Goal: Information Seeking & Learning: Compare options

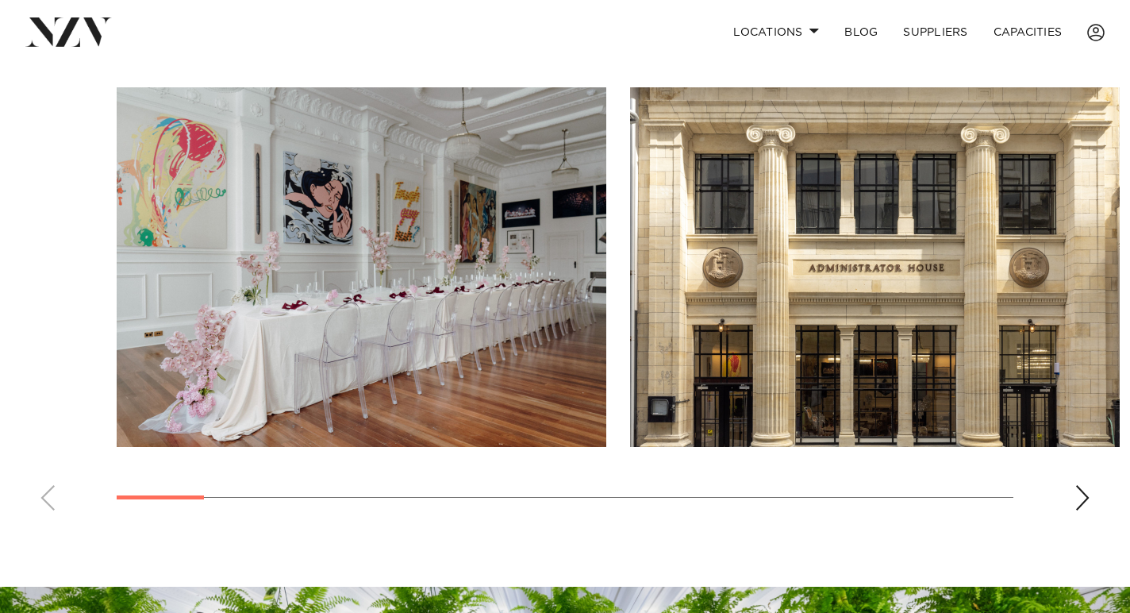
scroll to position [1084, 0]
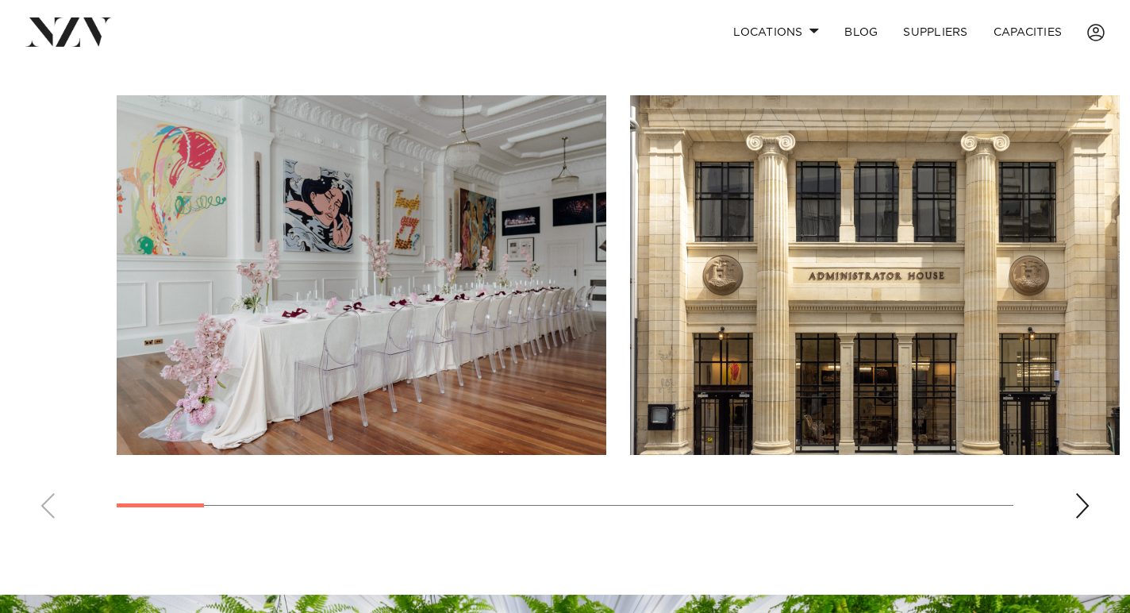
click at [1086, 506] on div "Next slide" at bounding box center [1083, 505] width 16 height 25
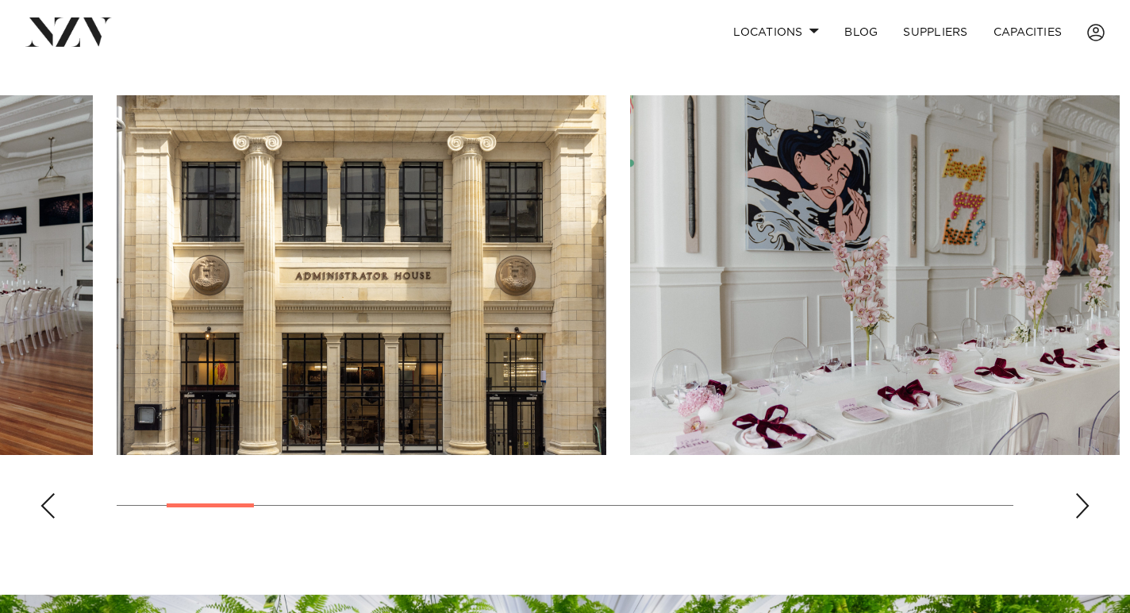
click at [1086, 506] on div "Next slide" at bounding box center [1083, 505] width 16 height 25
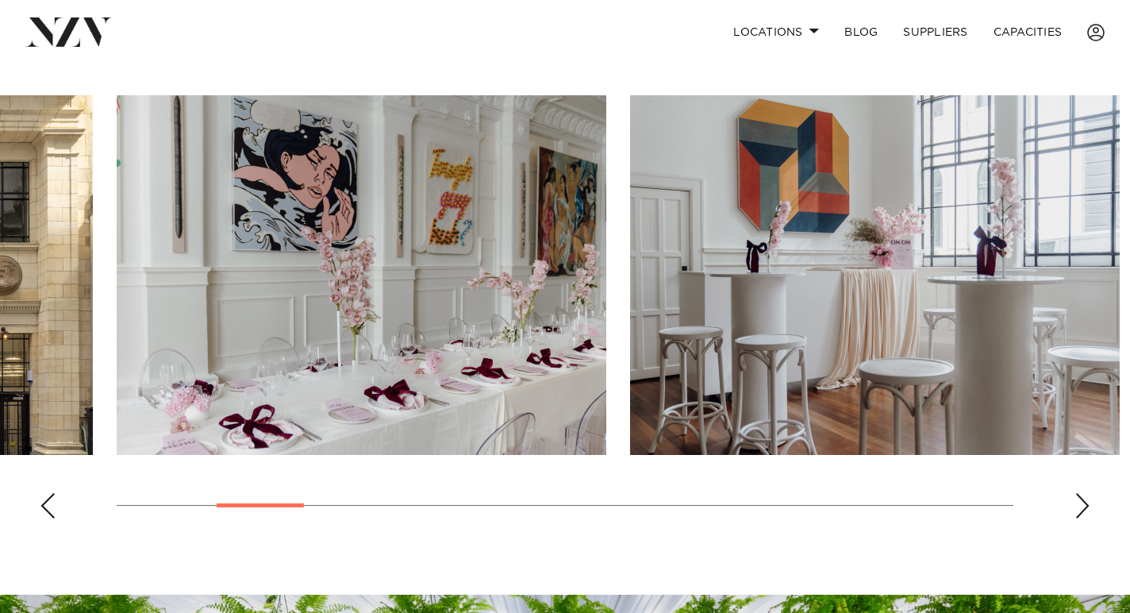
click at [1086, 506] on div "Next slide" at bounding box center [1083, 505] width 16 height 25
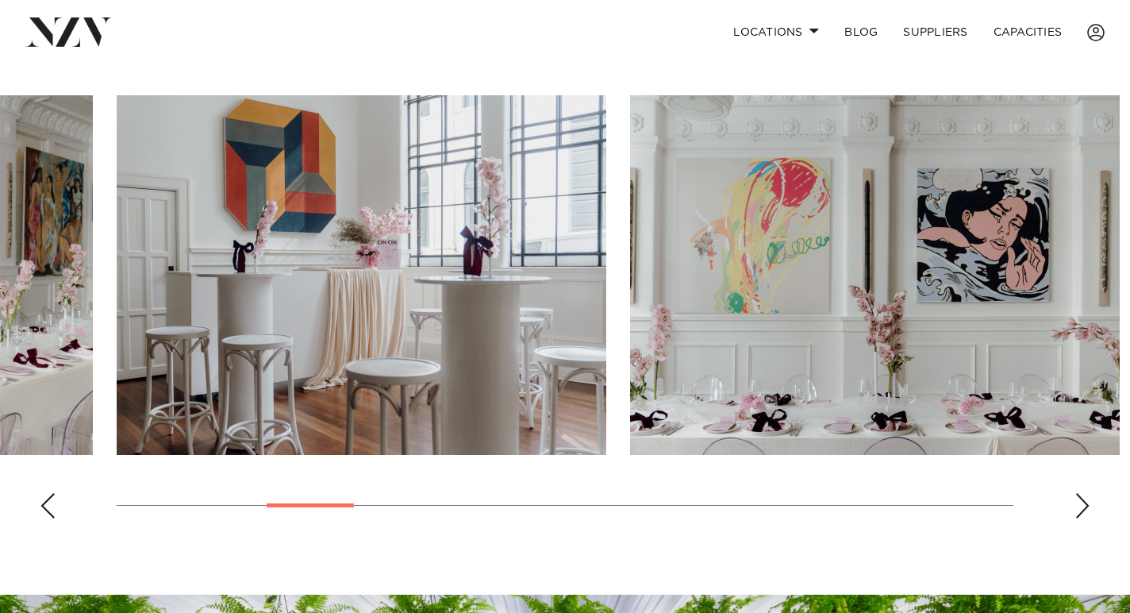
click at [1086, 506] on div "Next slide" at bounding box center [1083, 505] width 16 height 25
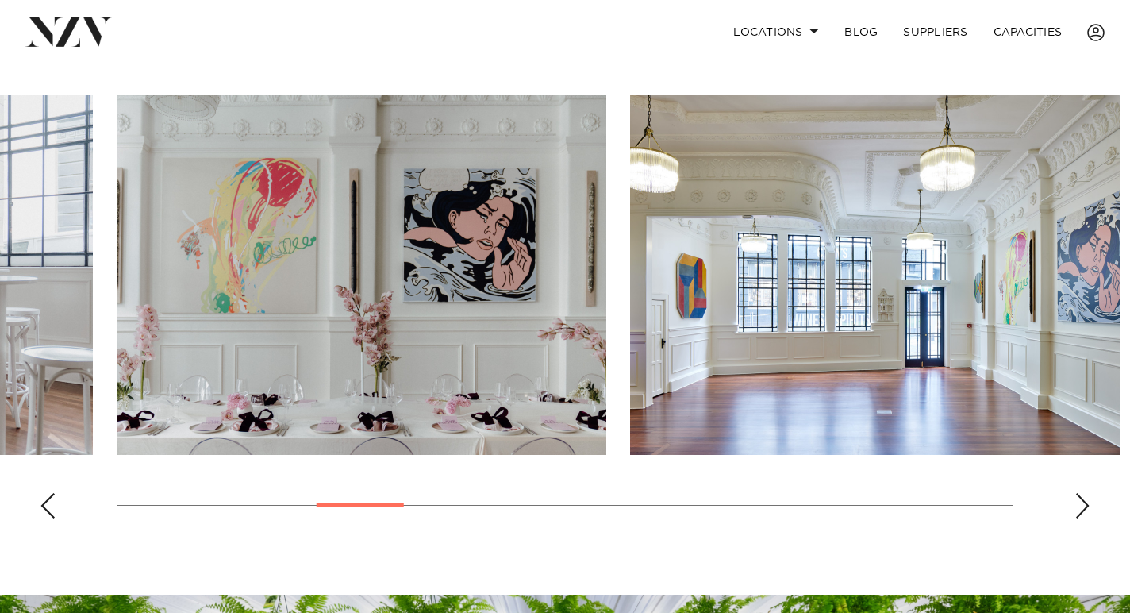
click at [1086, 506] on div "Next slide" at bounding box center [1083, 505] width 16 height 25
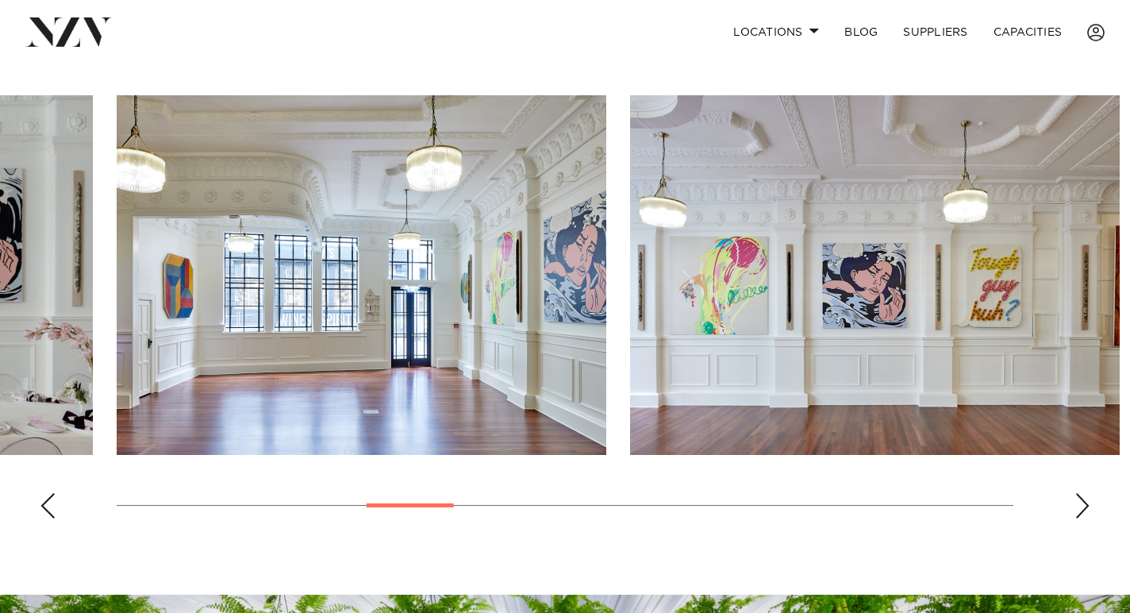
click at [1086, 506] on div "Next slide" at bounding box center [1083, 505] width 16 height 25
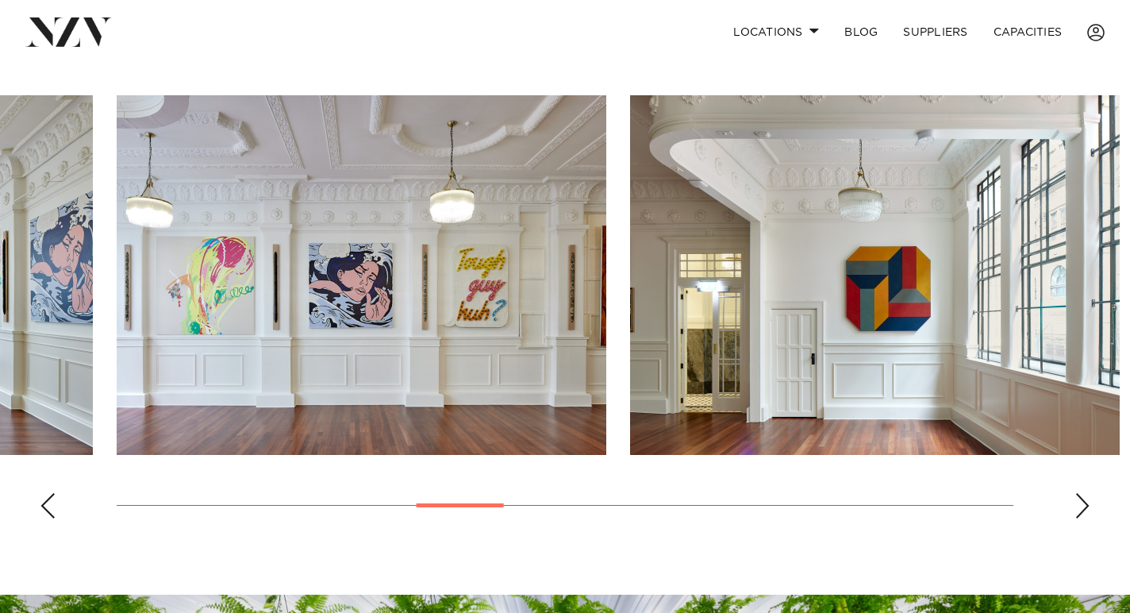
click at [1086, 506] on div "Next slide" at bounding box center [1083, 505] width 16 height 25
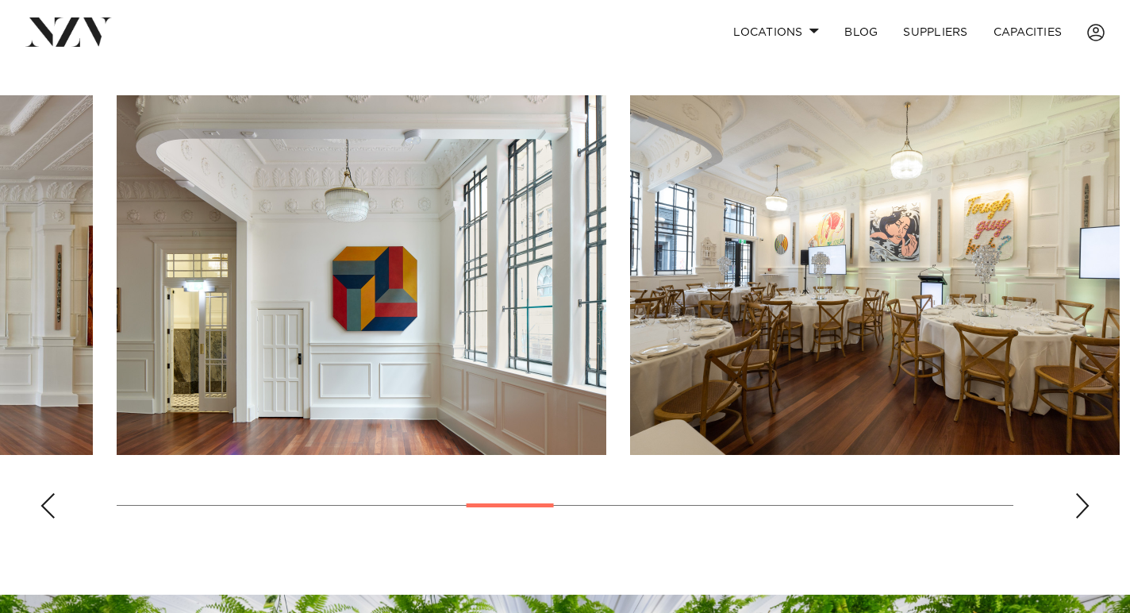
click at [1086, 506] on div "Next slide" at bounding box center [1083, 505] width 16 height 25
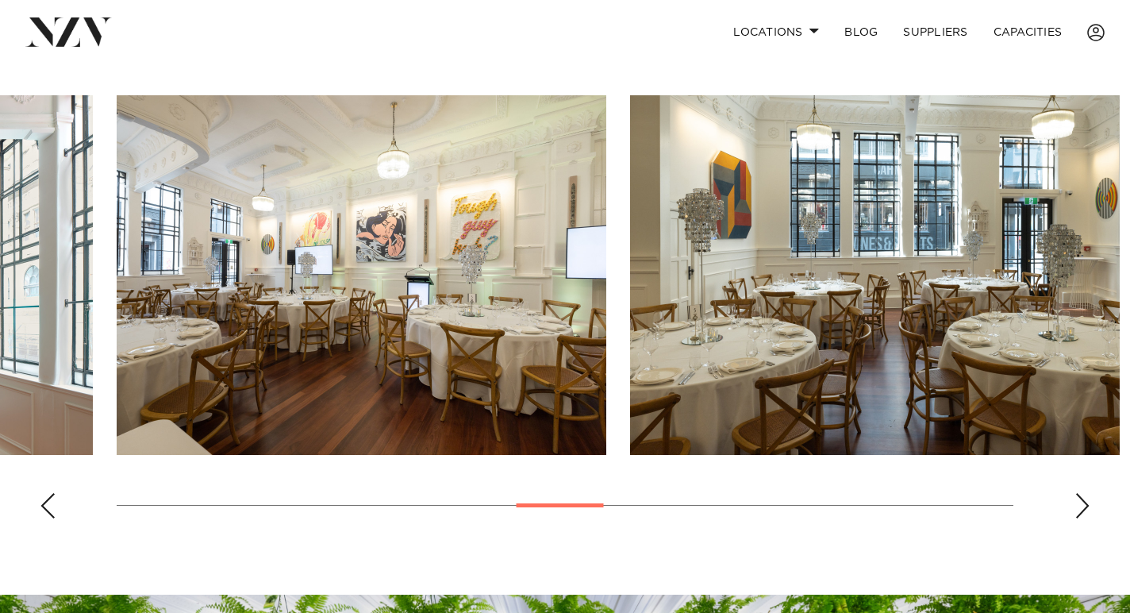
click at [1086, 506] on div "Next slide" at bounding box center [1083, 505] width 16 height 25
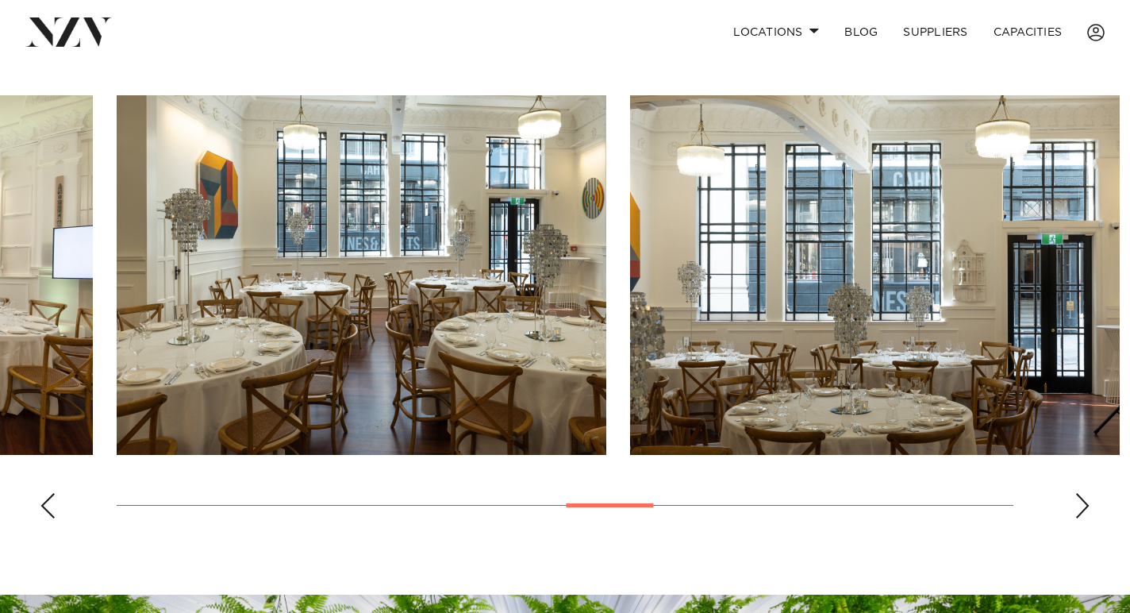
click at [1086, 506] on div "Next slide" at bounding box center [1083, 505] width 16 height 25
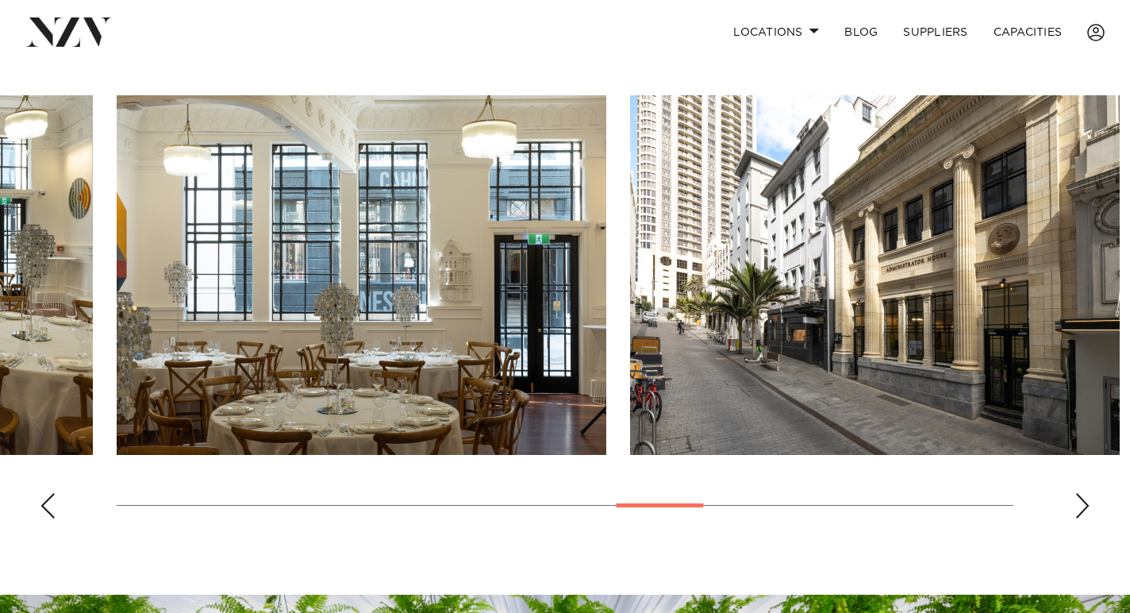
click at [1086, 506] on div "Next slide" at bounding box center [1083, 505] width 16 height 25
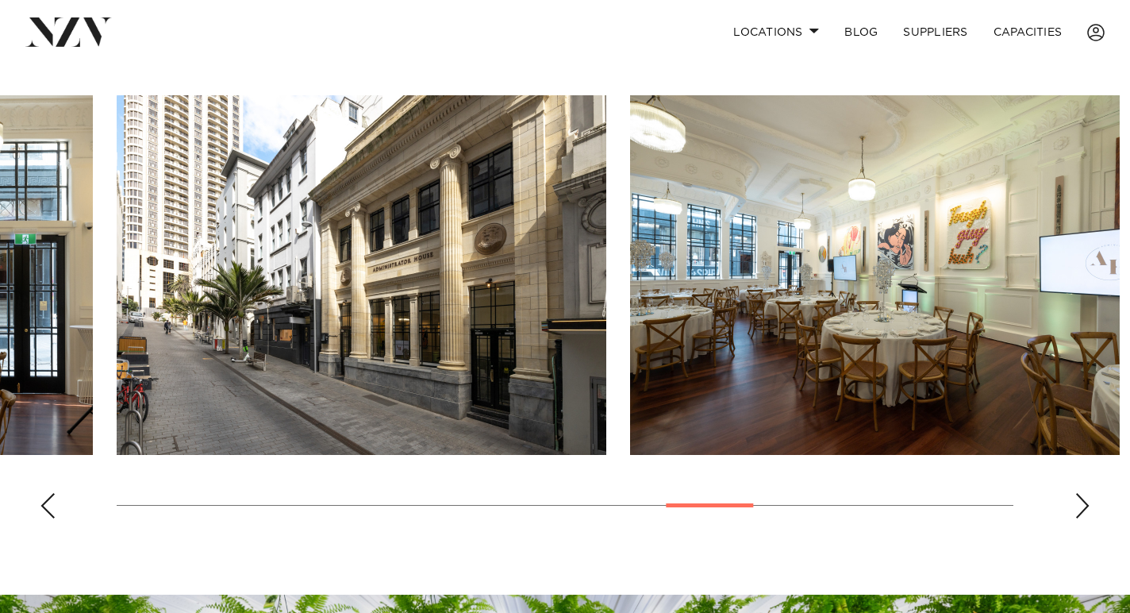
click at [1086, 506] on div "Next slide" at bounding box center [1083, 505] width 16 height 25
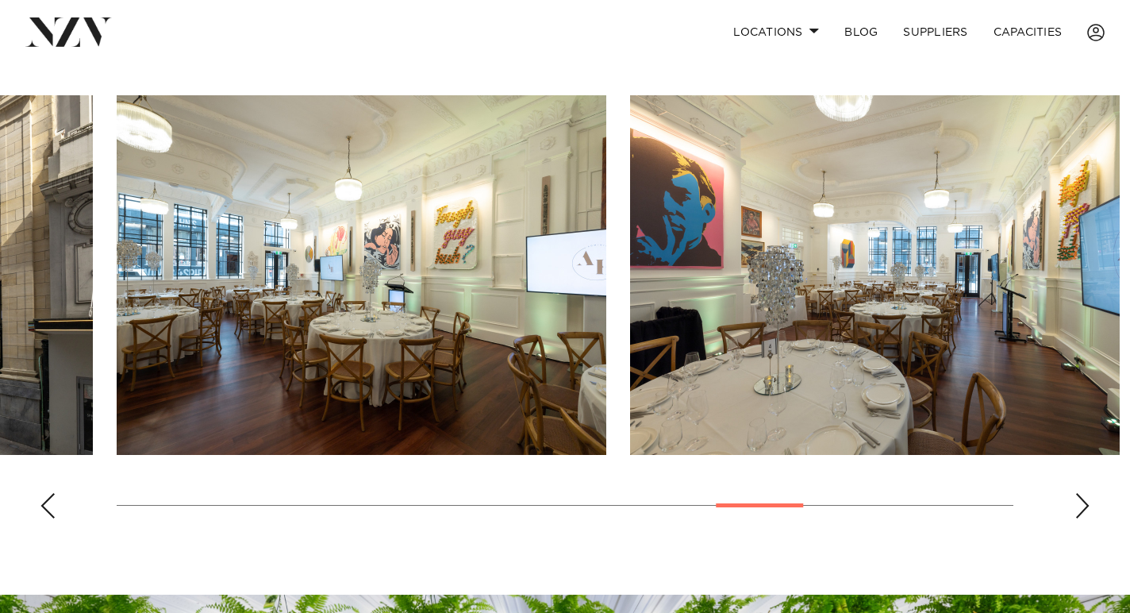
click at [1086, 506] on div "Next slide" at bounding box center [1083, 505] width 16 height 25
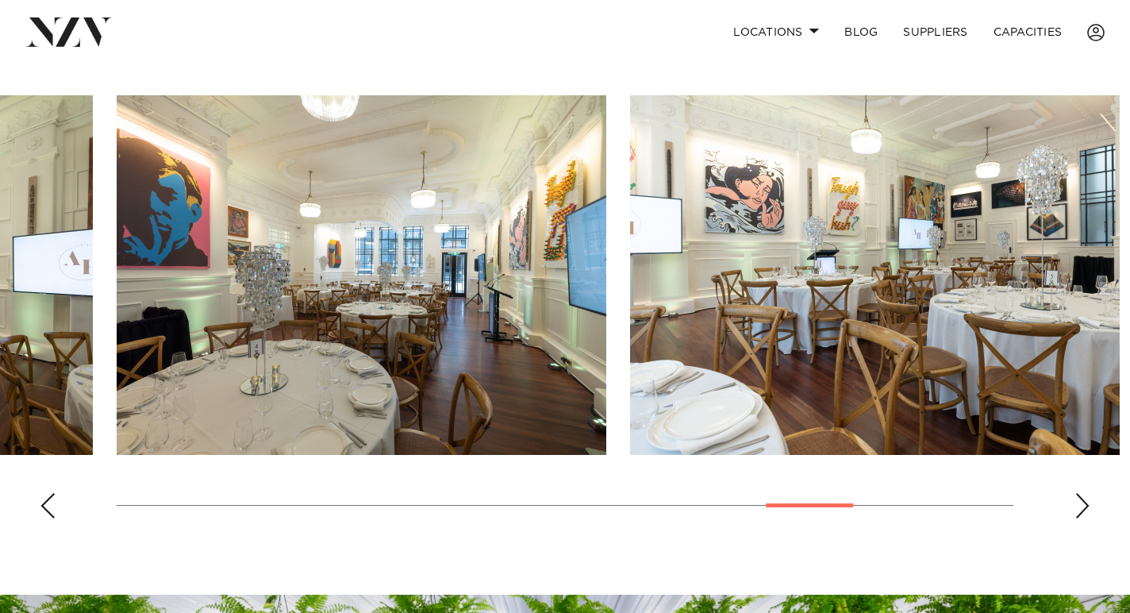
click at [1086, 506] on div "Next slide" at bounding box center [1083, 505] width 16 height 25
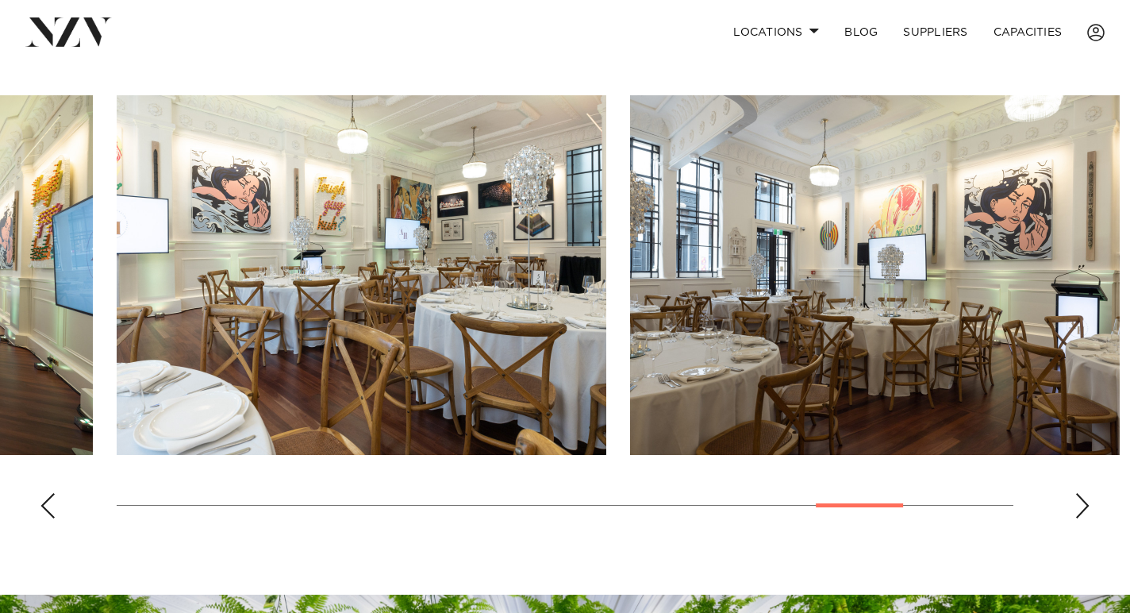
click at [1086, 506] on div "Next slide" at bounding box center [1083, 505] width 16 height 25
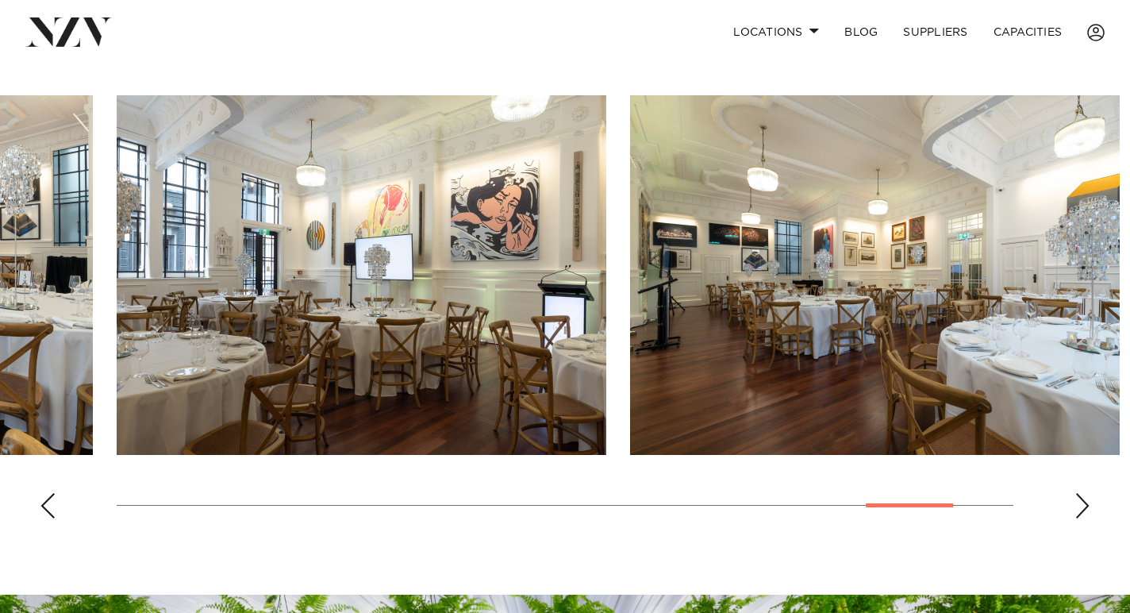
click at [1086, 506] on div "Next slide" at bounding box center [1083, 505] width 16 height 25
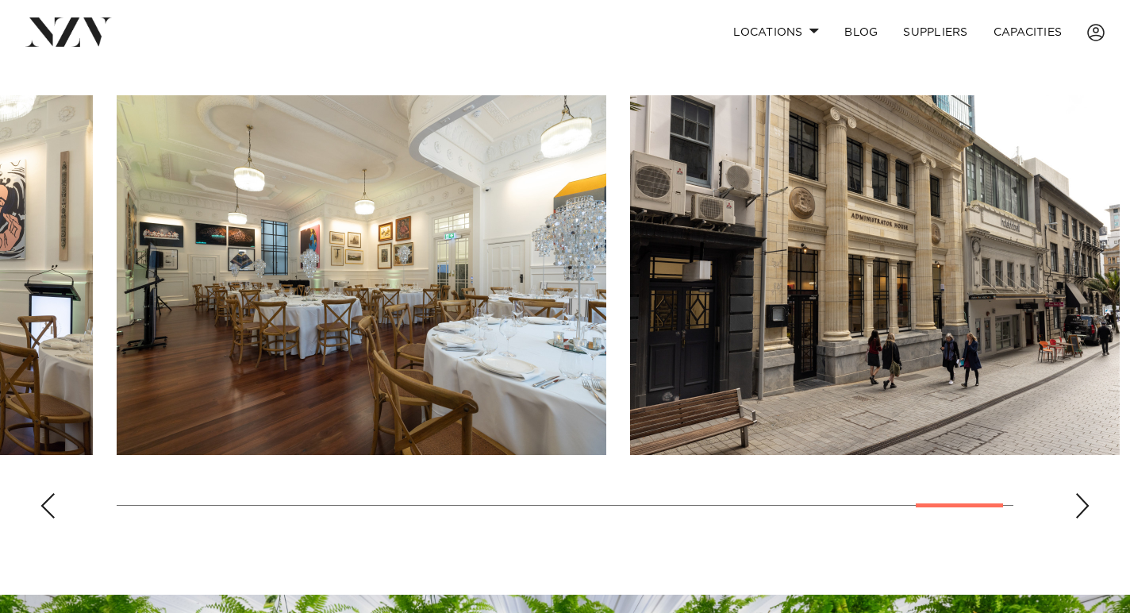
click at [1086, 506] on div "Next slide" at bounding box center [1083, 505] width 16 height 25
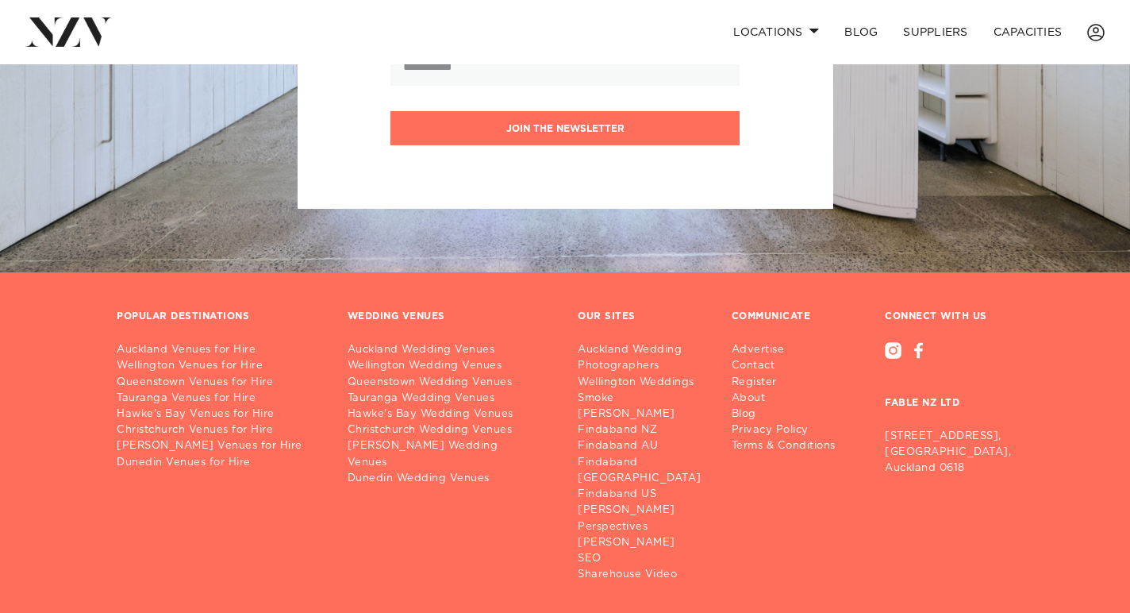
scroll to position [1898, 0]
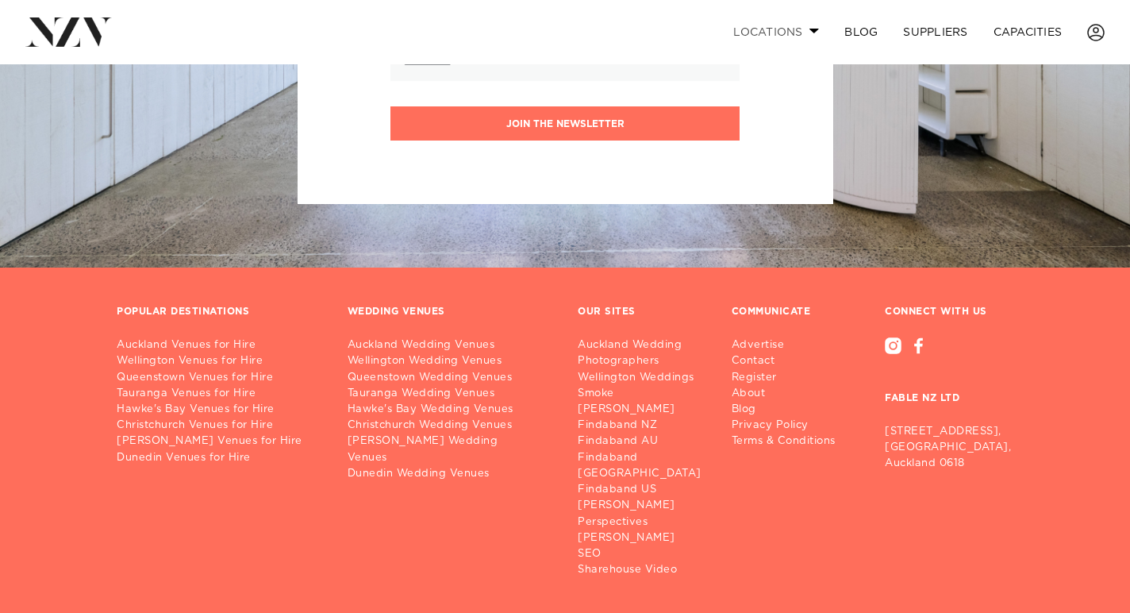
click at [798, 34] on link "Locations" at bounding box center [776, 32] width 111 height 34
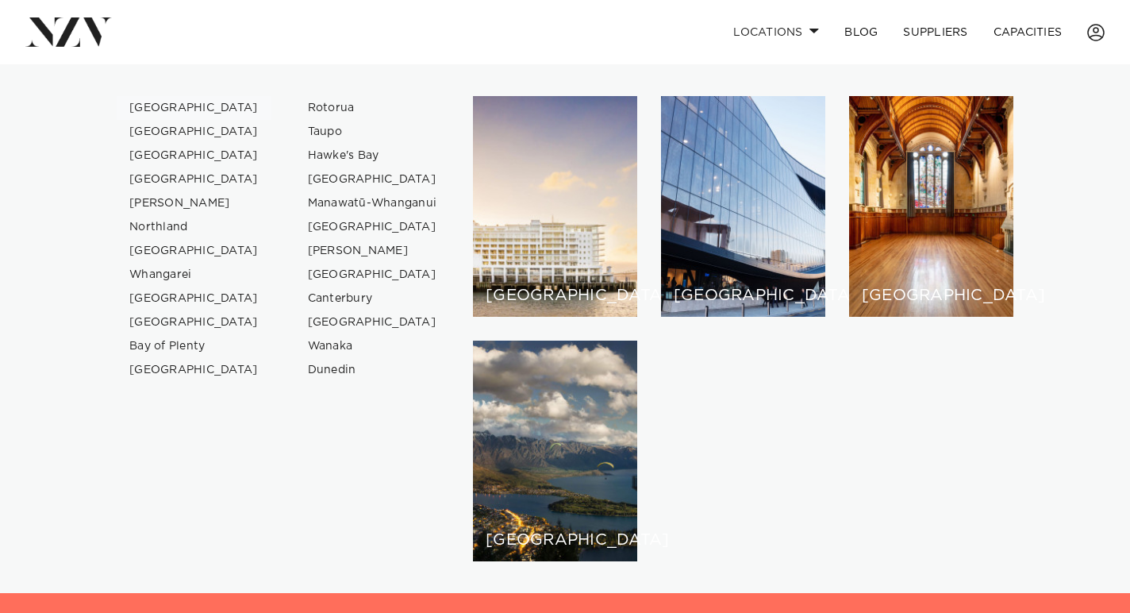
click at [162, 106] on link "[GEOGRAPHIC_DATA]" at bounding box center [194, 108] width 155 height 24
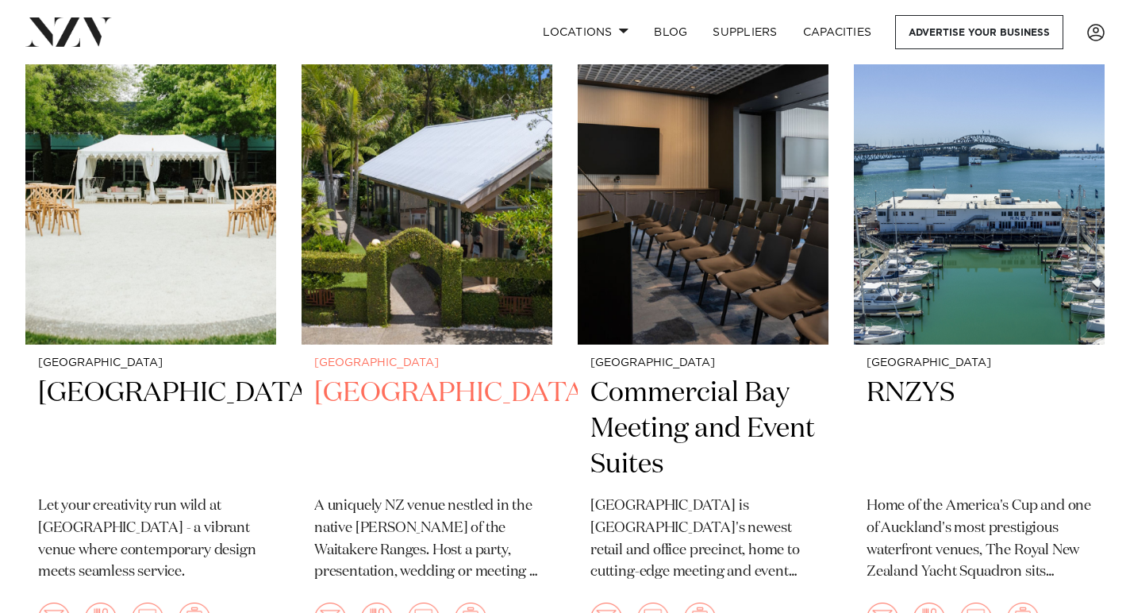
scroll to position [687, 0]
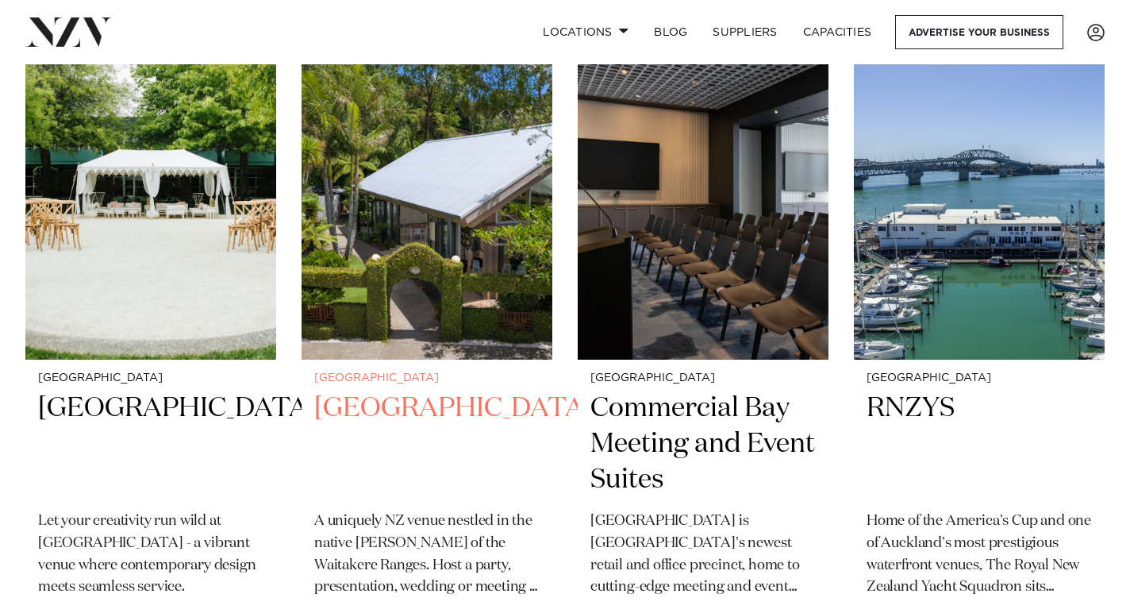
click at [440, 190] on img at bounding box center [427, 191] width 251 height 336
click at [423, 225] on img at bounding box center [427, 191] width 251 height 336
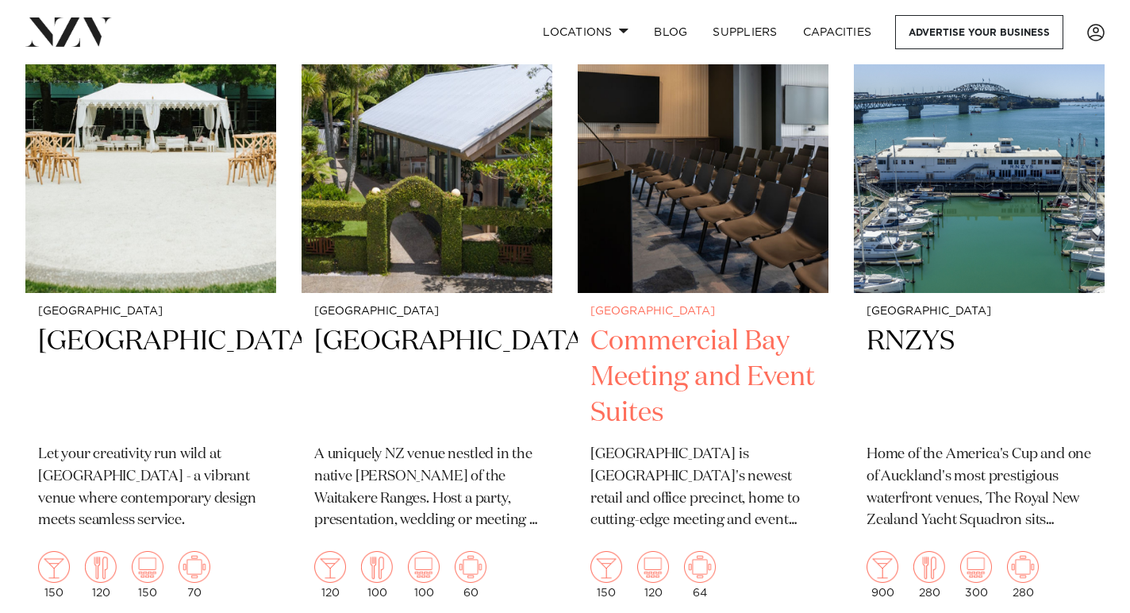
scroll to position [755, 0]
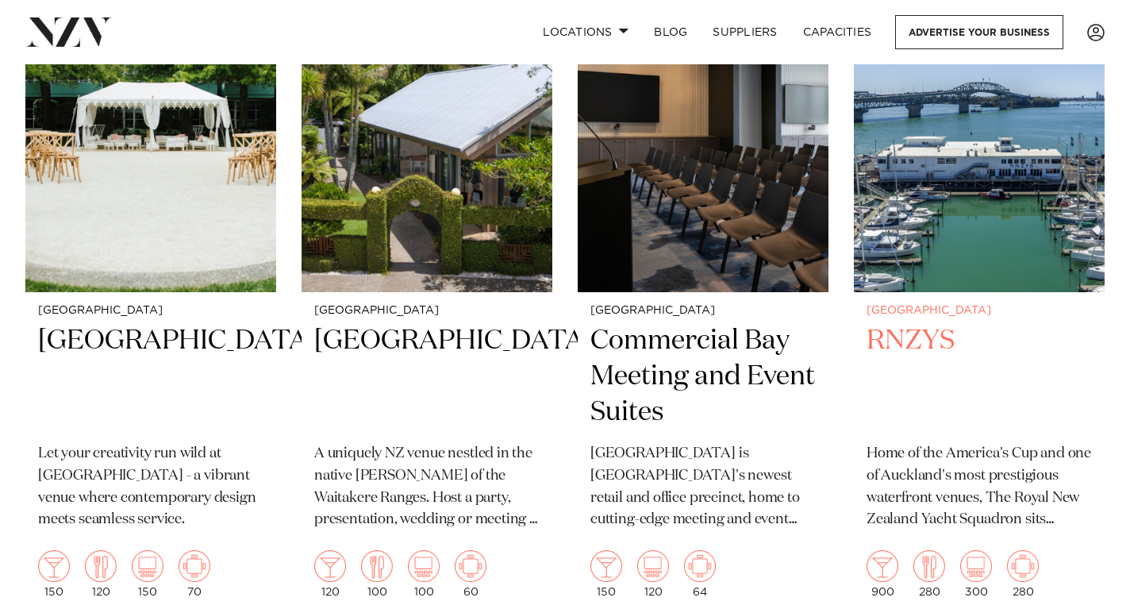
click at [940, 189] on img at bounding box center [979, 124] width 251 height 336
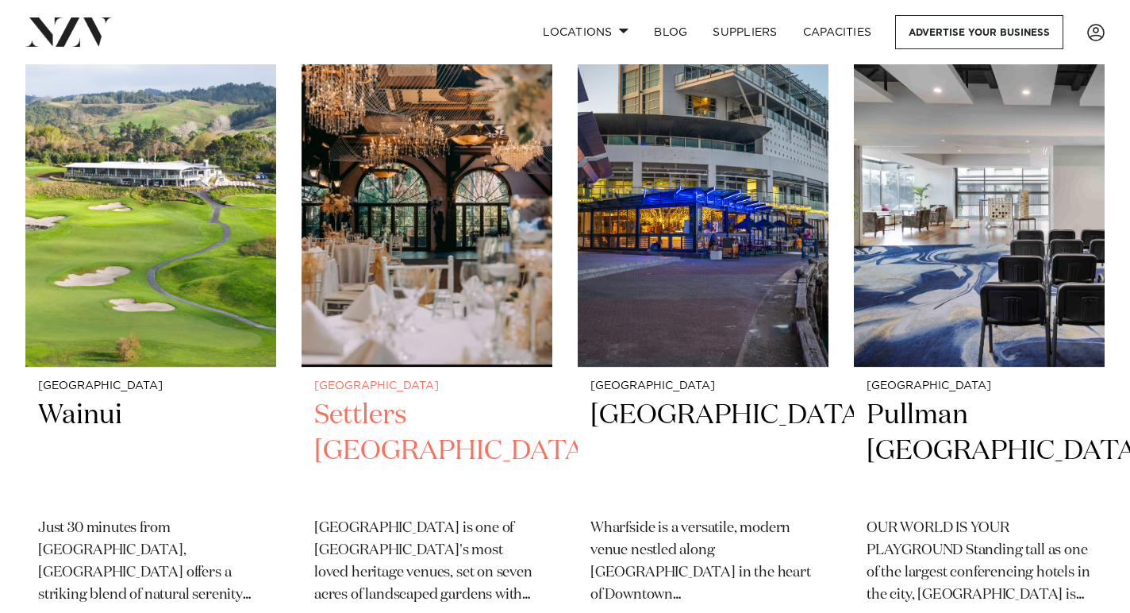
scroll to position [1328, 0]
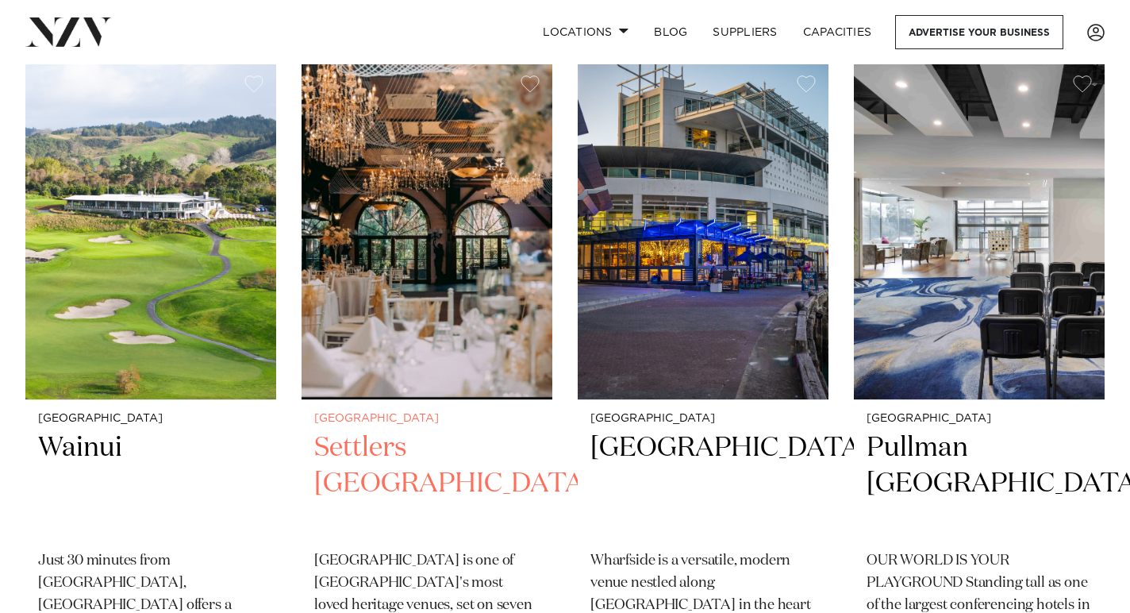
click at [433, 251] on img at bounding box center [427, 231] width 251 height 336
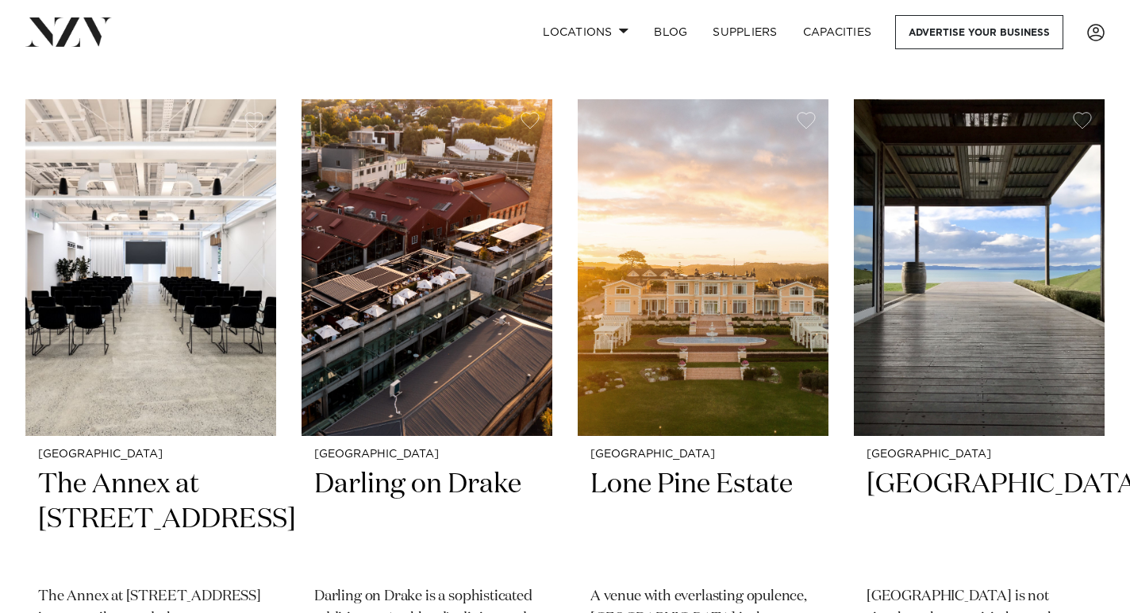
scroll to position [2654, 0]
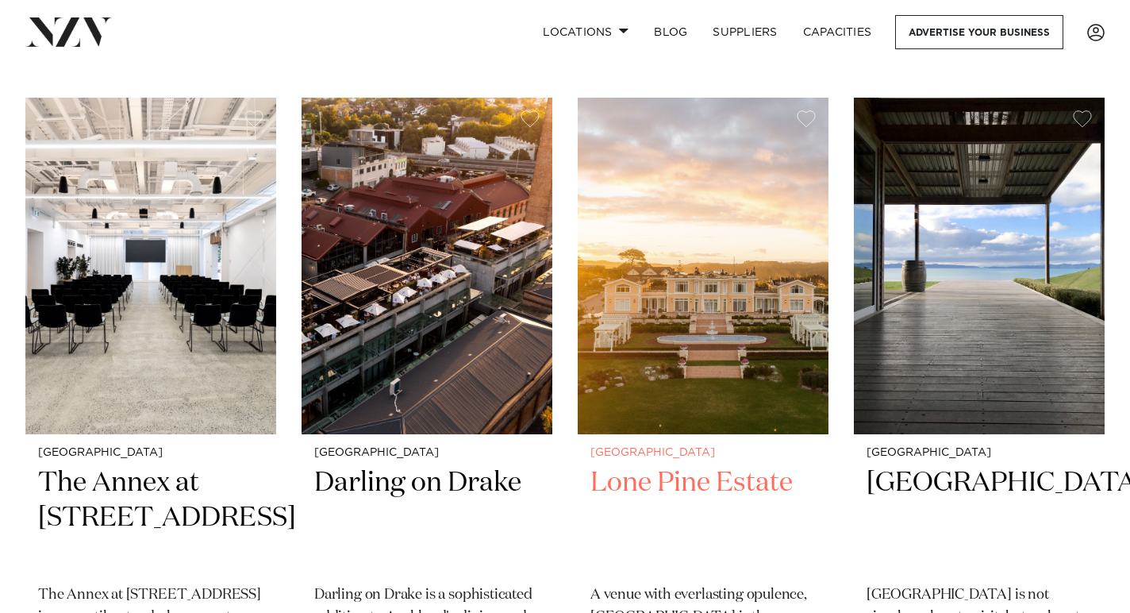
click at [721, 261] on img at bounding box center [703, 266] width 251 height 336
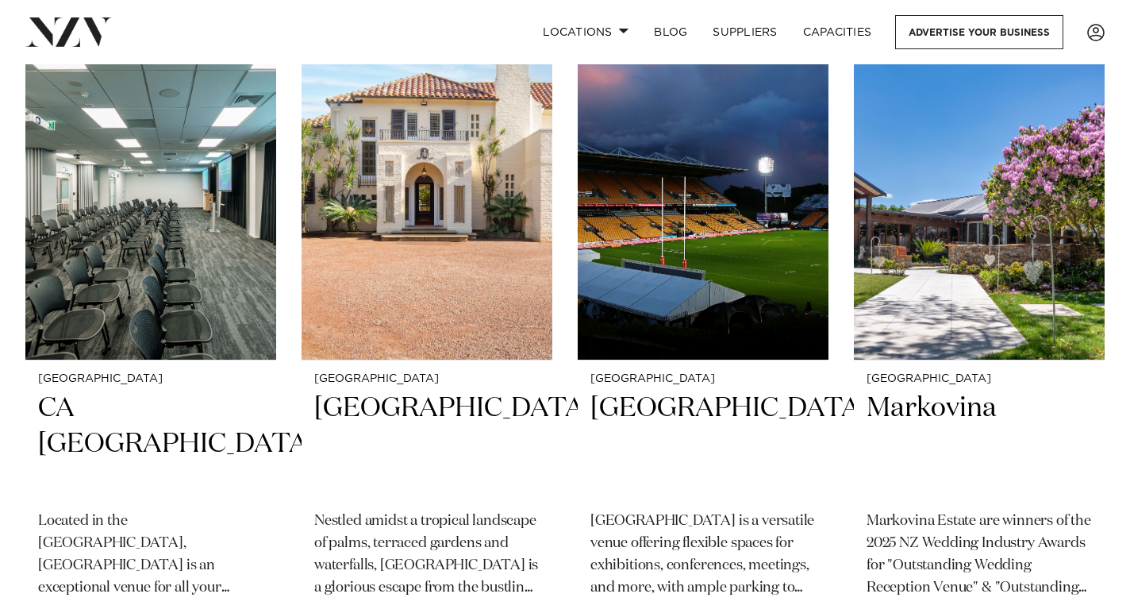
scroll to position [6849, 0]
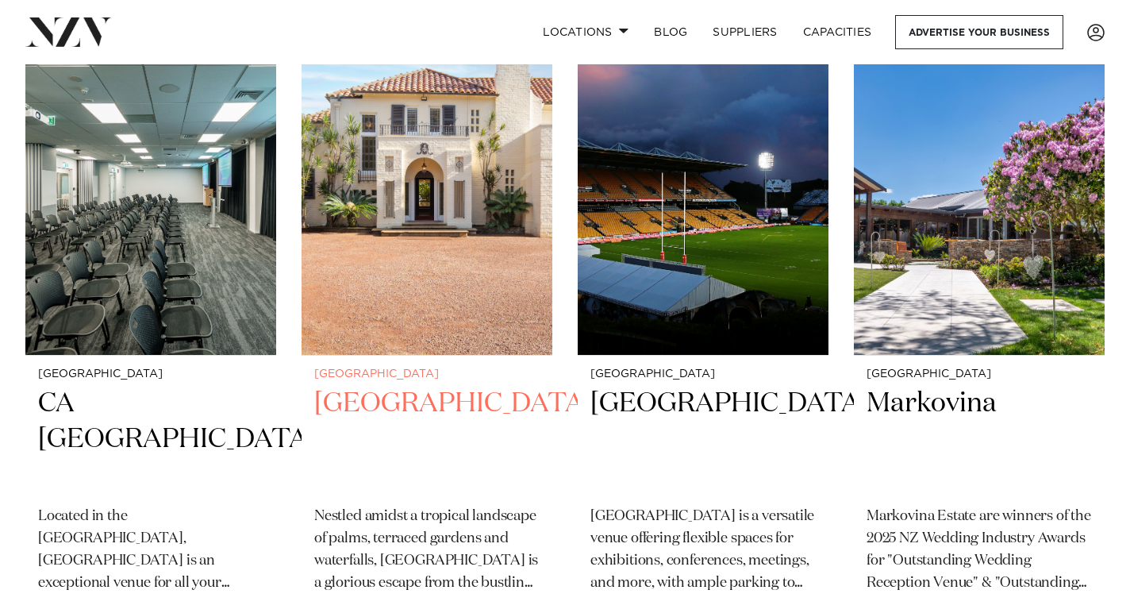
click at [433, 190] on img at bounding box center [427, 186] width 251 height 336
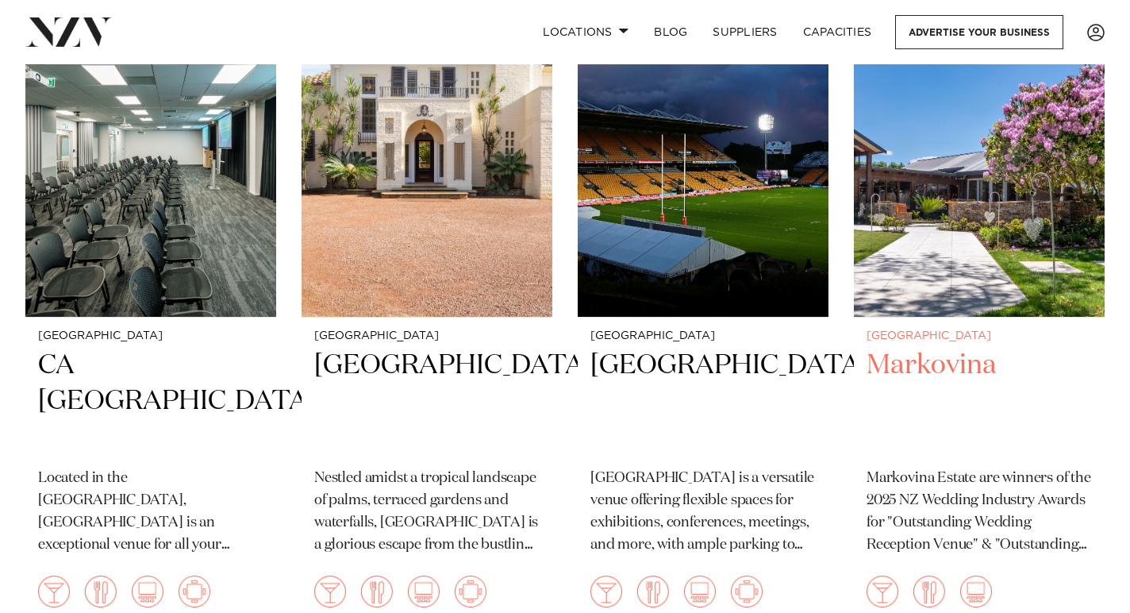
scroll to position [6884, 0]
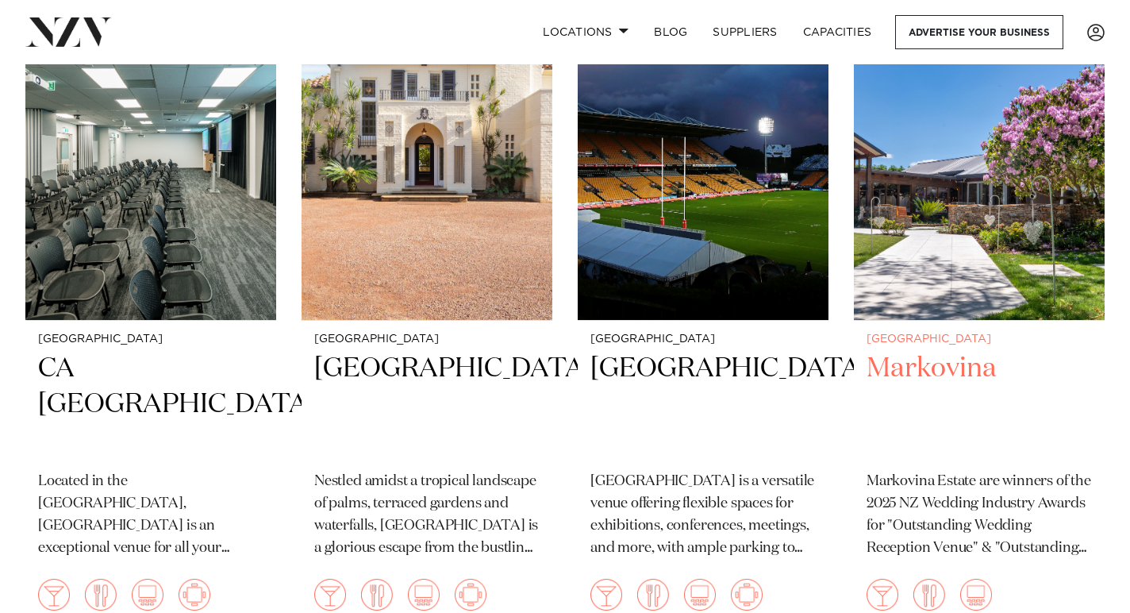
click at [972, 210] on img at bounding box center [979, 151] width 251 height 336
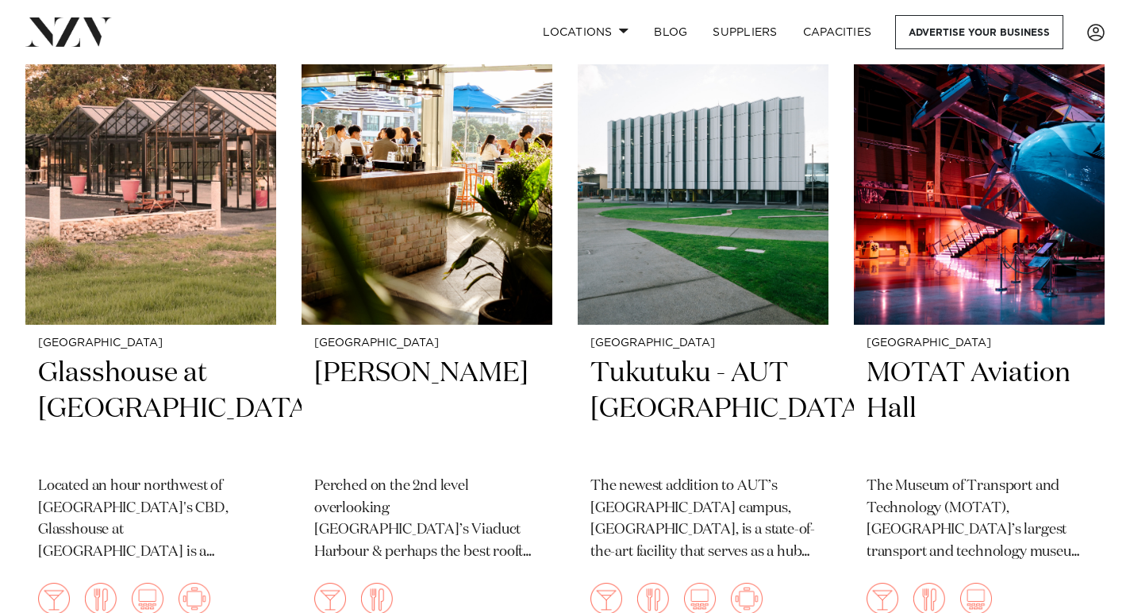
scroll to position [10282, 0]
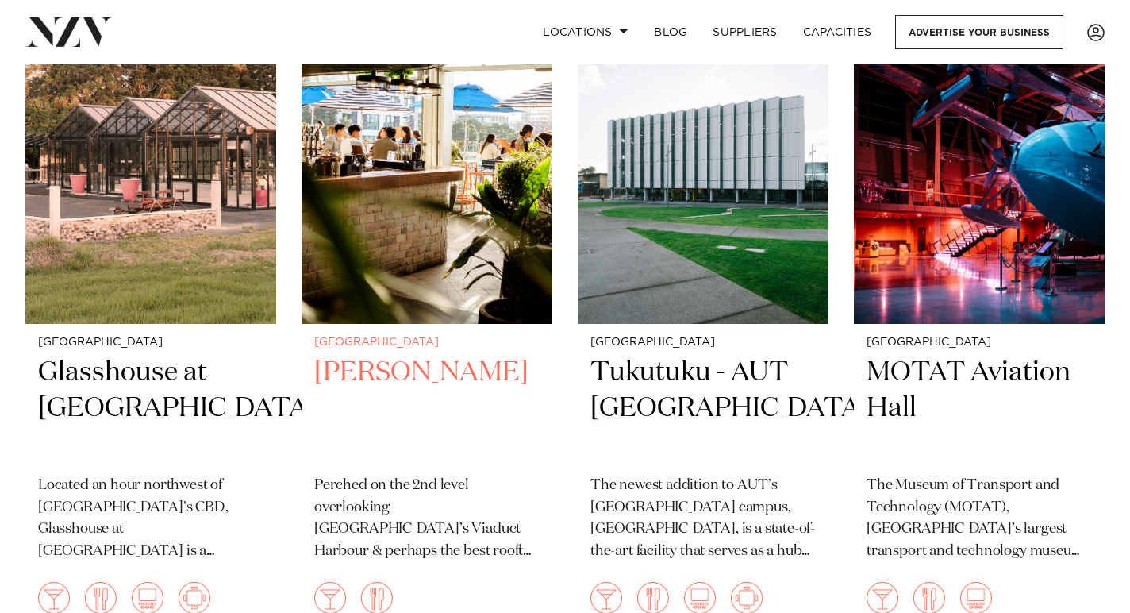
click at [454, 132] on img at bounding box center [427, 155] width 251 height 336
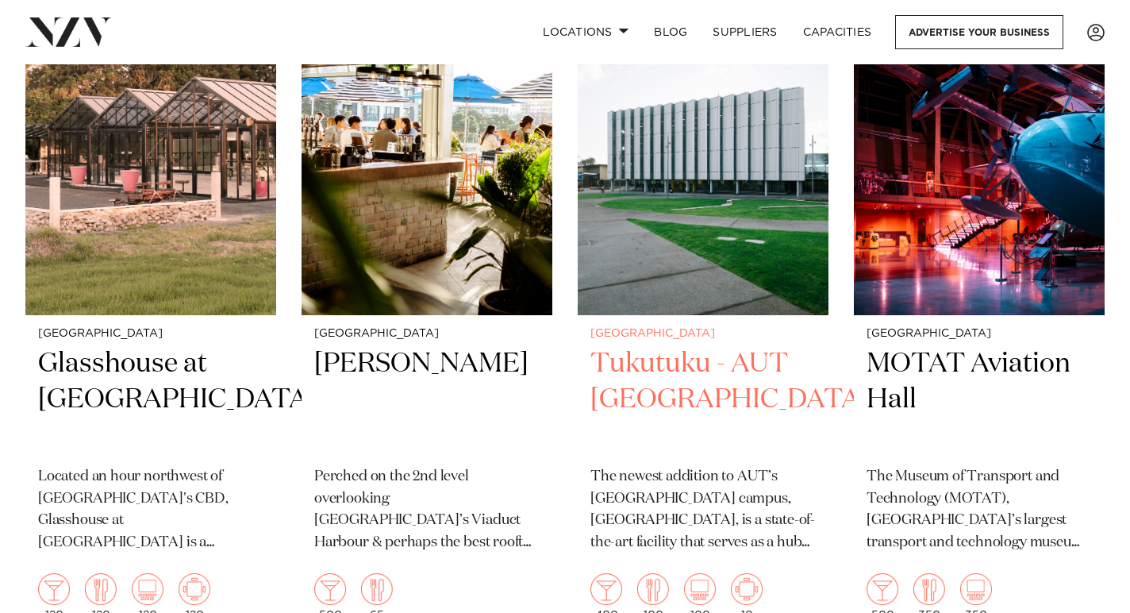
scroll to position [10298, 0]
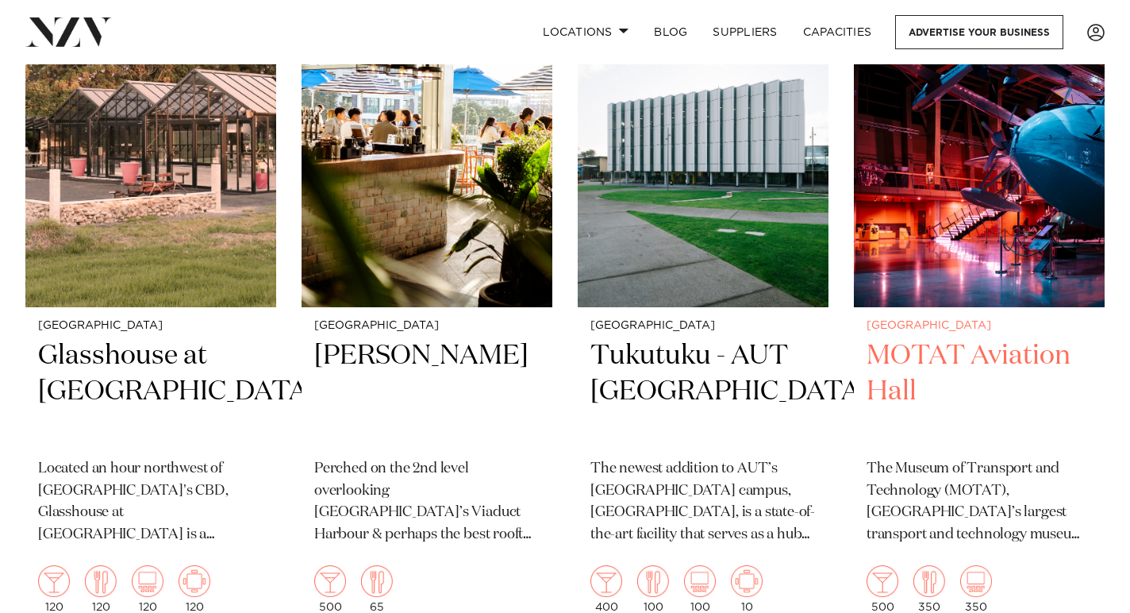
click at [946, 180] on img at bounding box center [979, 139] width 251 height 336
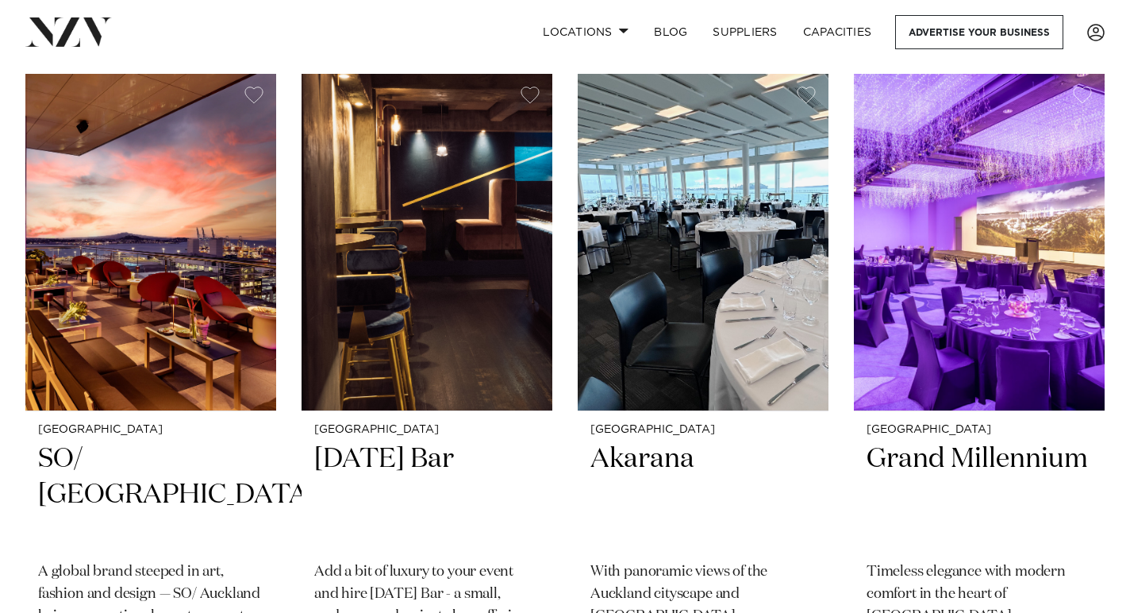
scroll to position [11595, 0]
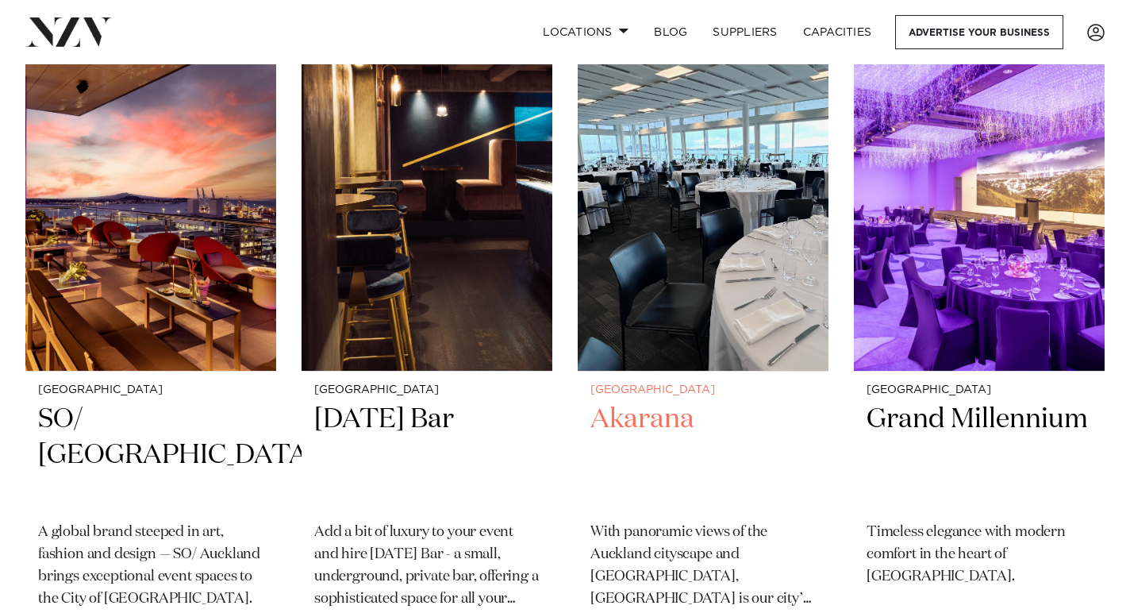
click at [694, 206] on img at bounding box center [703, 202] width 251 height 336
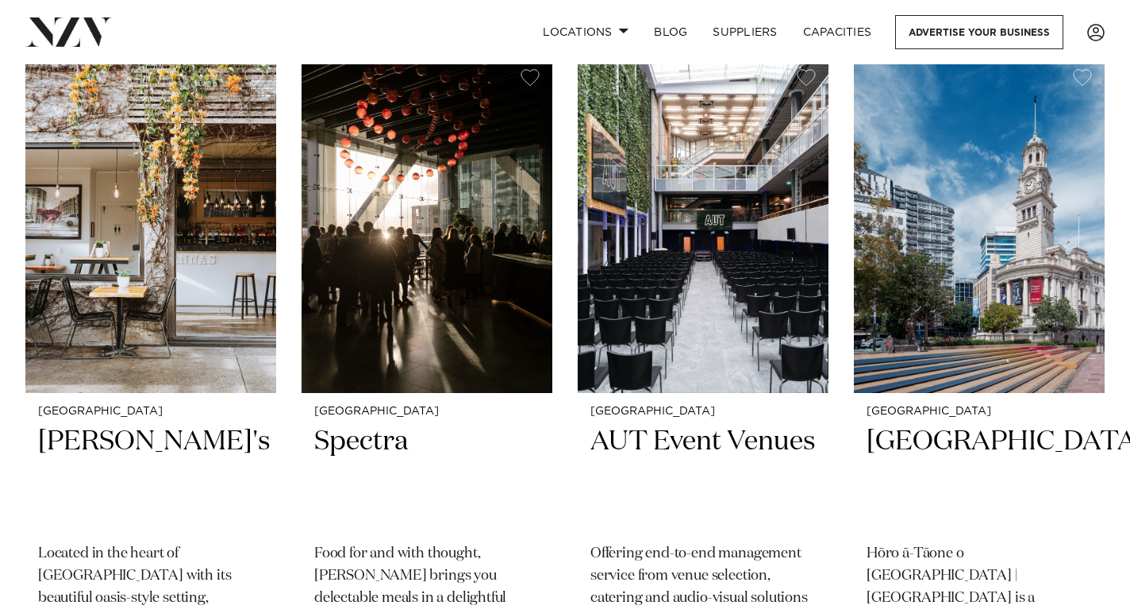
scroll to position [12920, 0]
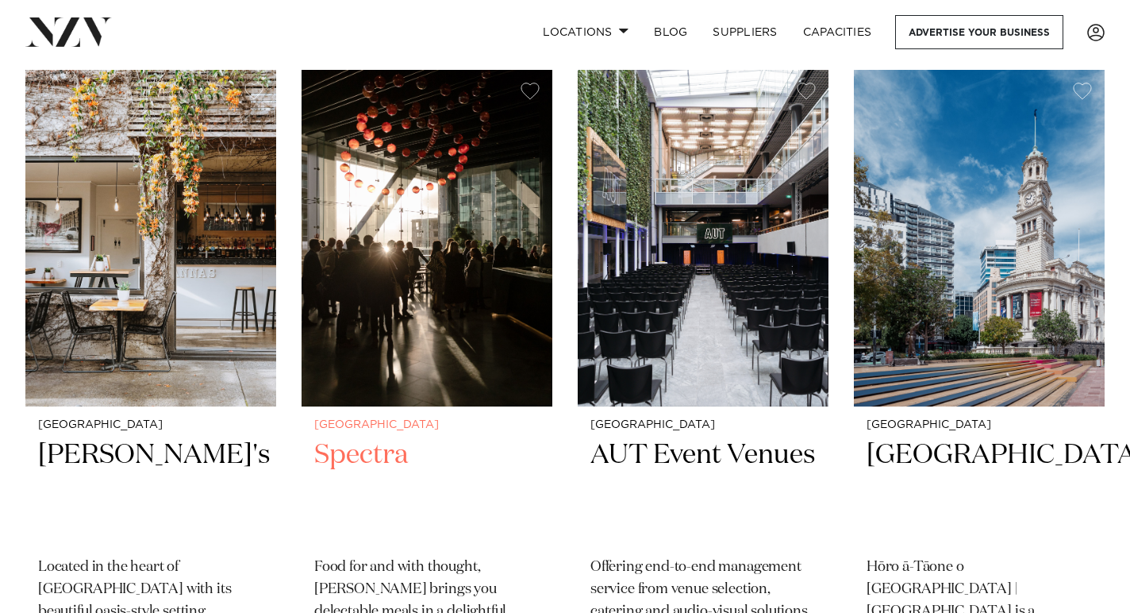
click at [429, 198] on img at bounding box center [427, 238] width 251 height 336
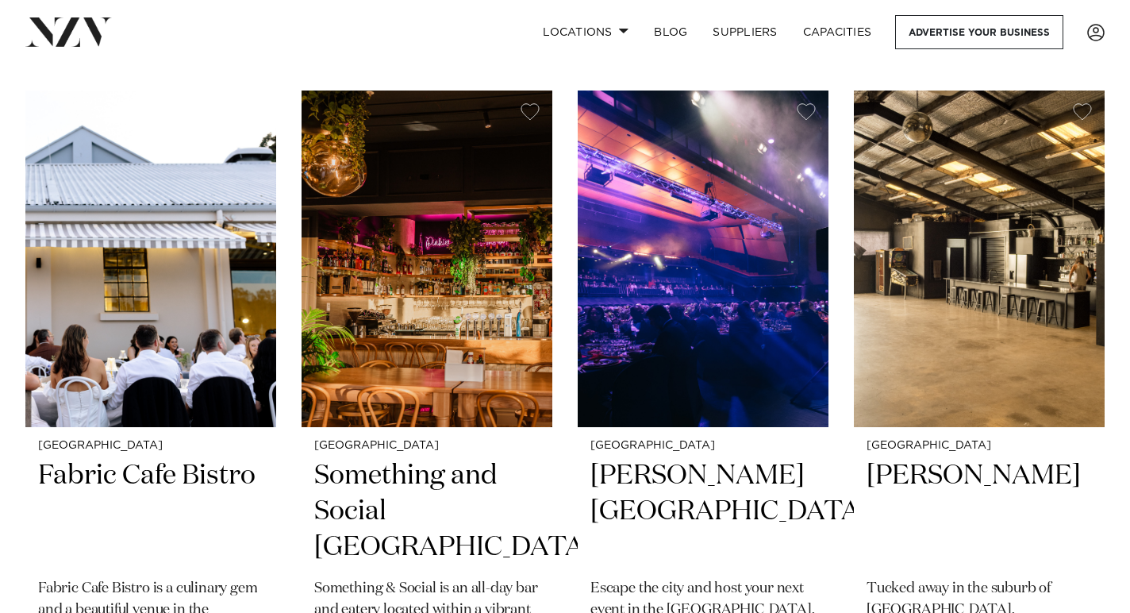
scroll to position [14251, 0]
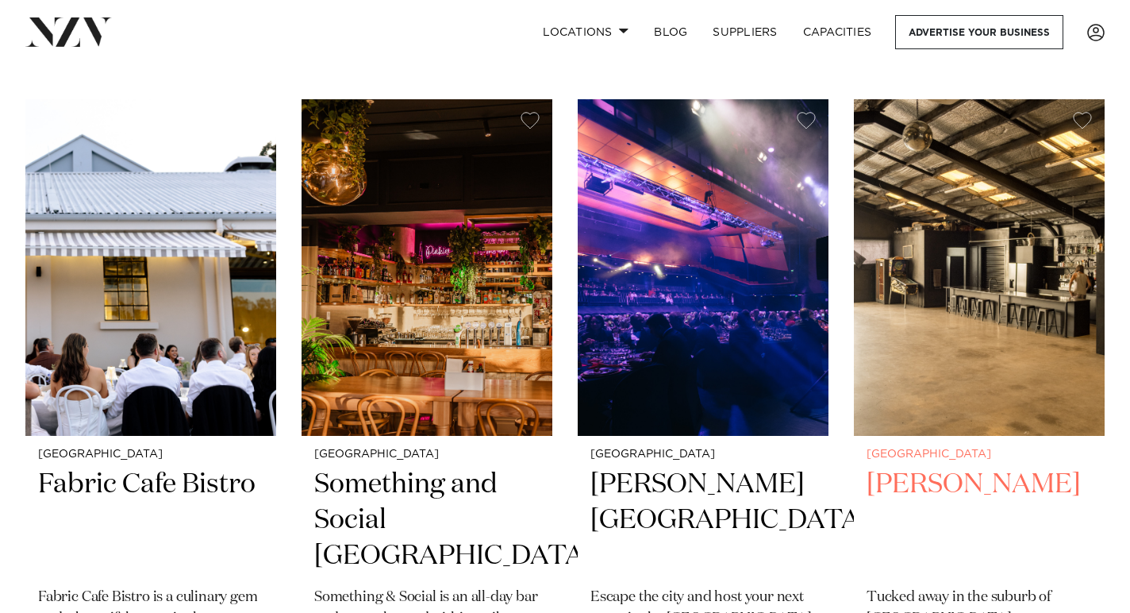
click at [965, 260] on img at bounding box center [979, 267] width 251 height 336
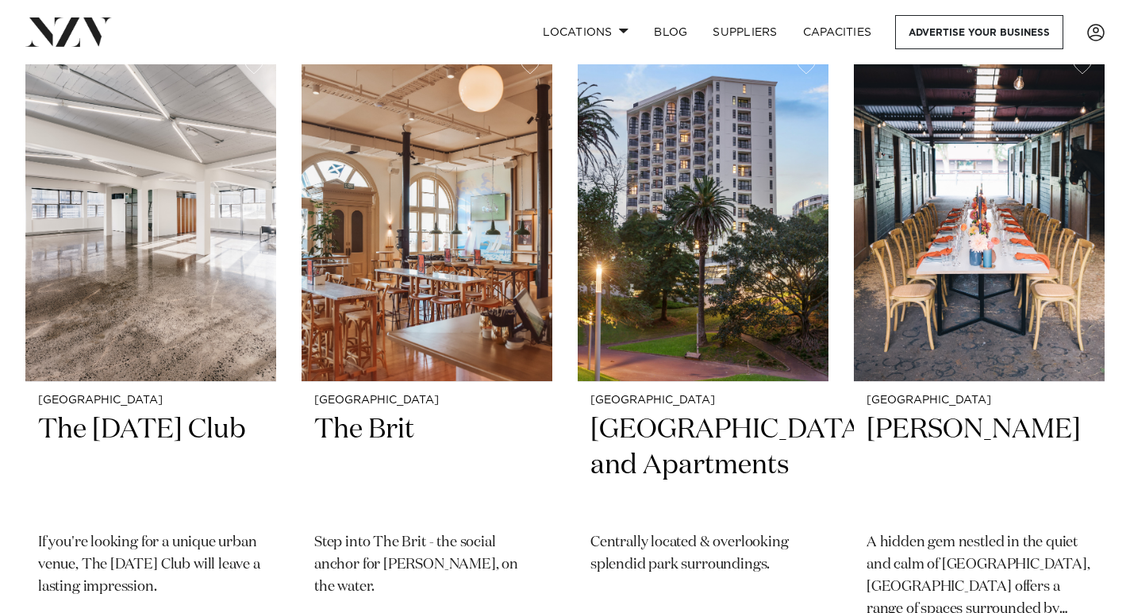
scroll to position [16987, 0]
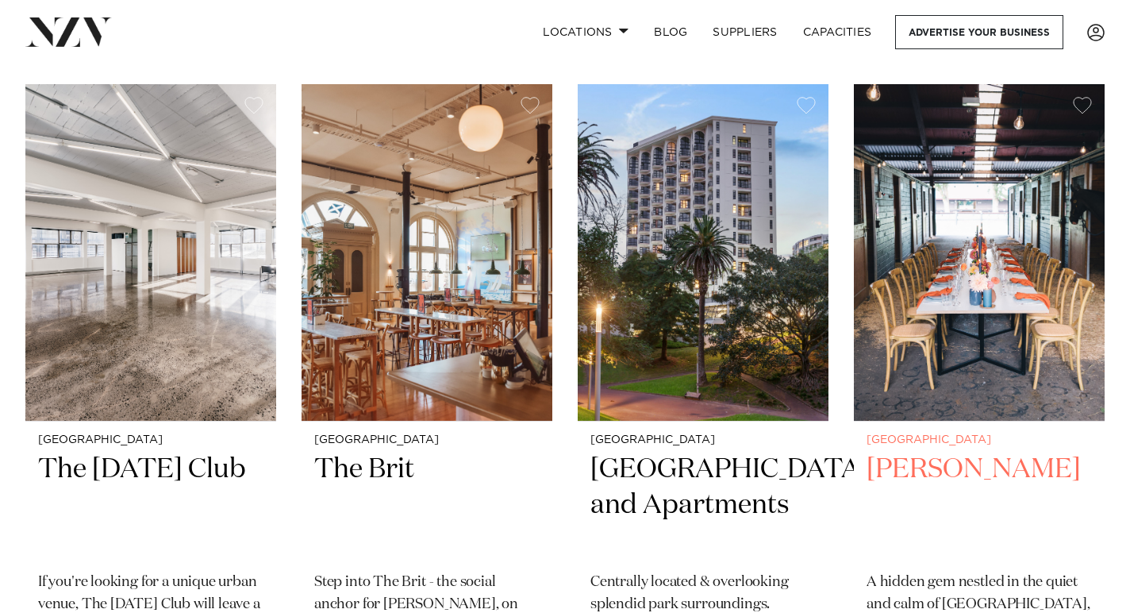
click at [949, 270] on img at bounding box center [979, 252] width 251 height 336
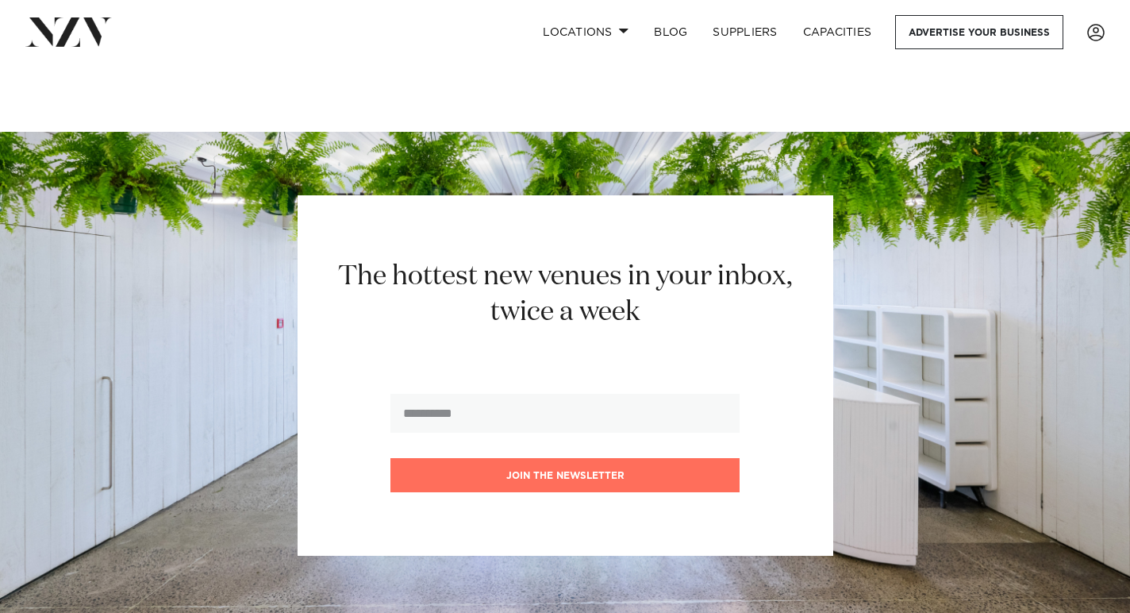
scroll to position [21816, 0]
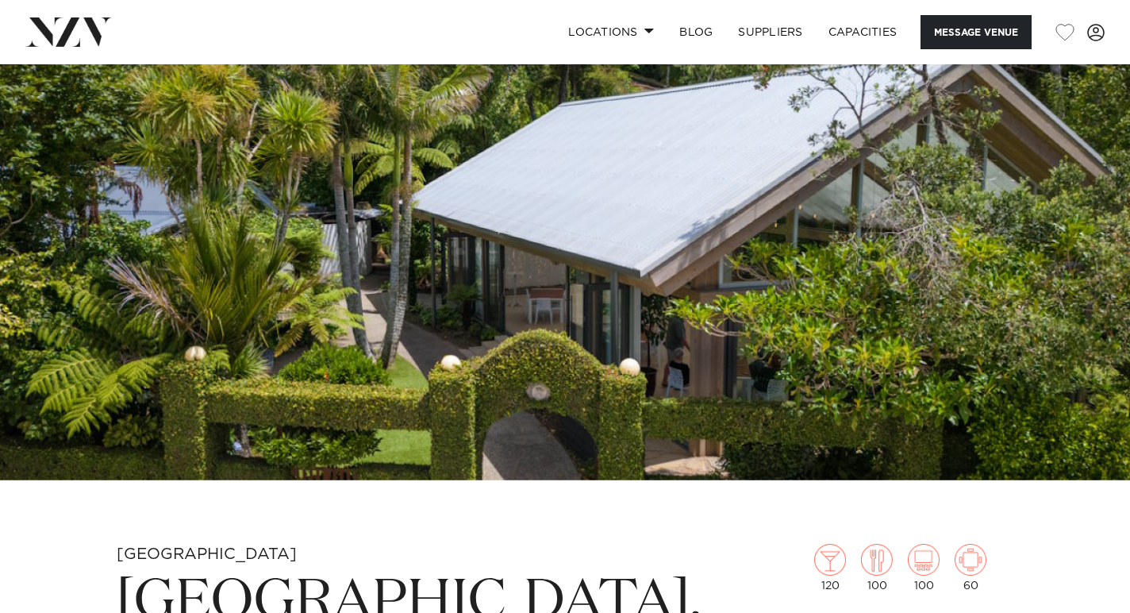
scroll to position [217, 0]
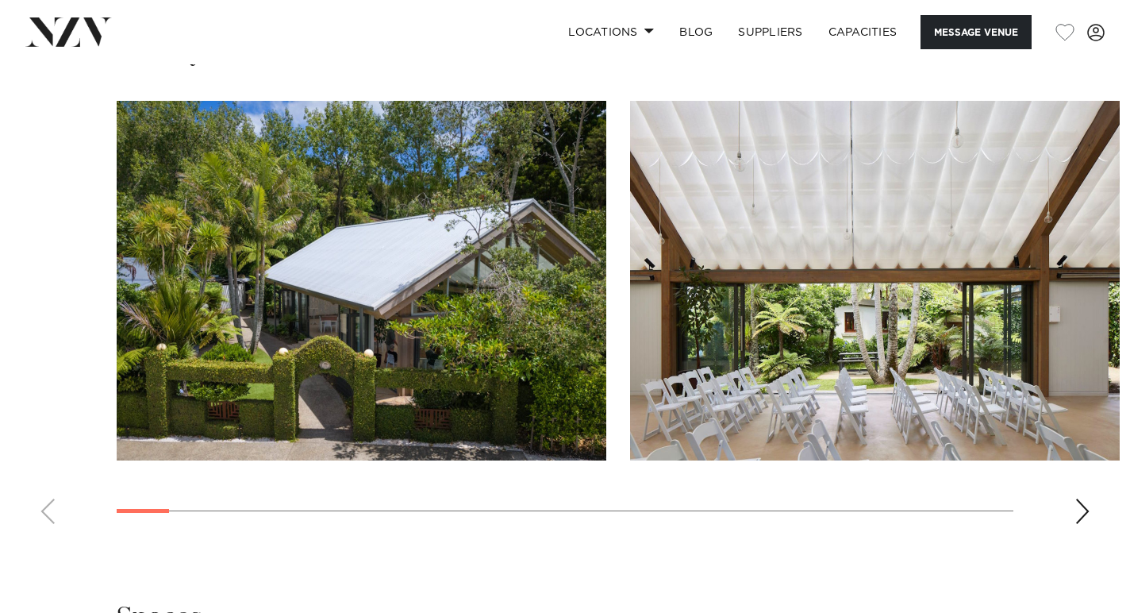
scroll to position [1909, 0]
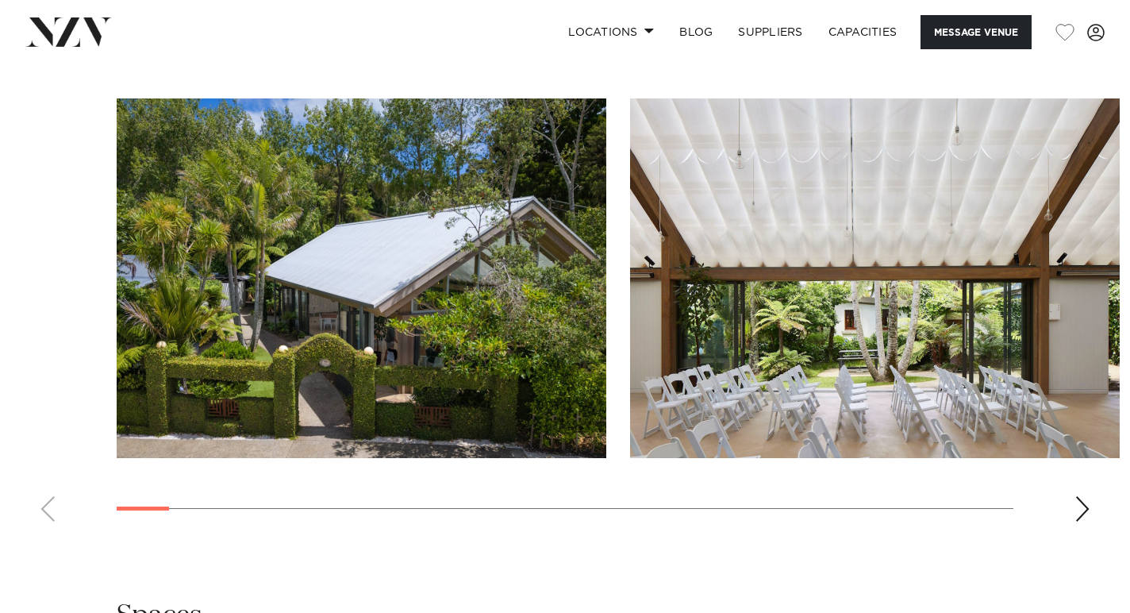
click at [1081, 514] on div "Next slide" at bounding box center [1083, 508] width 16 height 25
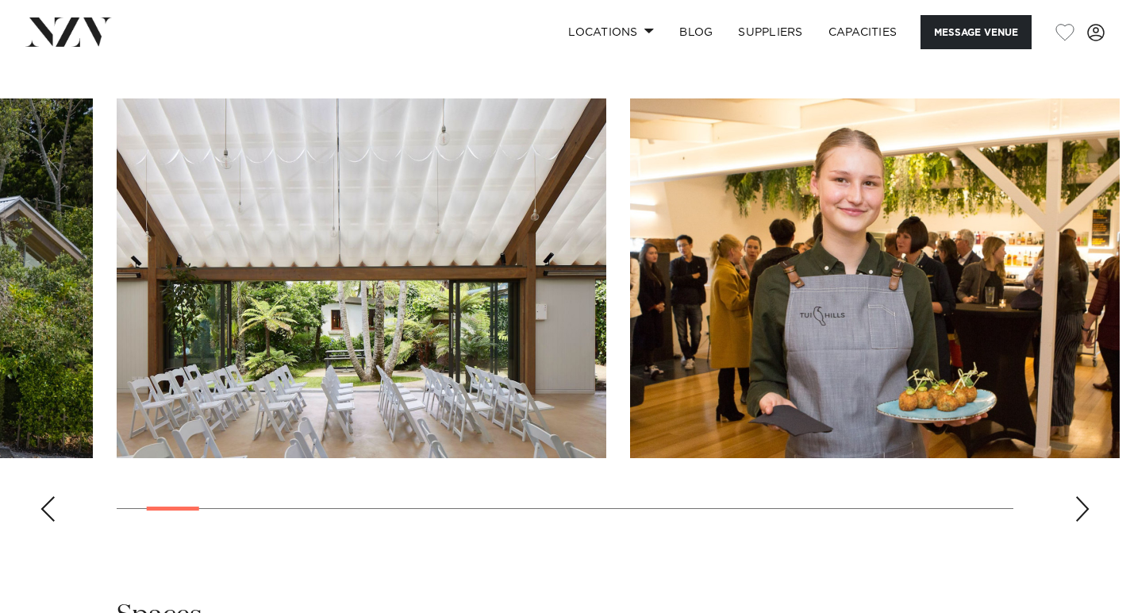
click at [1081, 514] on div "Next slide" at bounding box center [1083, 508] width 16 height 25
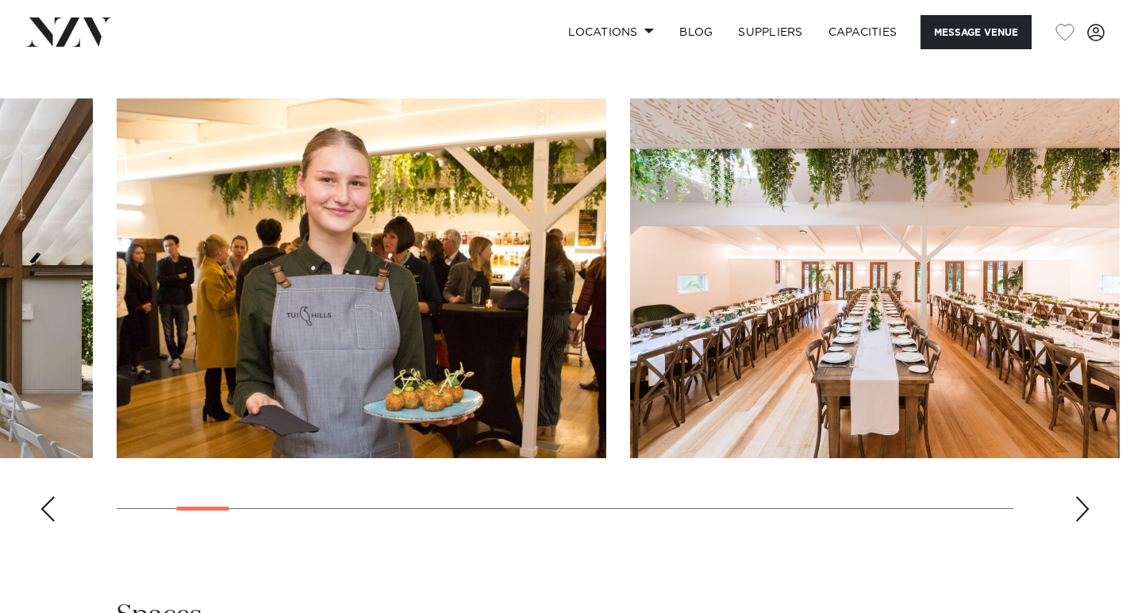
click at [1081, 514] on div "Next slide" at bounding box center [1083, 508] width 16 height 25
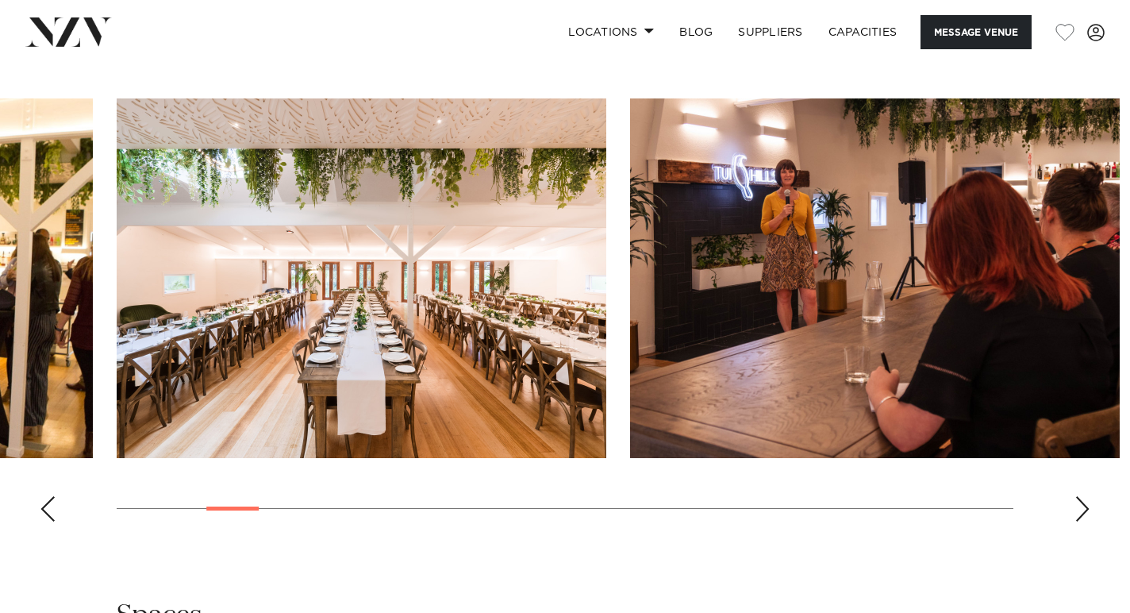
click at [1081, 514] on div "Next slide" at bounding box center [1083, 508] width 16 height 25
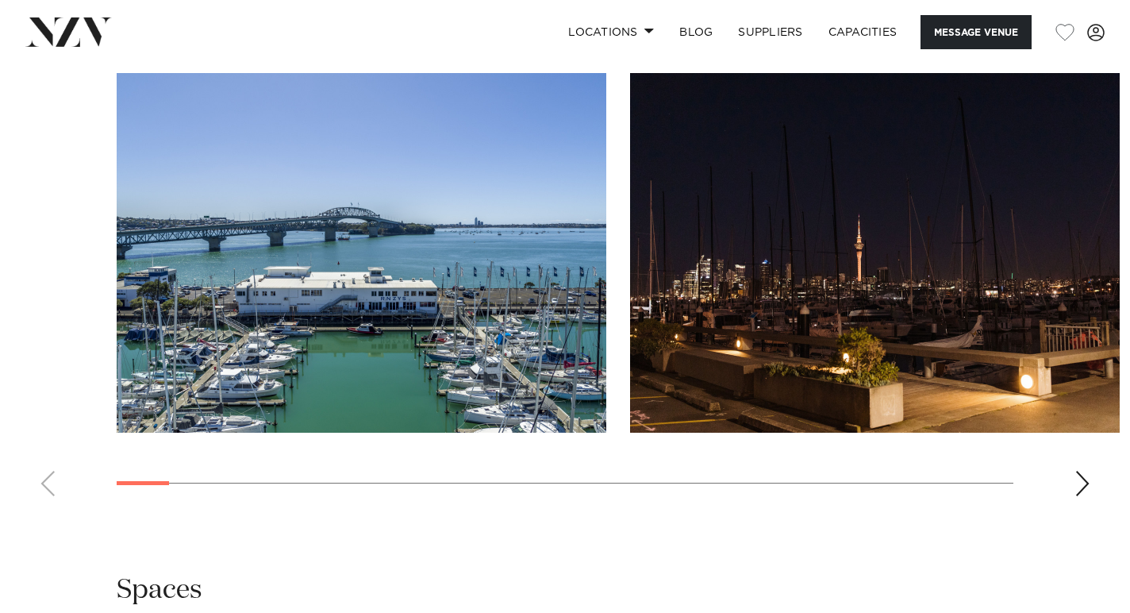
scroll to position [1571, 0]
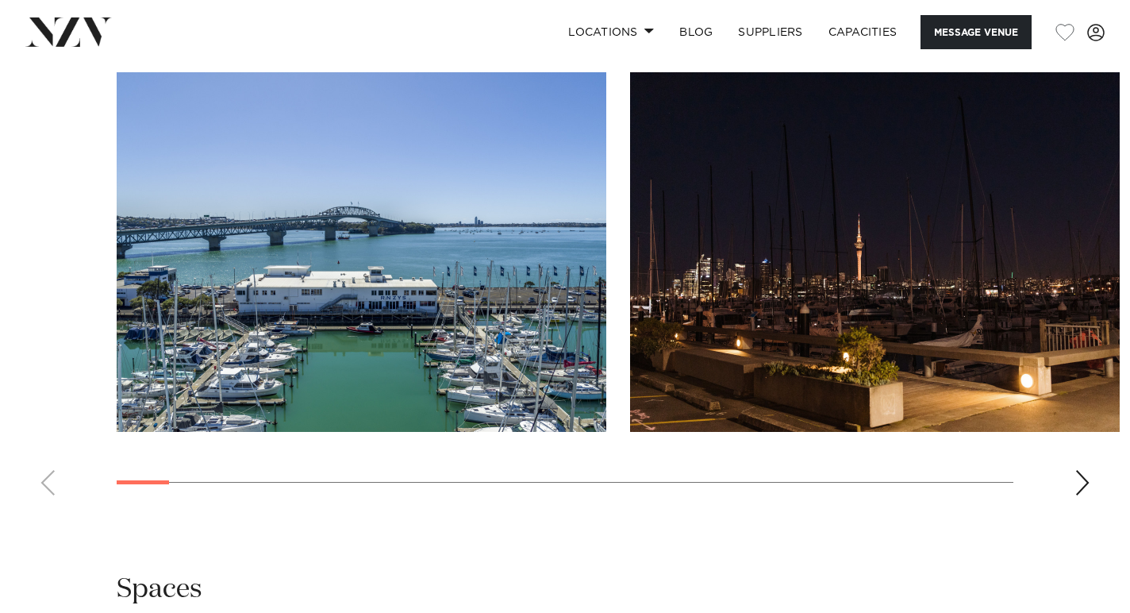
click at [1079, 485] on div "Next slide" at bounding box center [1083, 482] width 16 height 25
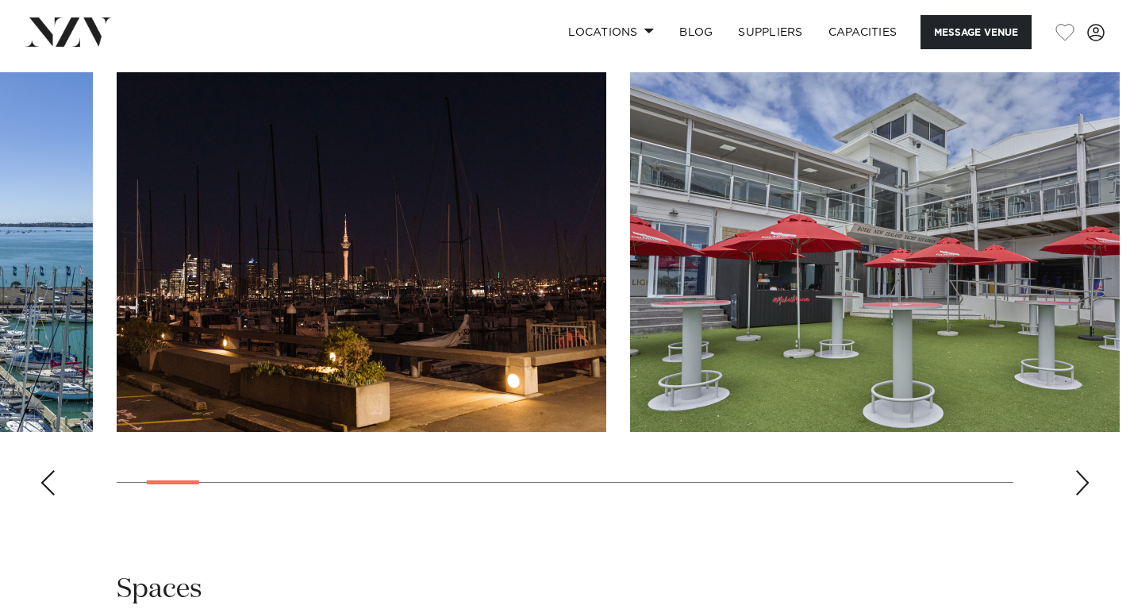
click at [1079, 485] on div "Next slide" at bounding box center [1083, 482] width 16 height 25
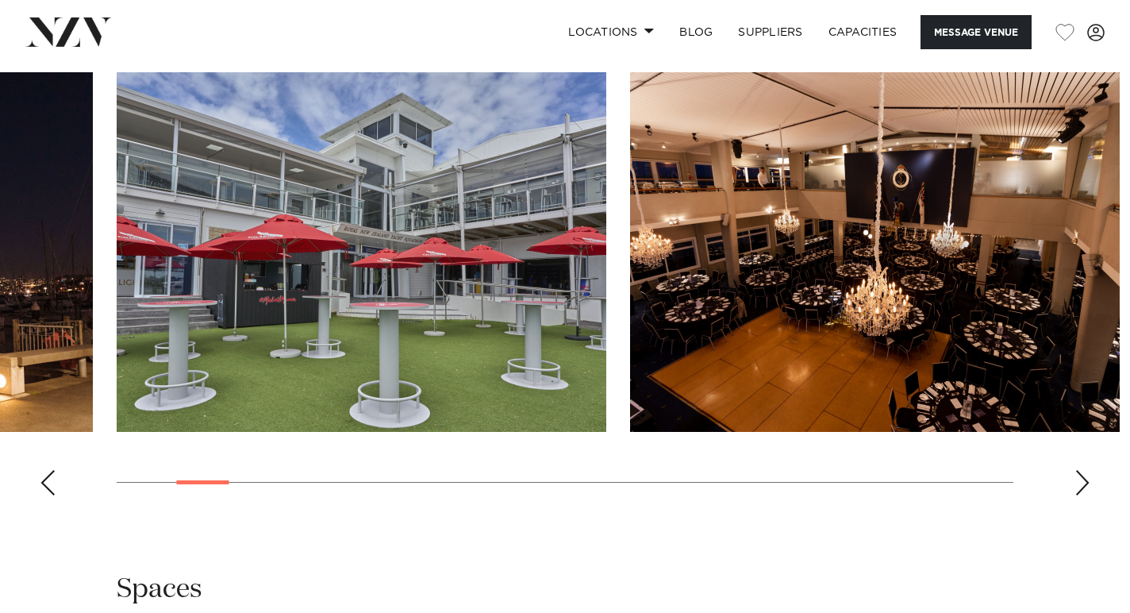
click at [1079, 485] on div "Next slide" at bounding box center [1083, 482] width 16 height 25
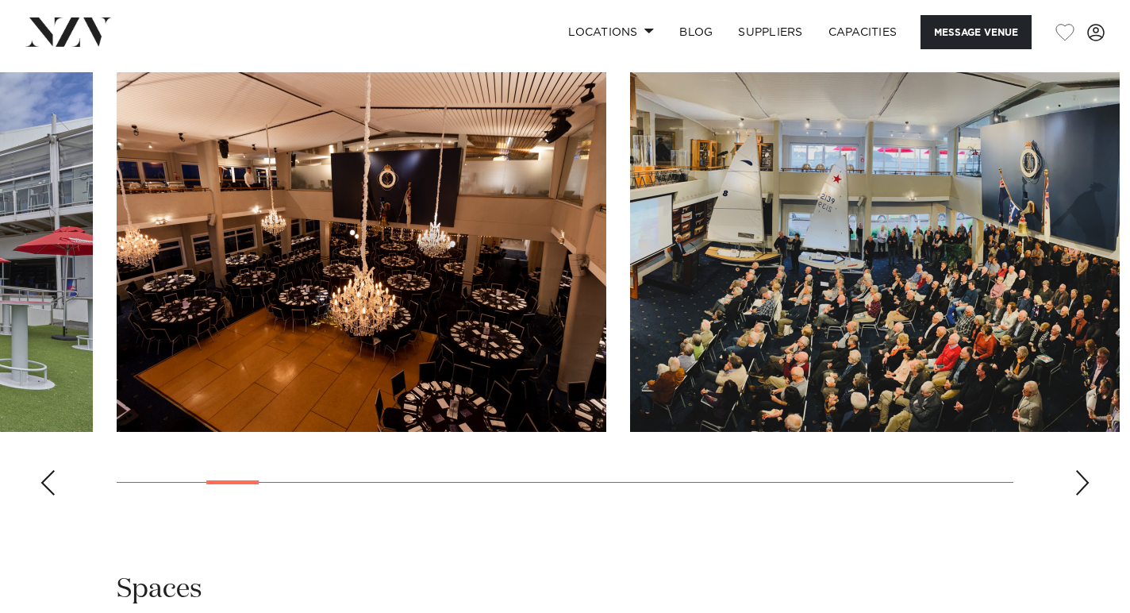
click at [1079, 485] on div "Next slide" at bounding box center [1083, 482] width 16 height 25
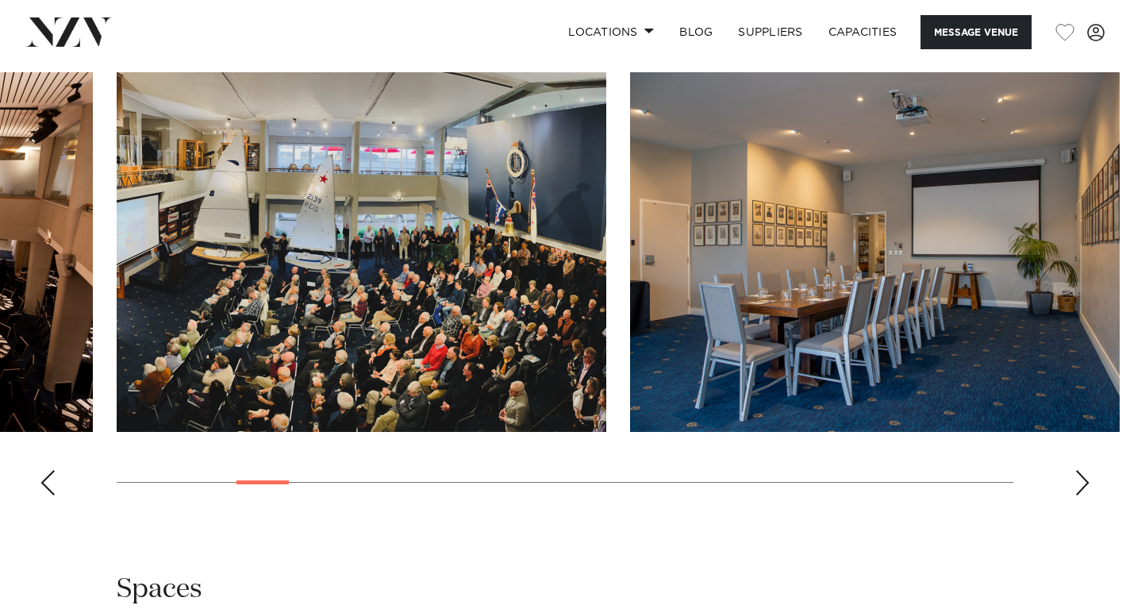
click at [1079, 485] on div "Next slide" at bounding box center [1083, 482] width 16 height 25
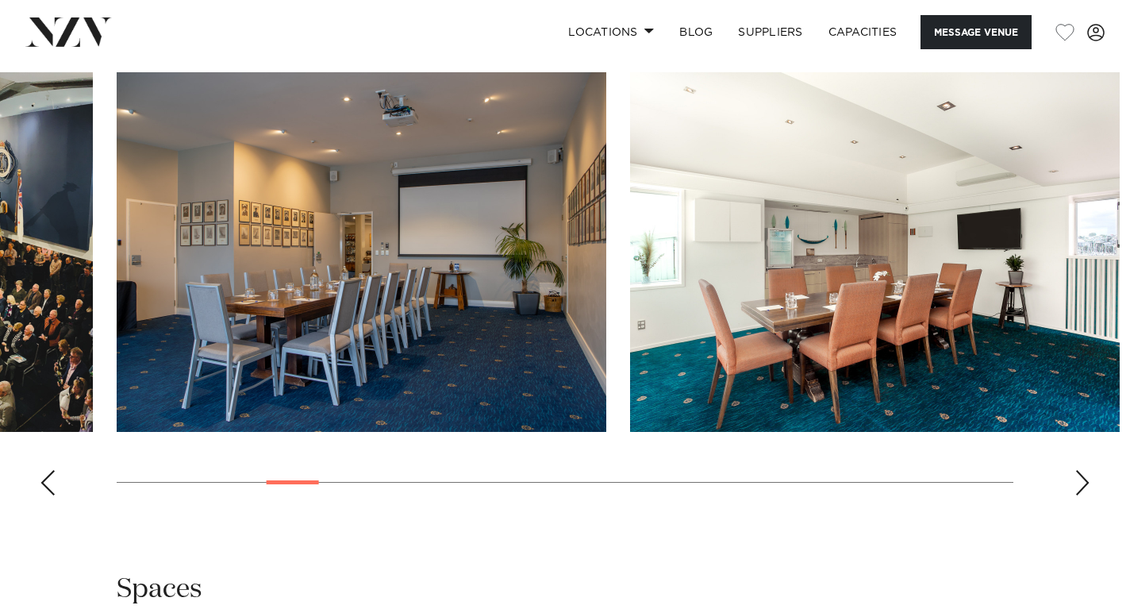
click at [1079, 485] on div "Next slide" at bounding box center [1083, 482] width 16 height 25
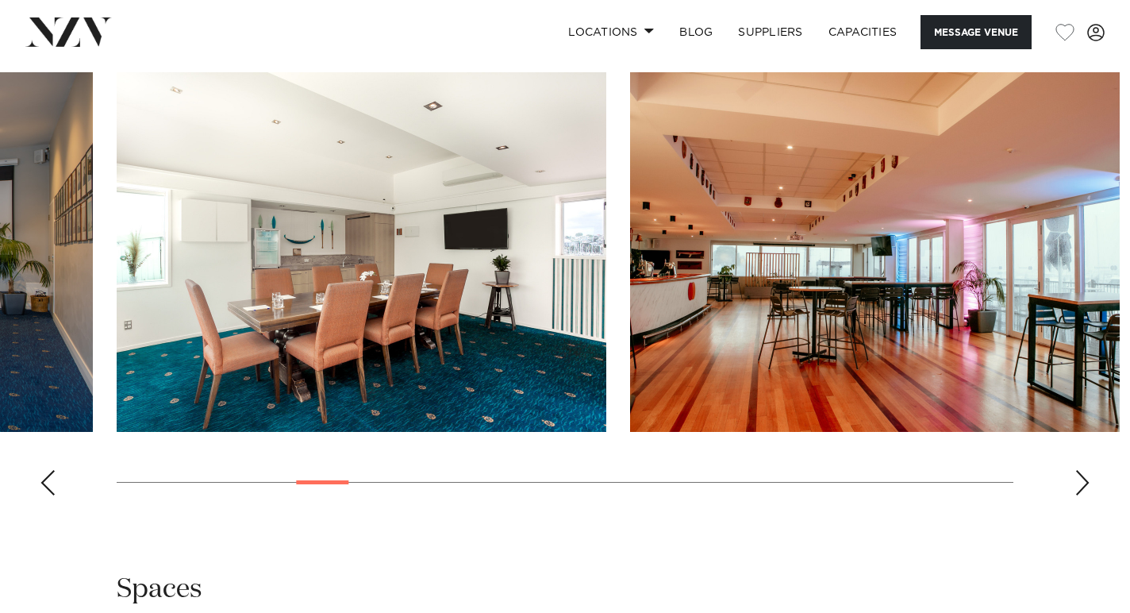
click at [1079, 485] on div "Next slide" at bounding box center [1083, 482] width 16 height 25
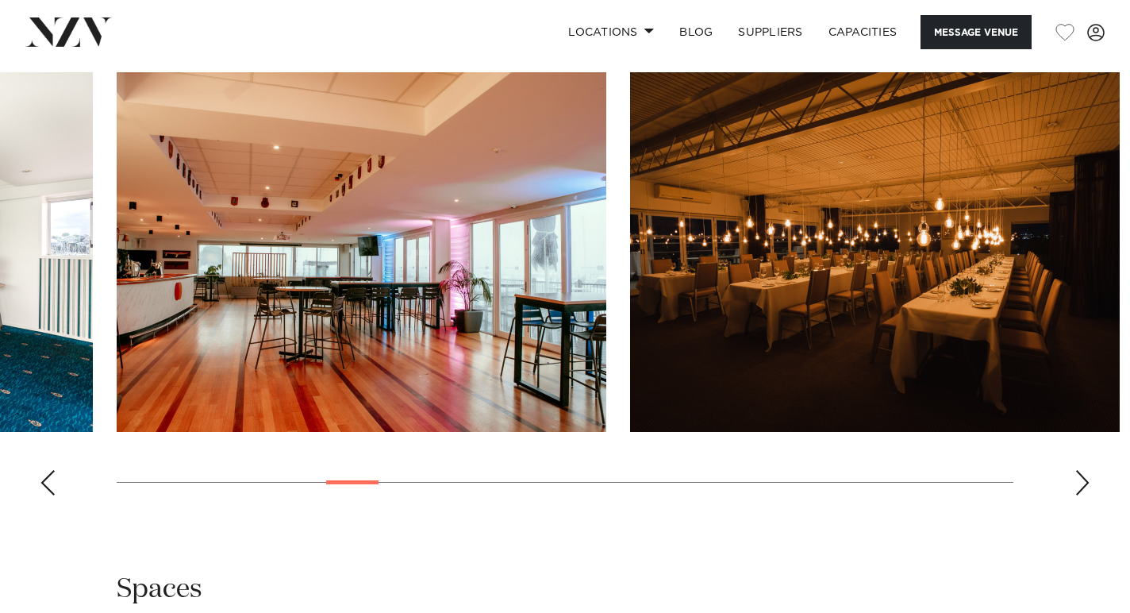
click at [1079, 485] on div "Next slide" at bounding box center [1083, 482] width 16 height 25
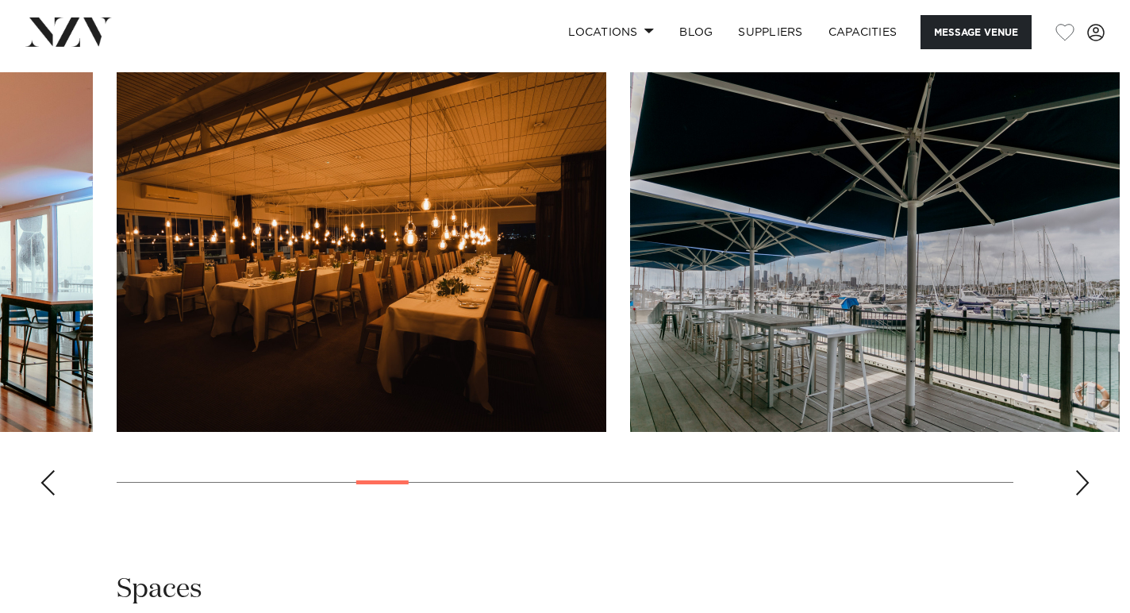
click at [1079, 485] on div "Next slide" at bounding box center [1083, 482] width 16 height 25
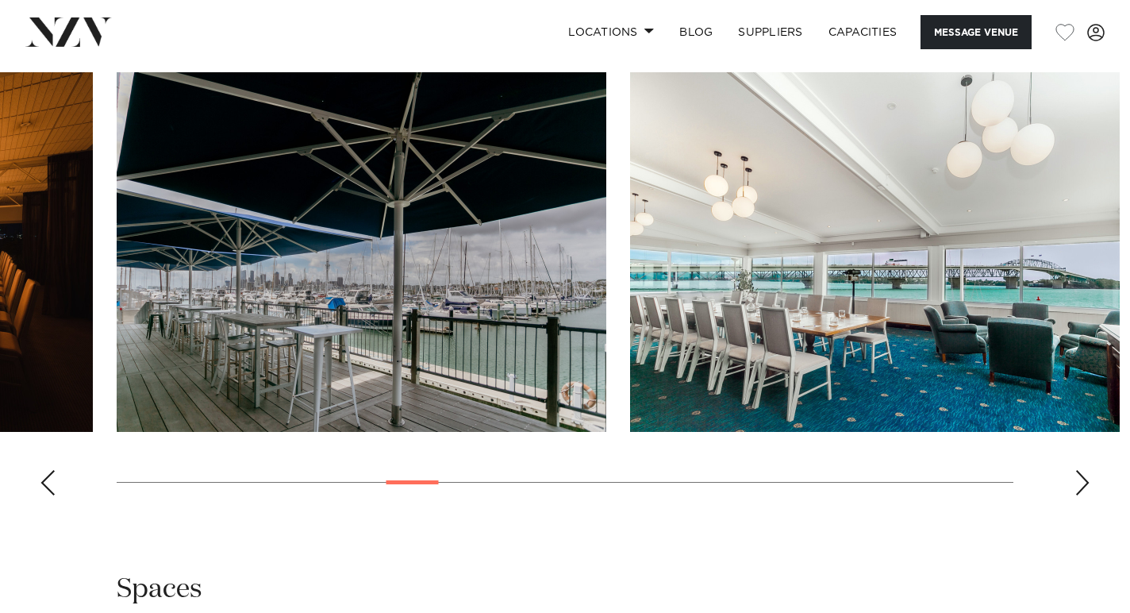
click at [1079, 485] on div "Next slide" at bounding box center [1083, 482] width 16 height 25
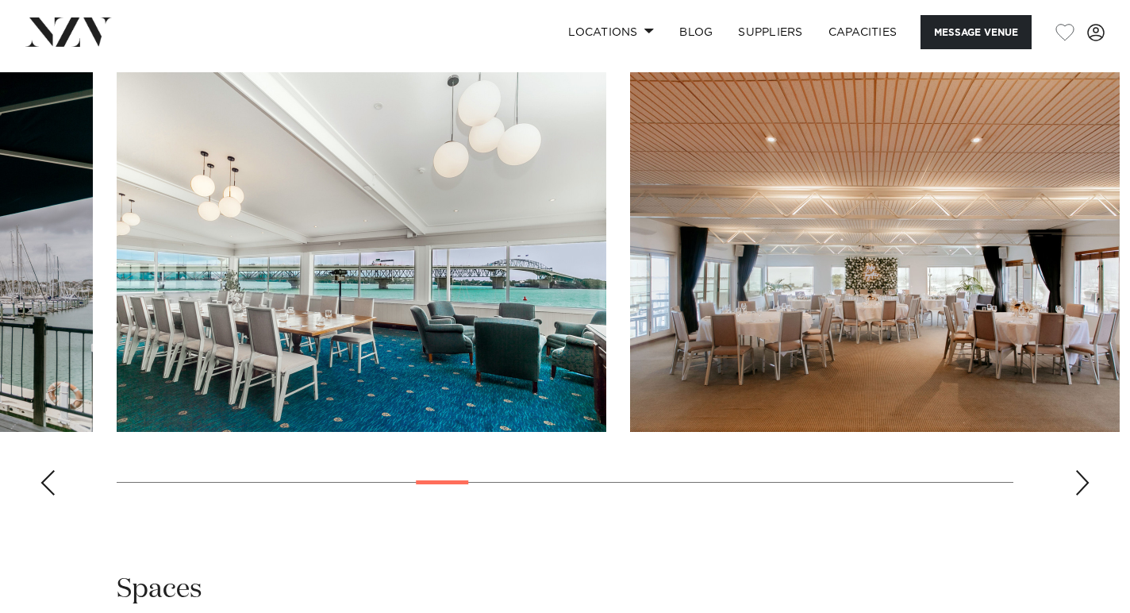
click at [1079, 485] on div "Next slide" at bounding box center [1083, 482] width 16 height 25
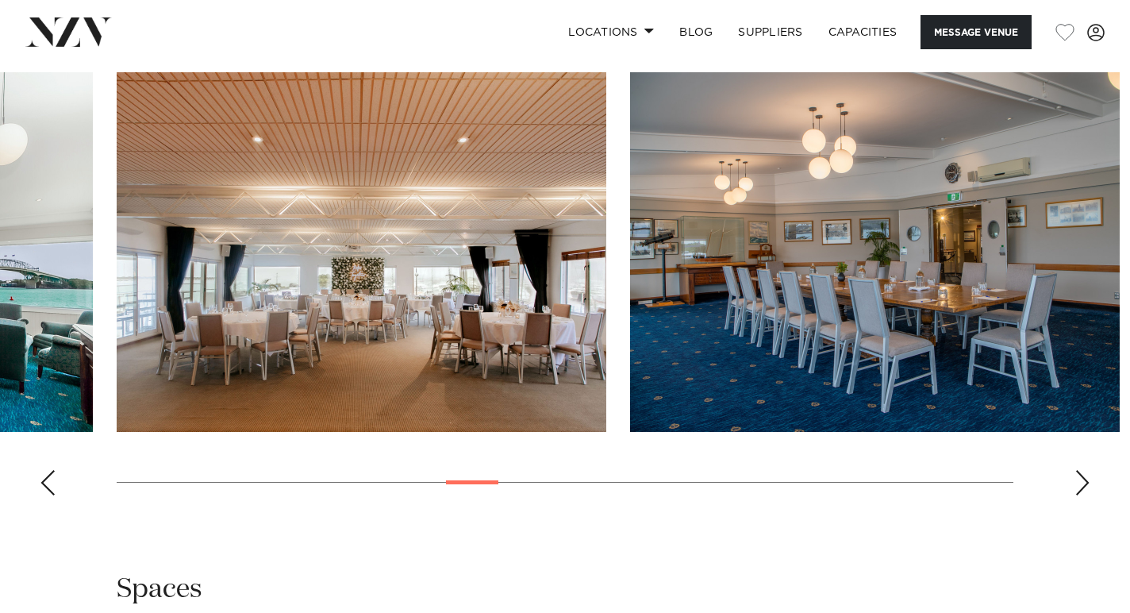
click at [1079, 485] on div "Next slide" at bounding box center [1083, 482] width 16 height 25
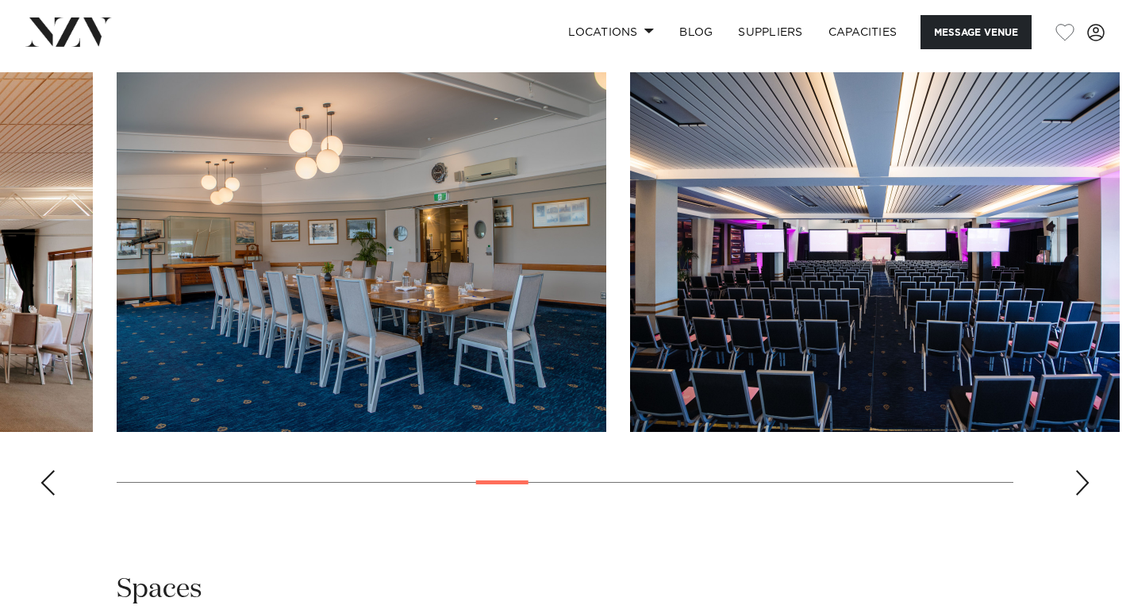
click at [1079, 485] on div "Next slide" at bounding box center [1083, 482] width 16 height 25
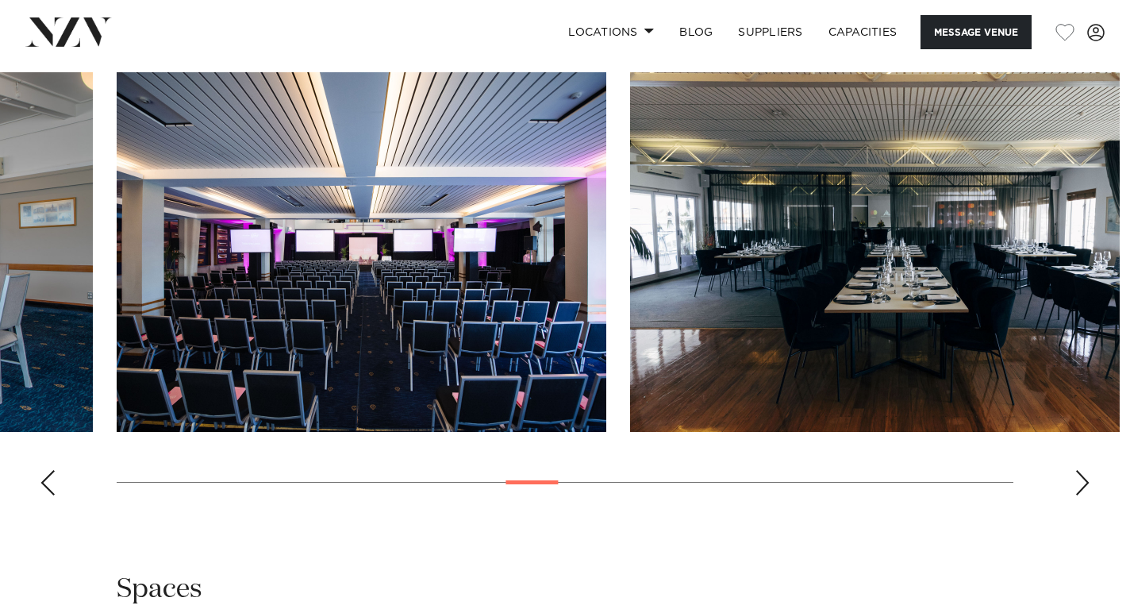
click at [1079, 485] on div "Next slide" at bounding box center [1083, 482] width 16 height 25
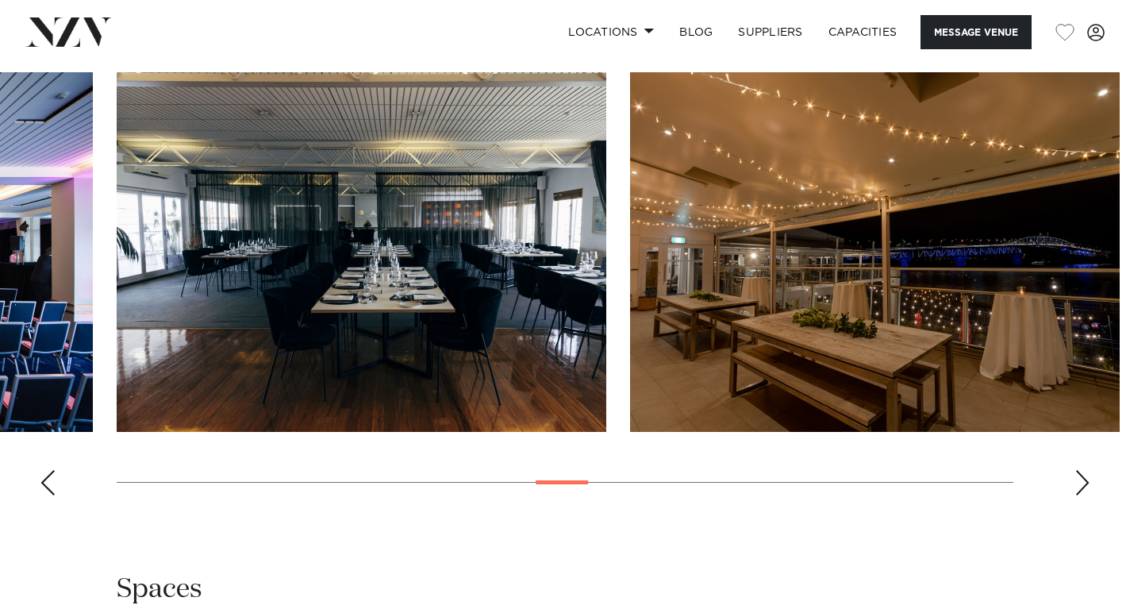
click at [1079, 485] on div "Next slide" at bounding box center [1083, 482] width 16 height 25
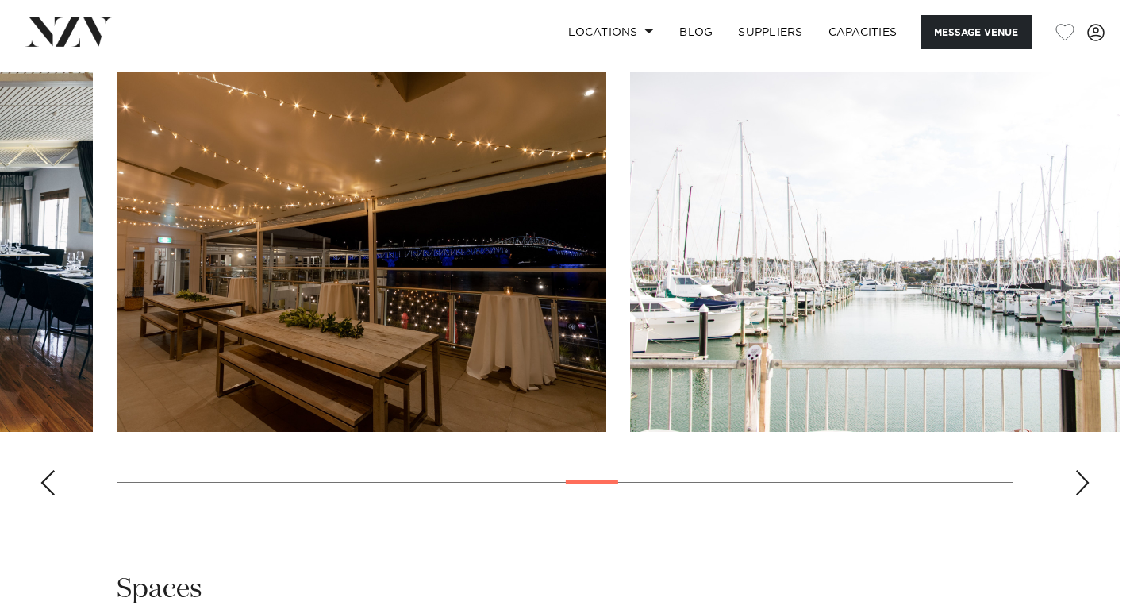
click at [1079, 485] on div "Next slide" at bounding box center [1083, 482] width 16 height 25
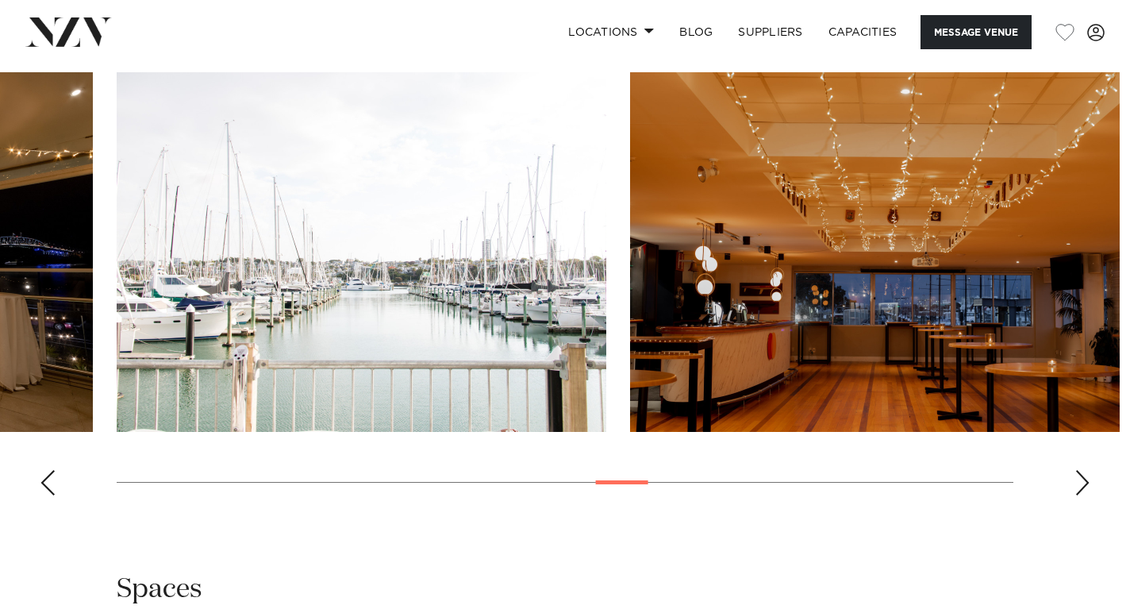
click at [1079, 485] on div "Next slide" at bounding box center [1083, 482] width 16 height 25
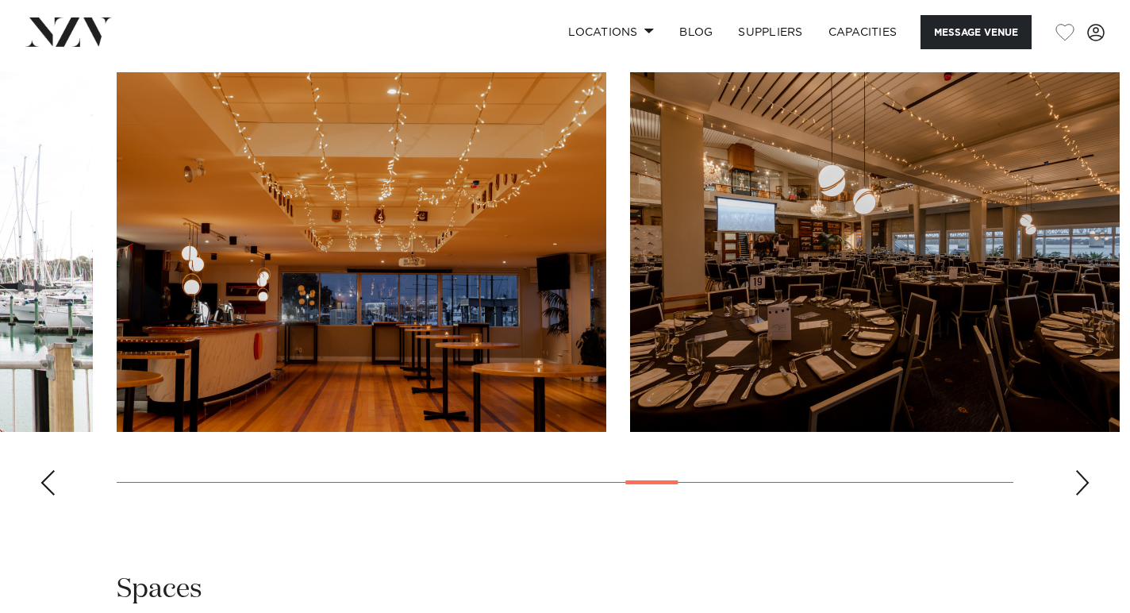
click at [1079, 485] on div "Next slide" at bounding box center [1083, 482] width 16 height 25
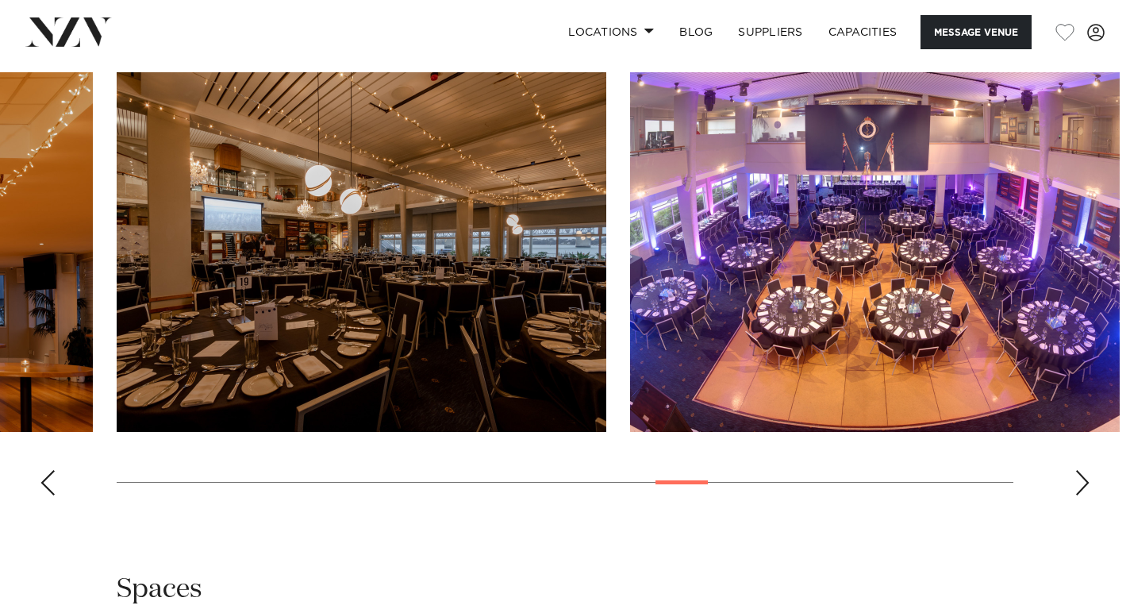
click at [1079, 485] on div "Next slide" at bounding box center [1083, 482] width 16 height 25
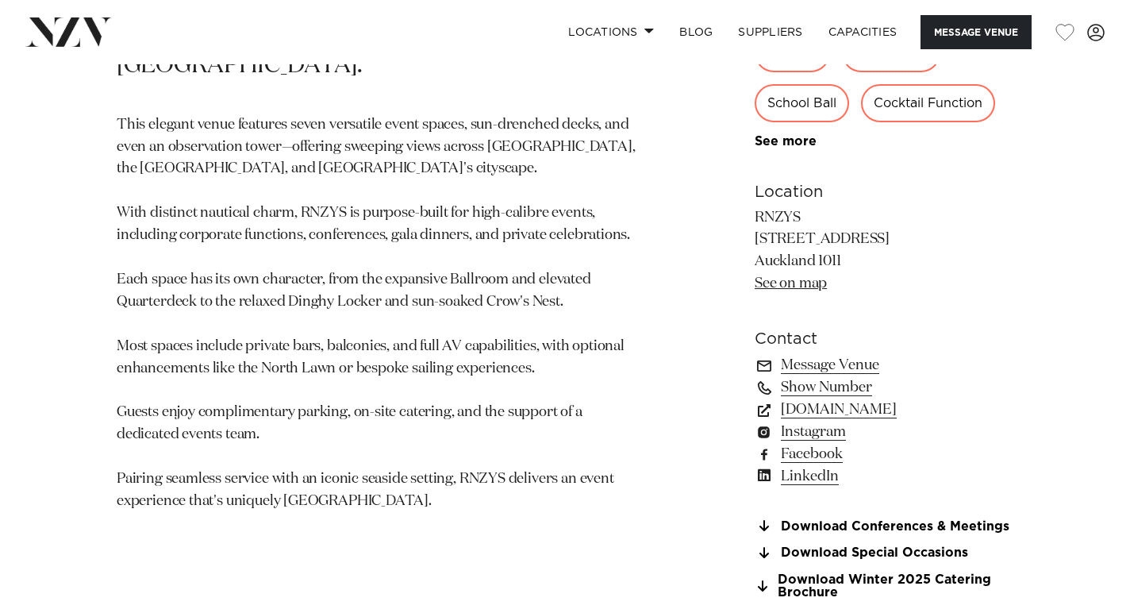
scroll to position [934, 0]
click at [810, 366] on link "Message Venue" at bounding box center [884, 364] width 259 height 22
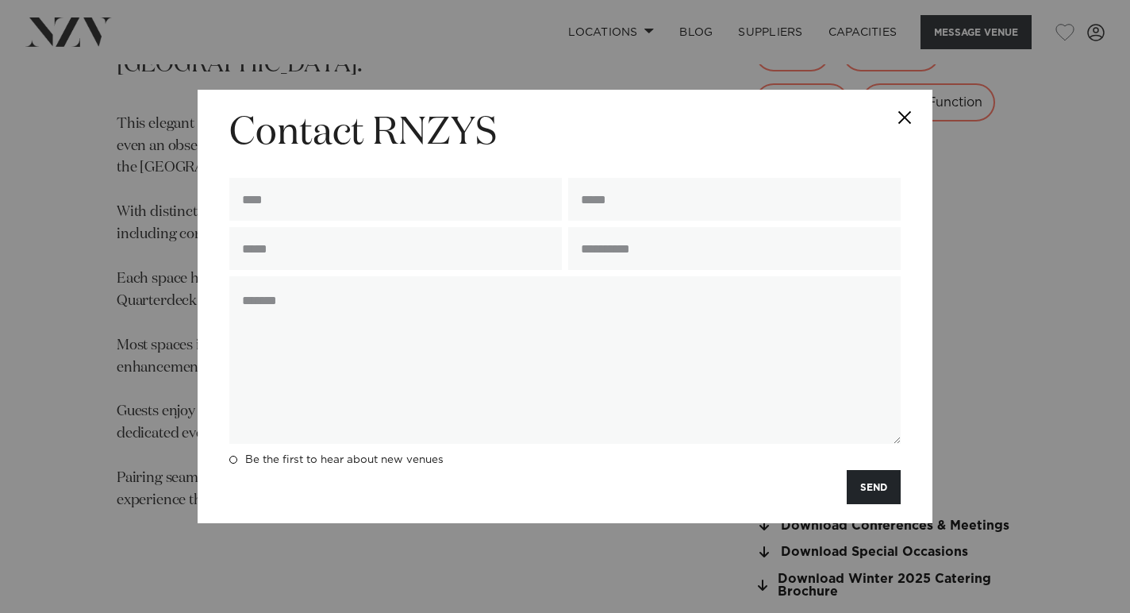
click at [908, 113] on button "Close" at bounding box center [905, 118] width 56 height 56
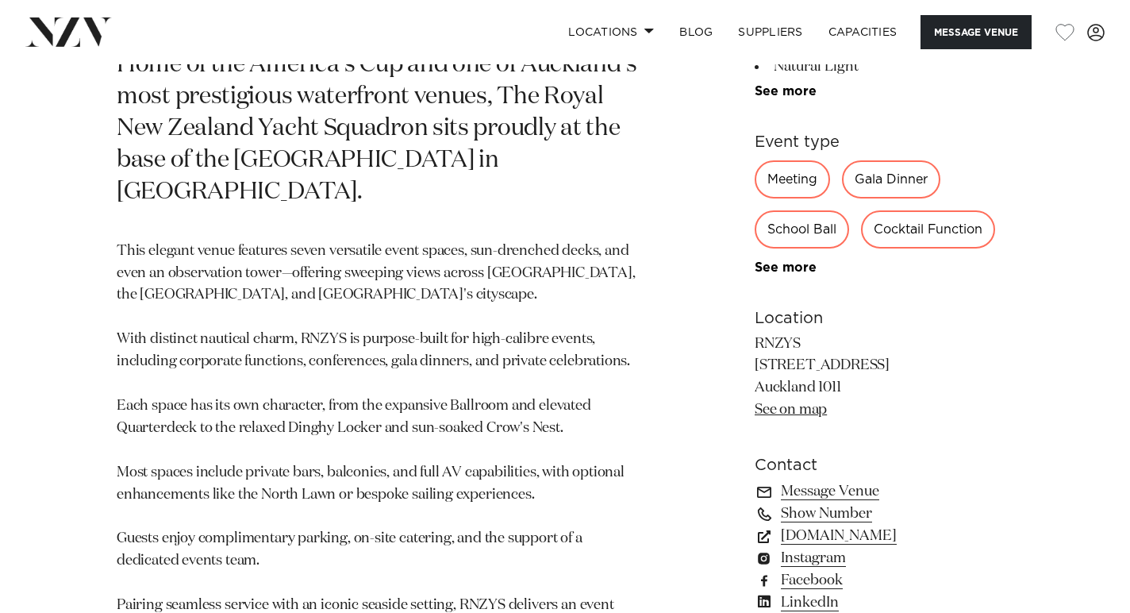
scroll to position [640, 0]
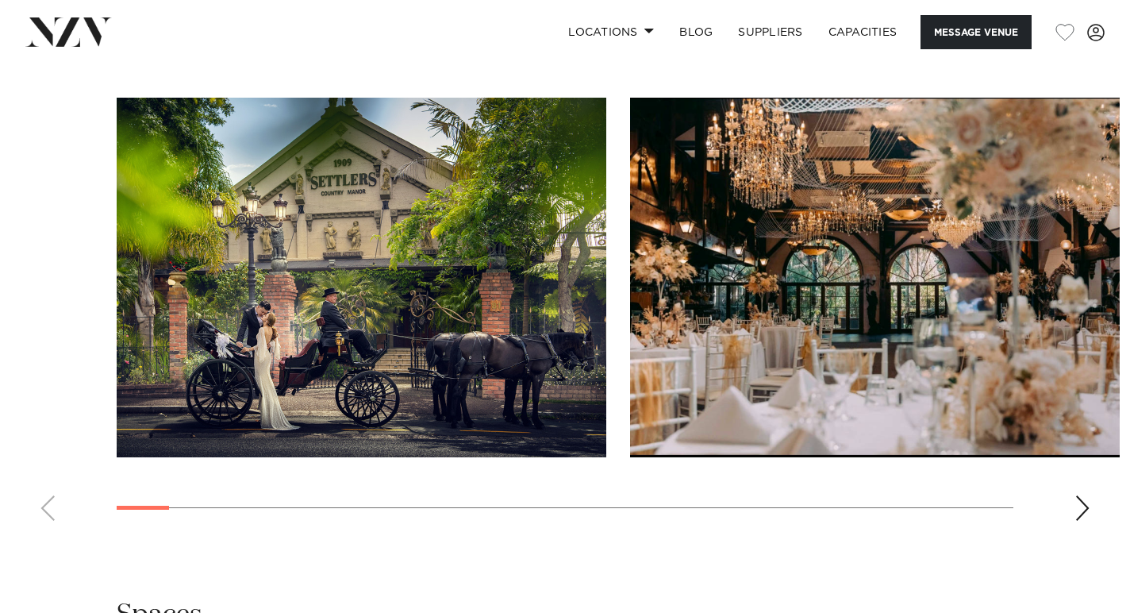
scroll to position [1586, 0]
click at [1086, 494] on div "Next slide" at bounding box center [1083, 506] width 16 height 25
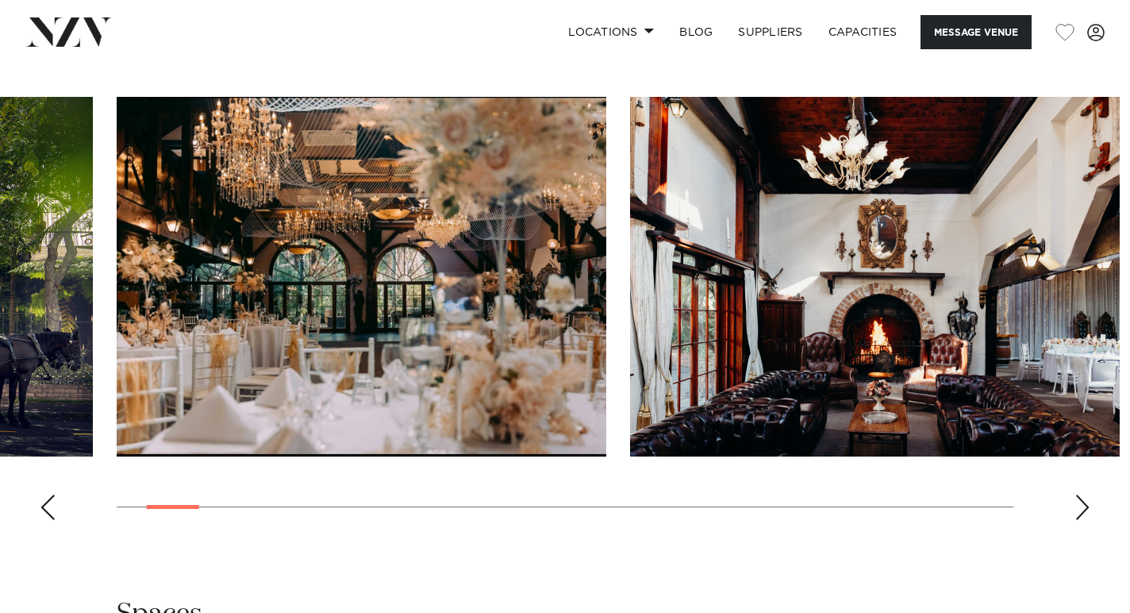
click at [1086, 494] on div "Next slide" at bounding box center [1083, 506] width 16 height 25
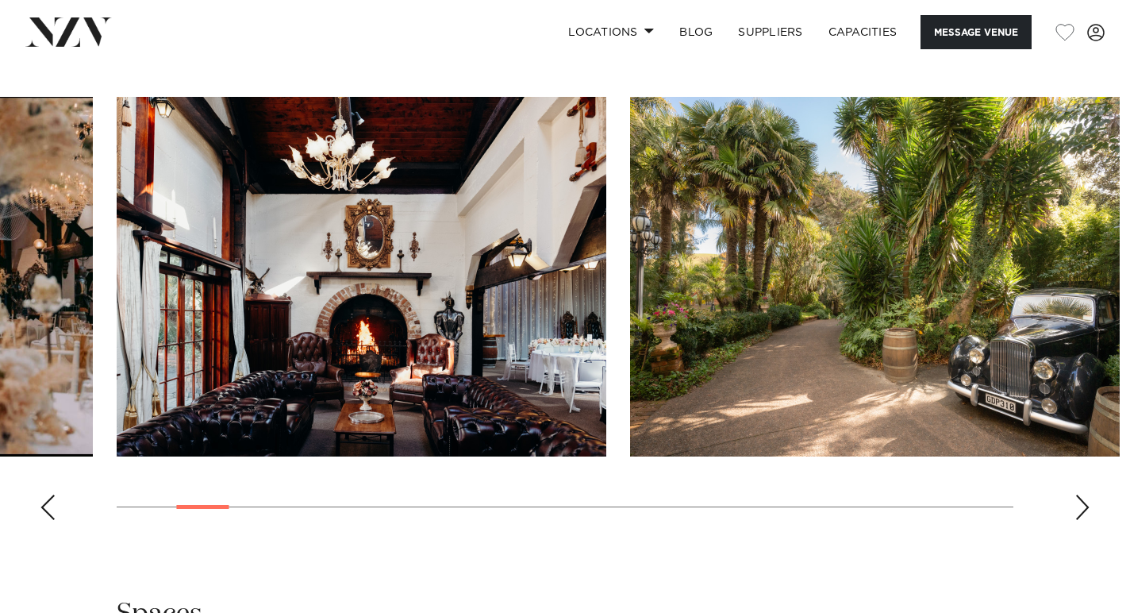
click at [1086, 494] on div "Next slide" at bounding box center [1083, 506] width 16 height 25
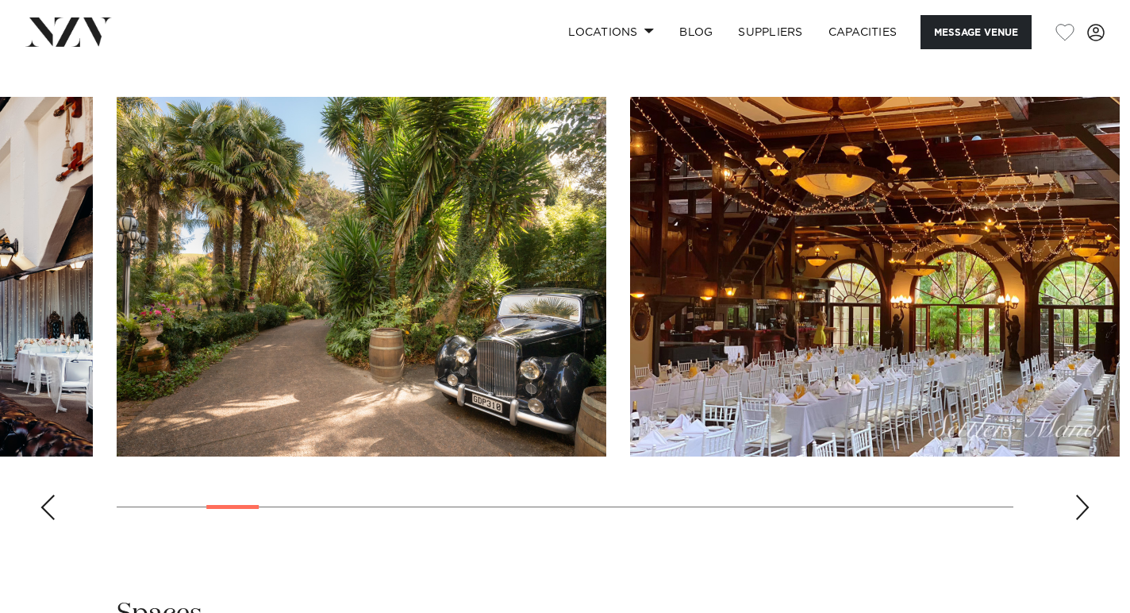
click at [1086, 494] on div "Next slide" at bounding box center [1083, 506] width 16 height 25
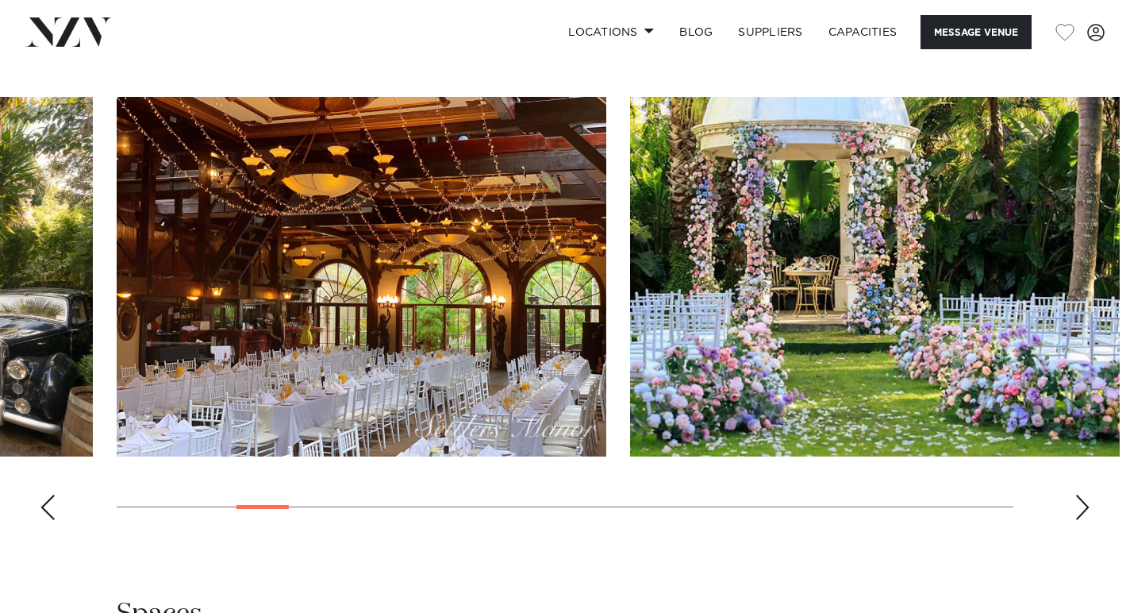
click at [1086, 494] on div "Next slide" at bounding box center [1083, 506] width 16 height 25
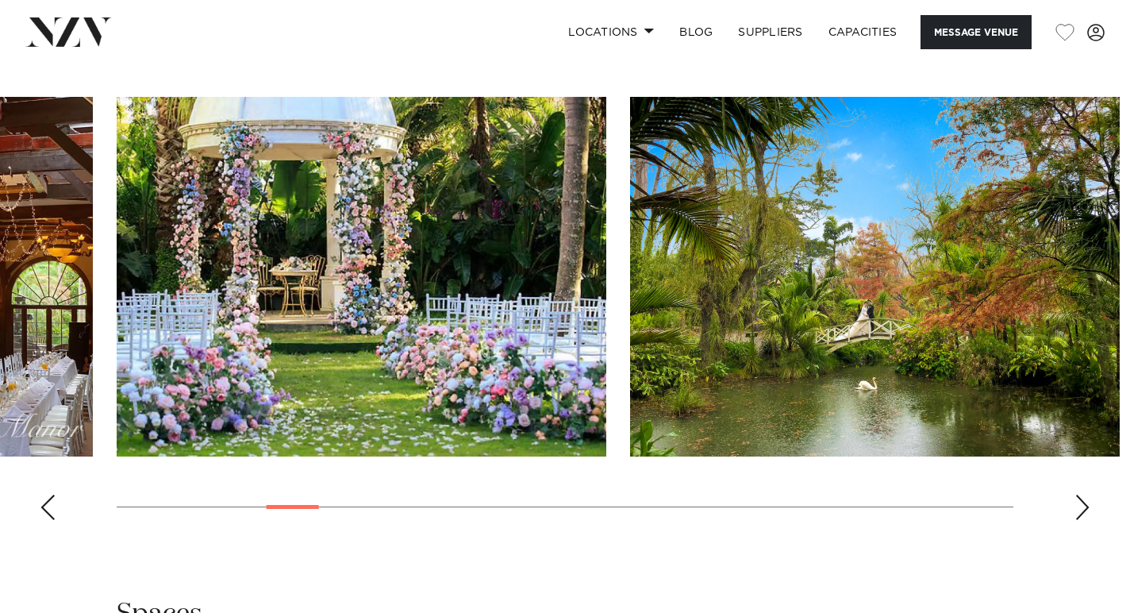
click at [1086, 494] on div "Next slide" at bounding box center [1083, 506] width 16 height 25
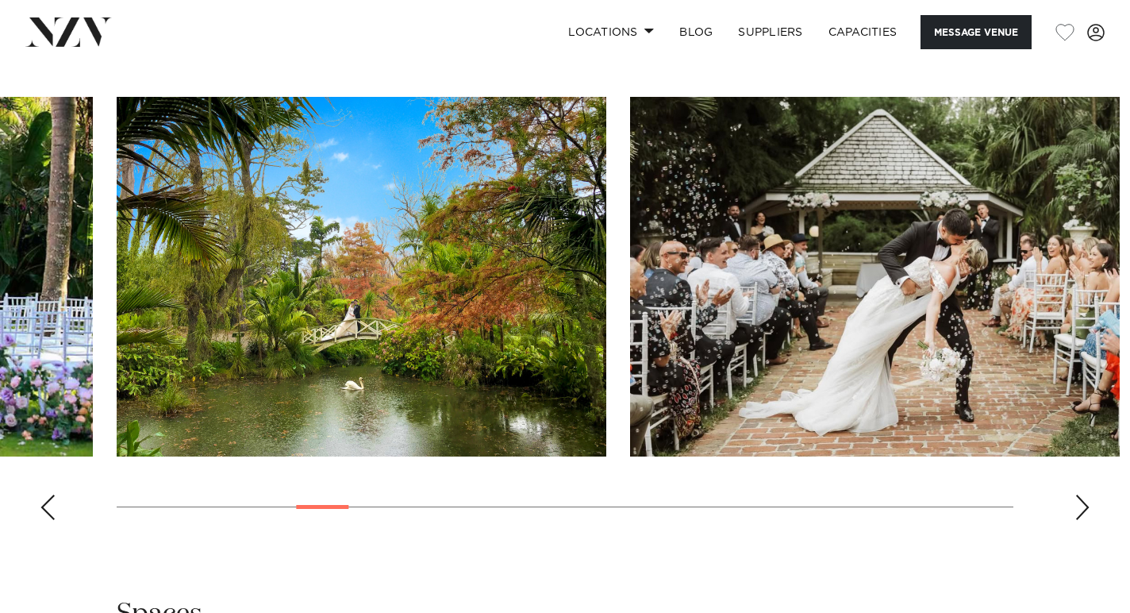
click at [1086, 494] on div "Next slide" at bounding box center [1083, 506] width 16 height 25
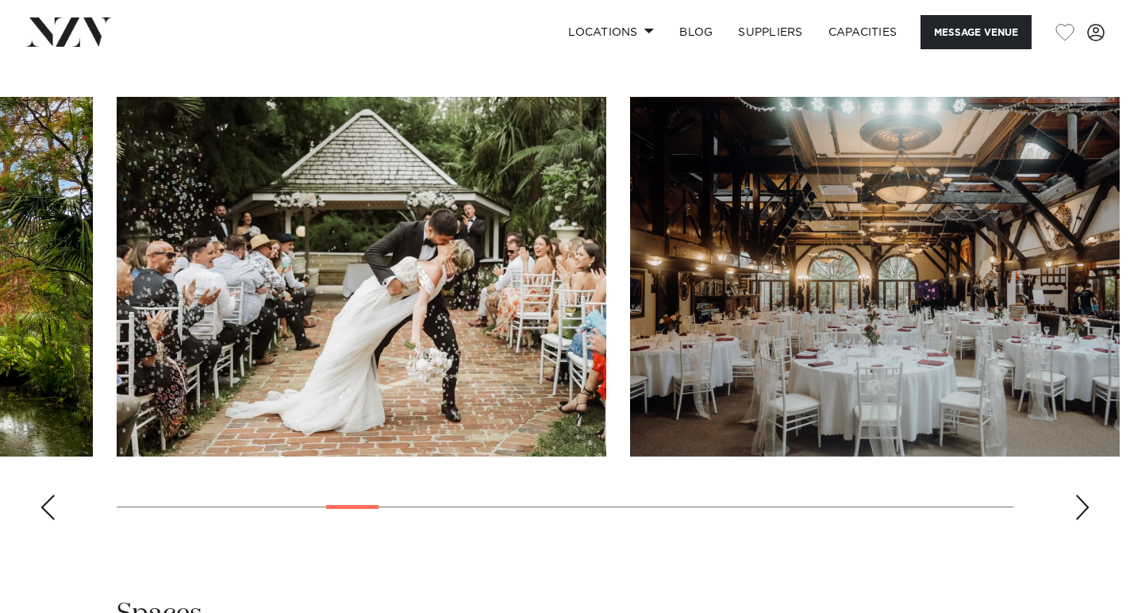
click at [1086, 494] on div "Next slide" at bounding box center [1083, 506] width 16 height 25
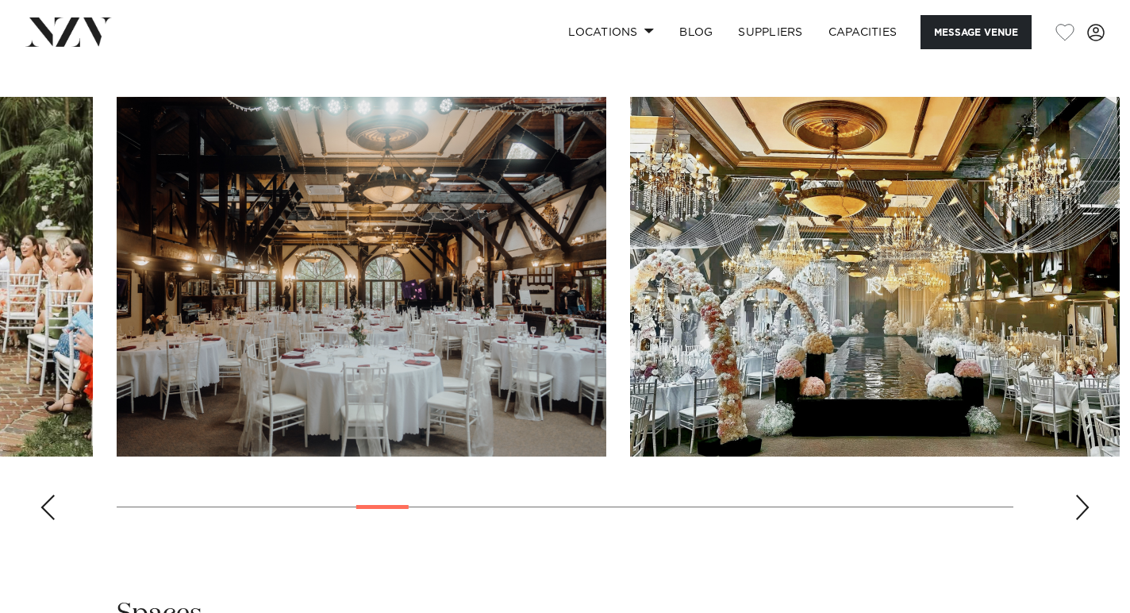
click at [1086, 494] on div "Next slide" at bounding box center [1083, 506] width 16 height 25
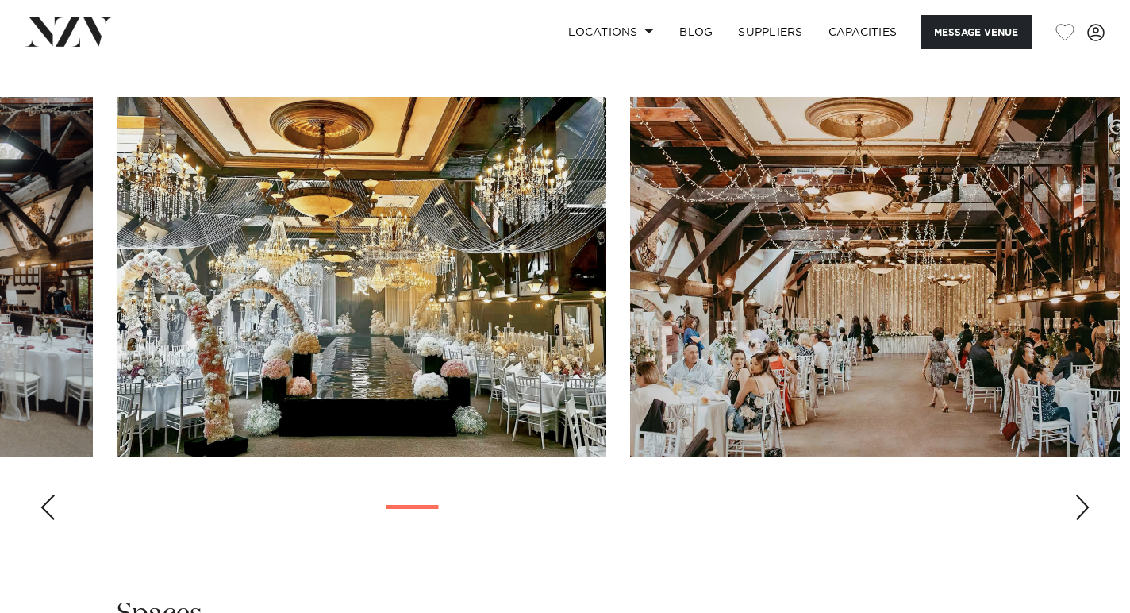
click at [1086, 494] on div "Next slide" at bounding box center [1083, 506] width 16 height 25
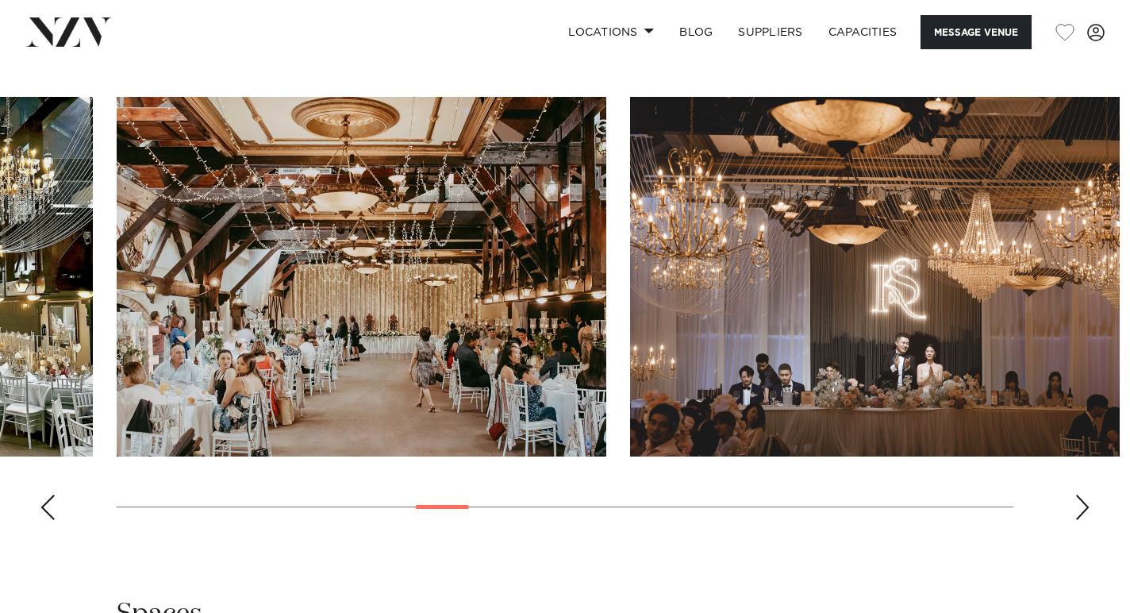
click at [1086, 494] on div "Next slide" at bounding box center [1083, 506] width 16 height 25
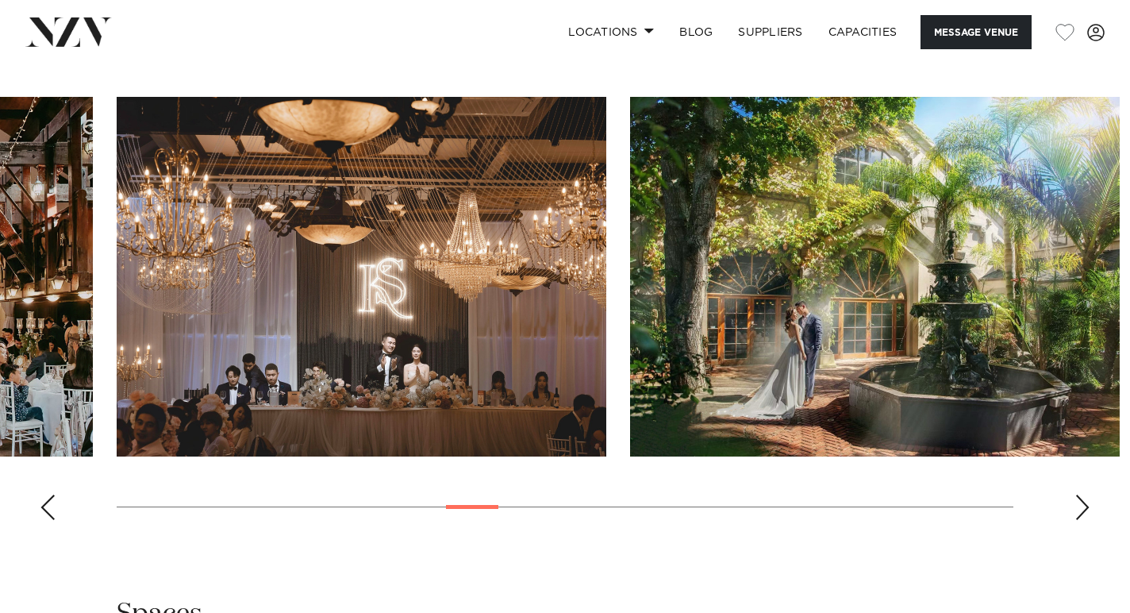
click at [1086, 494] on div "Next slide" at bounding box center [1083, 506] width 16 height 25
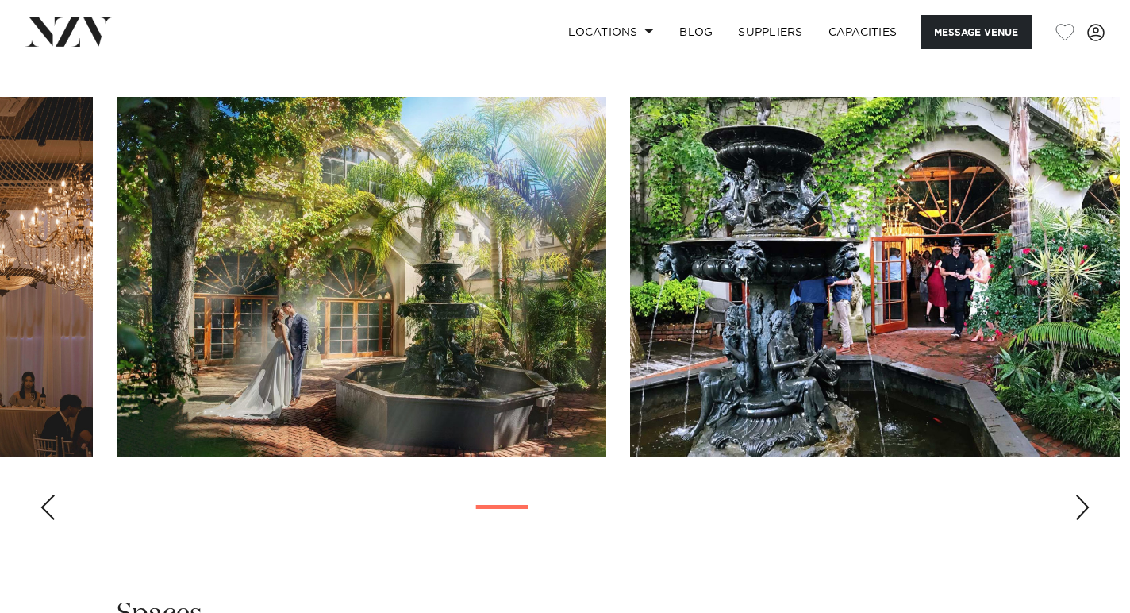
click at [1086, 494] on div "Next slide" at bounding box center [1083, 506] width 16 height 25
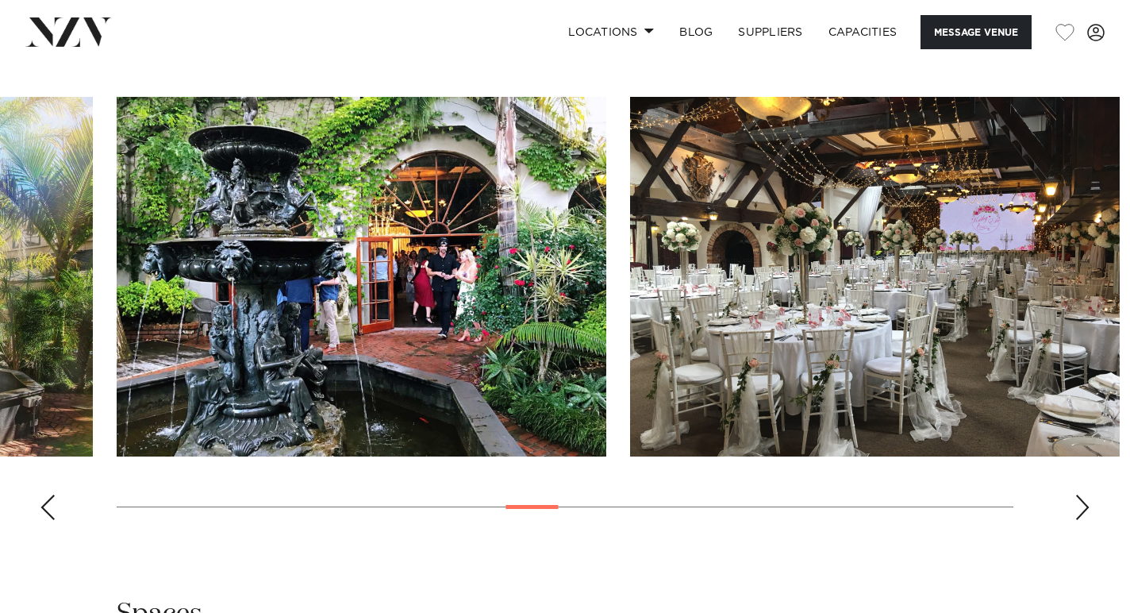
click at [1086, 494] on div "Next slide" at bounding box center [1083, 506] width 16 height 25
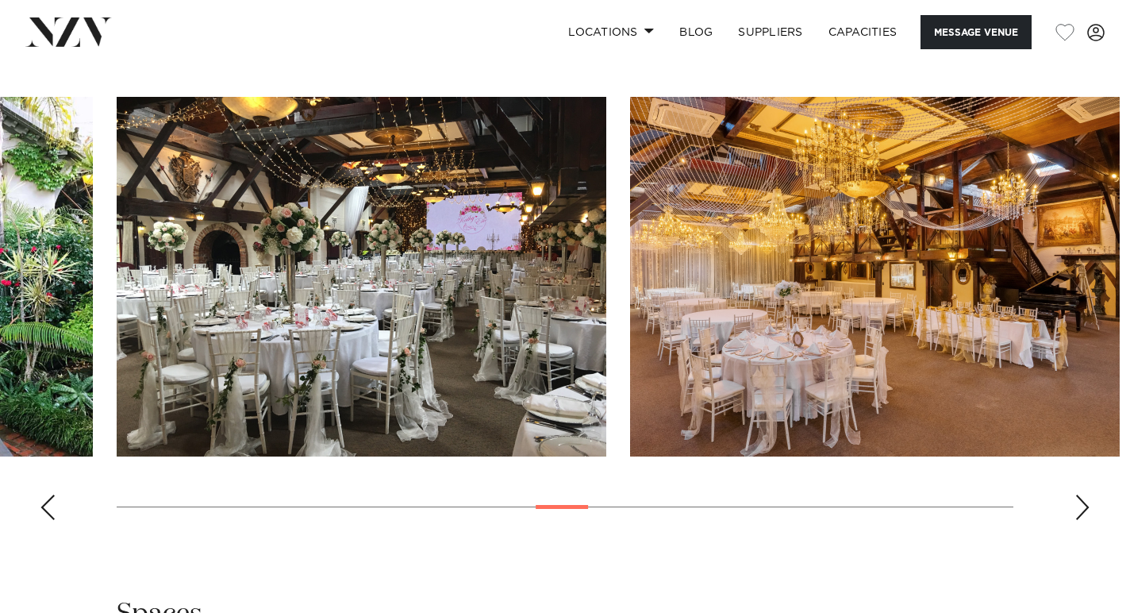
click at [1086, 494] on div "Next slide" at bounding box center [1083, 506] width 16 height 25
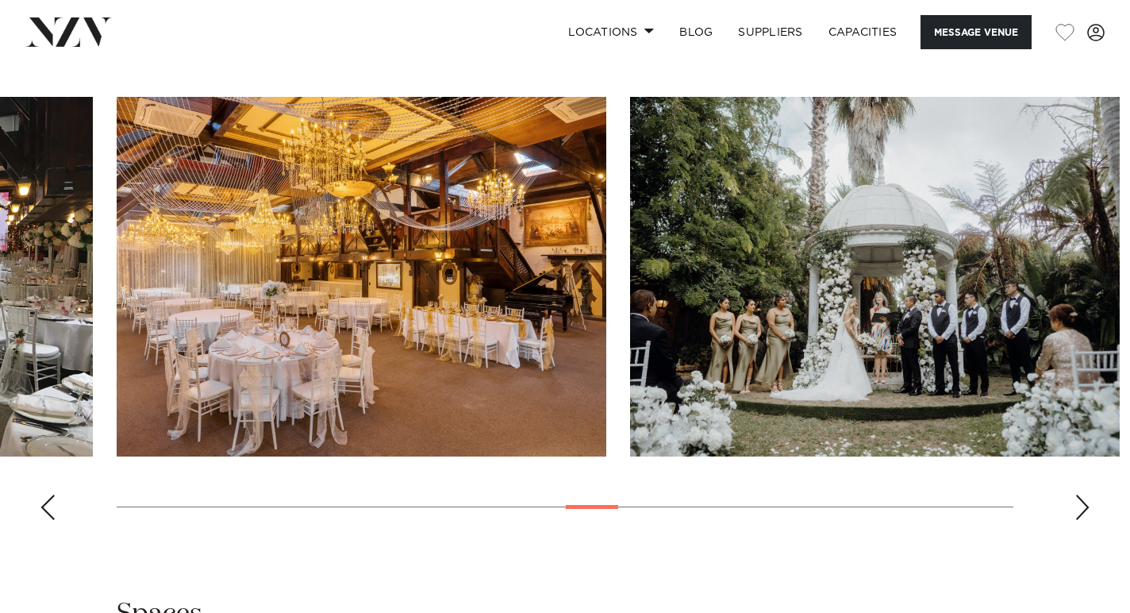
click at [1086, 494] on div "Next slide" at bounding box center [1083, 506] width 16 height 25
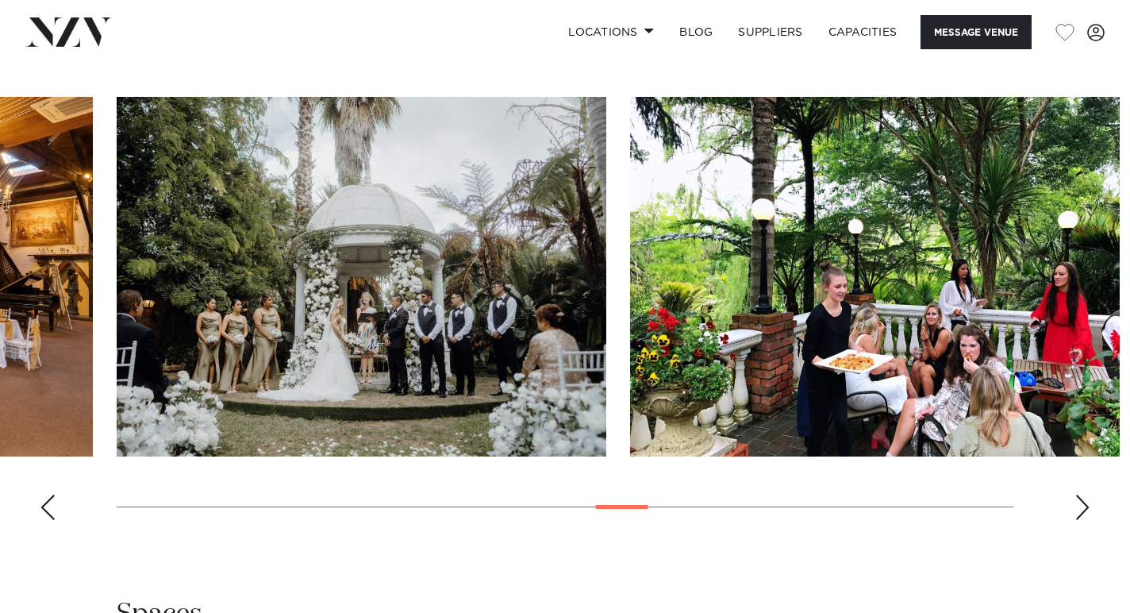
click at [1086, 494] on div "Next slide" at bounding box center [1083, 506] width 16 height 25
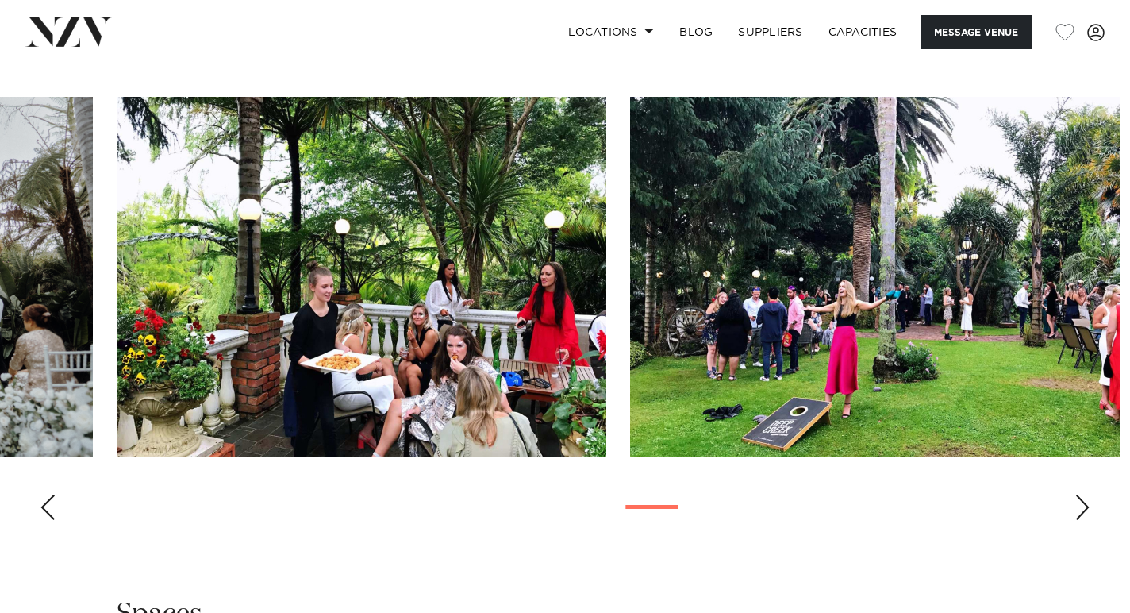
click at [1086, 494] on div "Next slide" at bounding box center [1083, 506] width 16 height 25
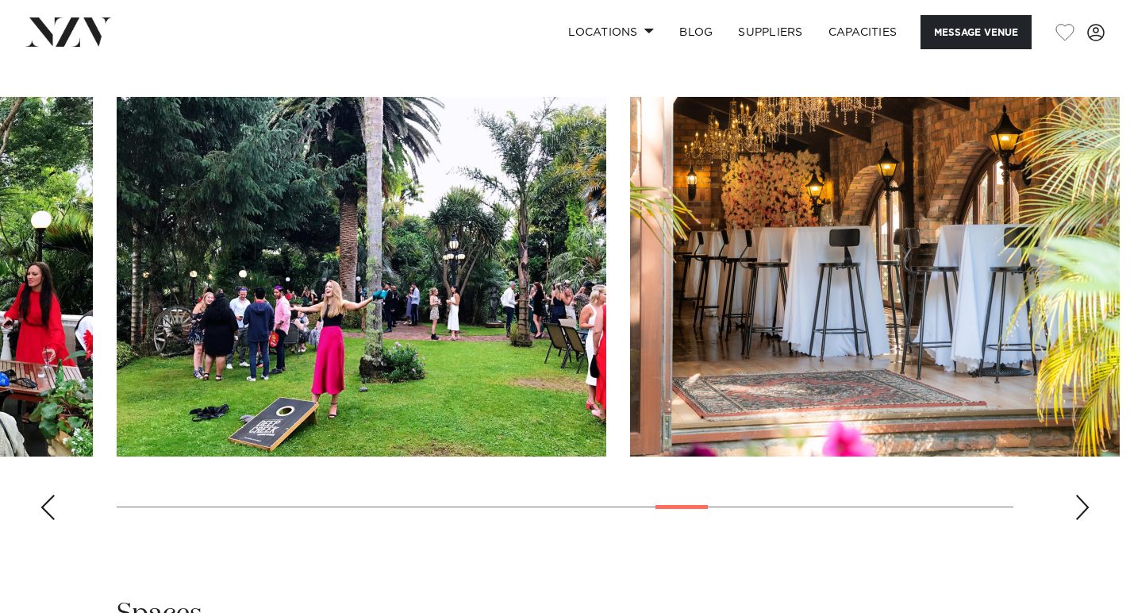
click at [1086, 494] on div "Next slide" at bounding box center [1083, 506] width 16 height 25
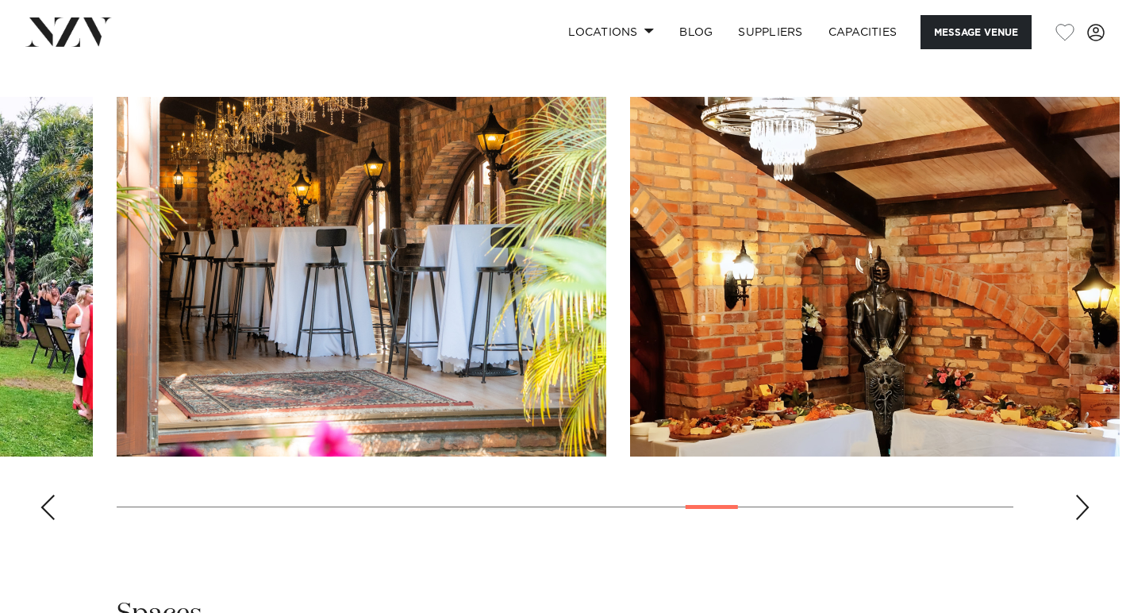
click at [1086, 494] on div "Next slide" at bounding box center [1083, 506] width 16 height 25
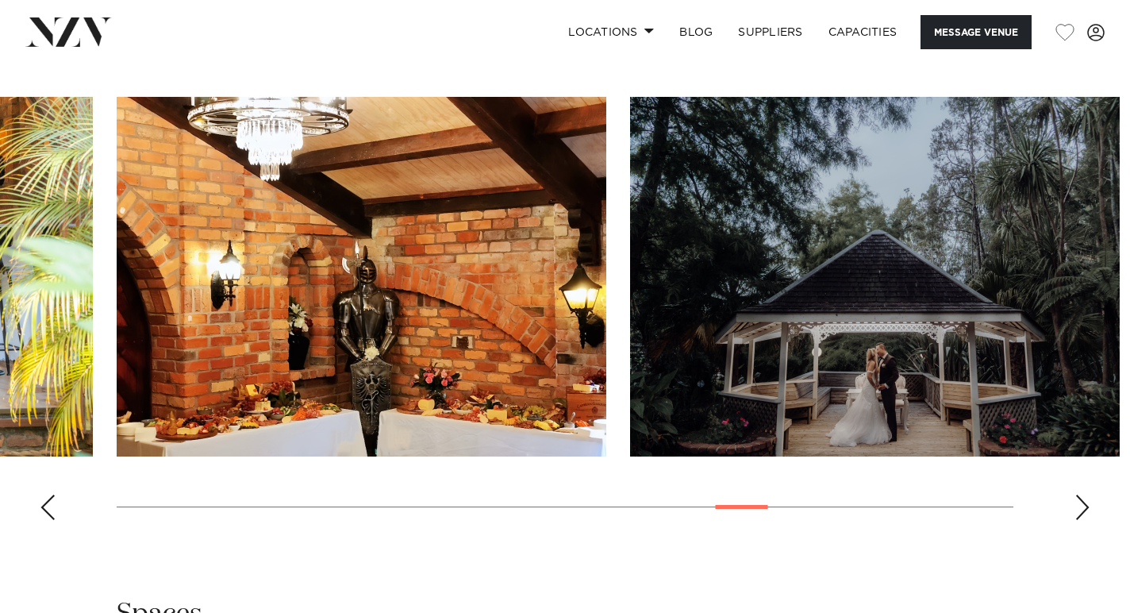
click at [1086, 494] on div "Next slide" at bounding box center [1083, 506] width 16 height 25
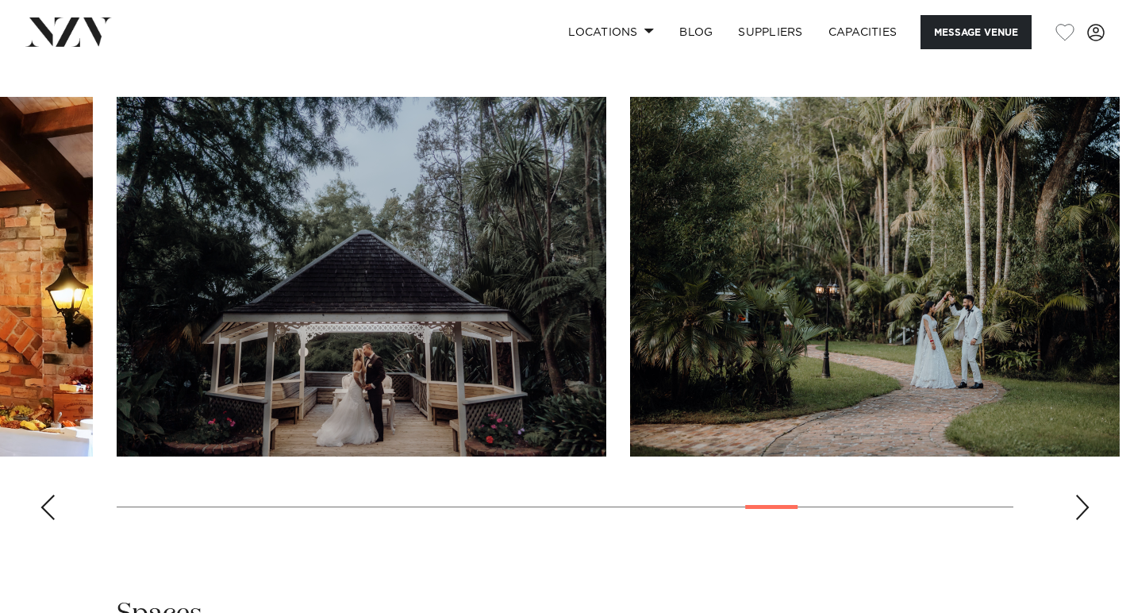
click at [1086, 494] on div "Next slide" at bounding box center [1083, 506] width 16 height 25
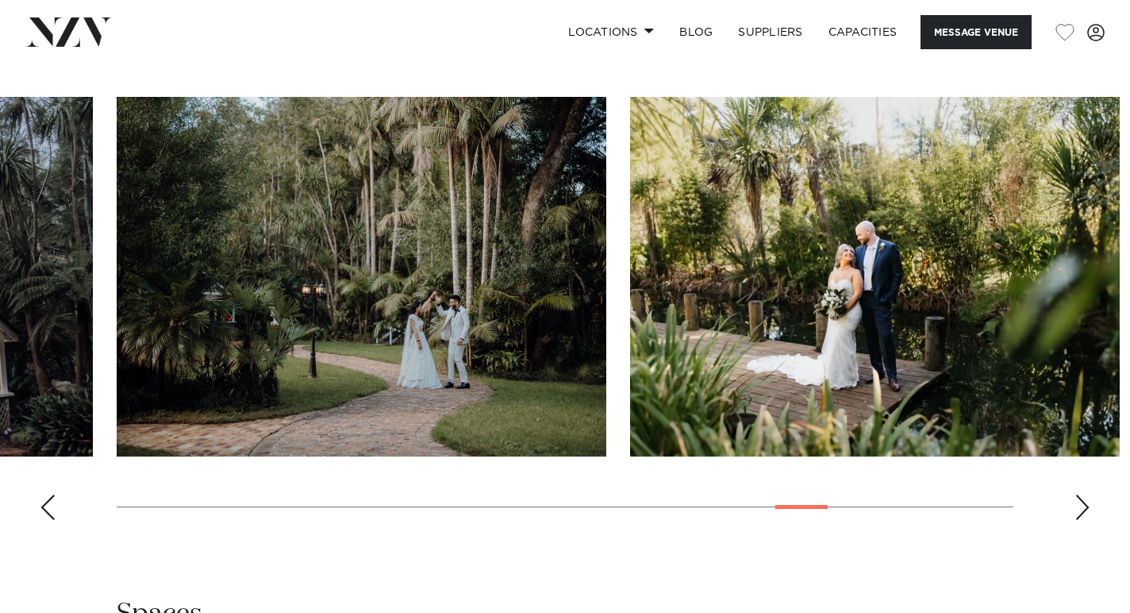
click at [1086, 494] on div "Next slide" at bounding box center [1083, 506] width 16 height 25
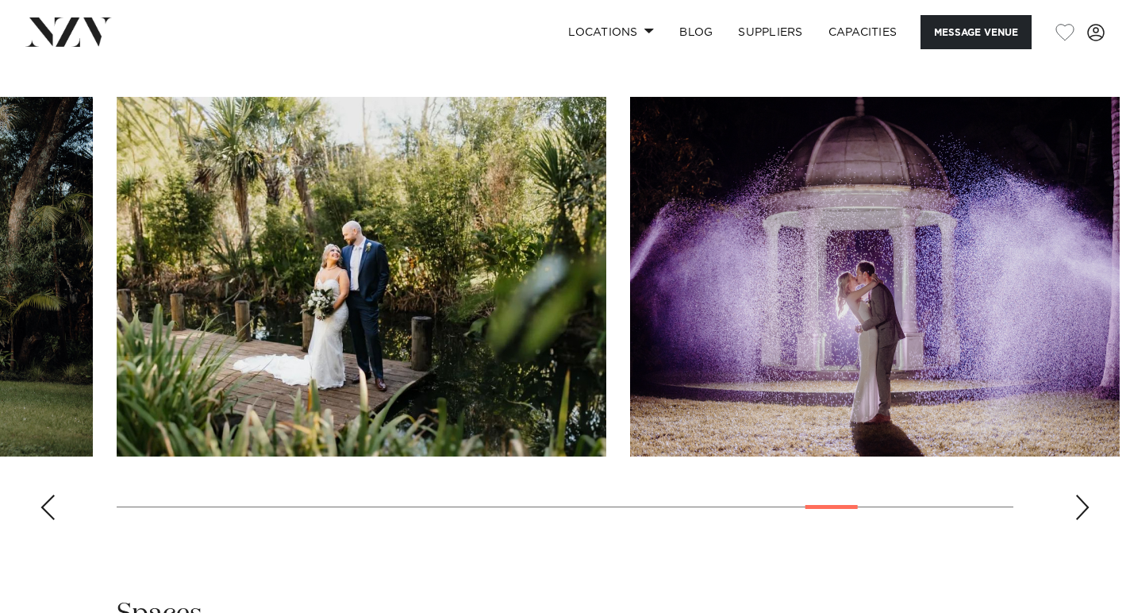
click at [1086, 494] on div "Next slide" at bounding box center [1083, 506] width 16 height 25
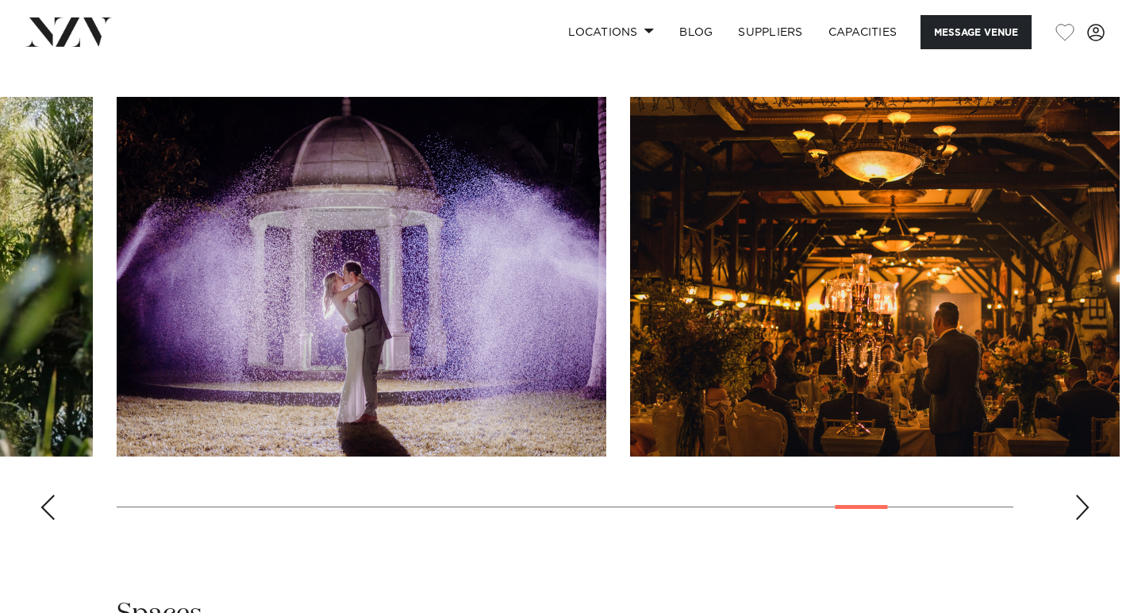
click at [1086, 494] on div "Next slide" at bounding box center [1083, 506] width 16 height 25
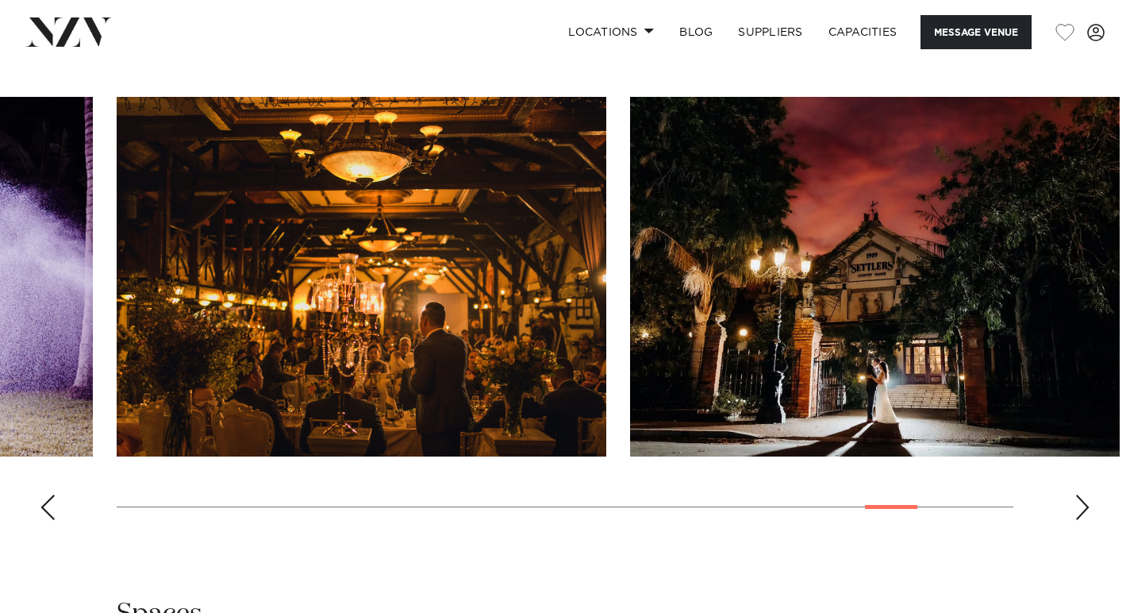
click at [1086, 494] on div "Next slide" at bounding box center [1083, 506] width 16 height 25
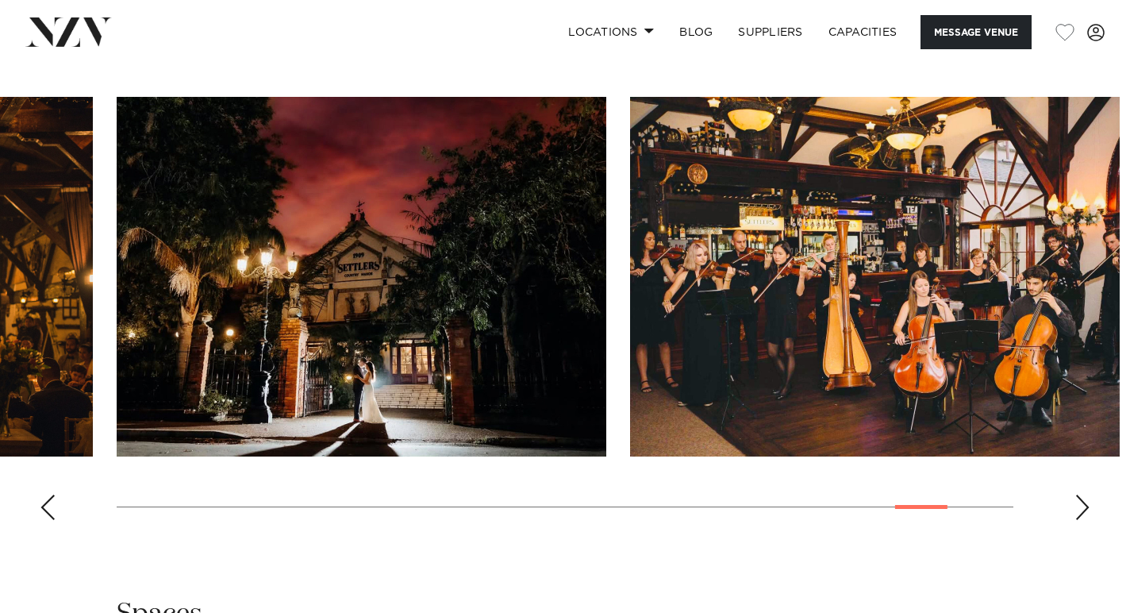
click at [1086, 494] on div "Next slide" at bounding box center [1083, 506] width 16 height 25
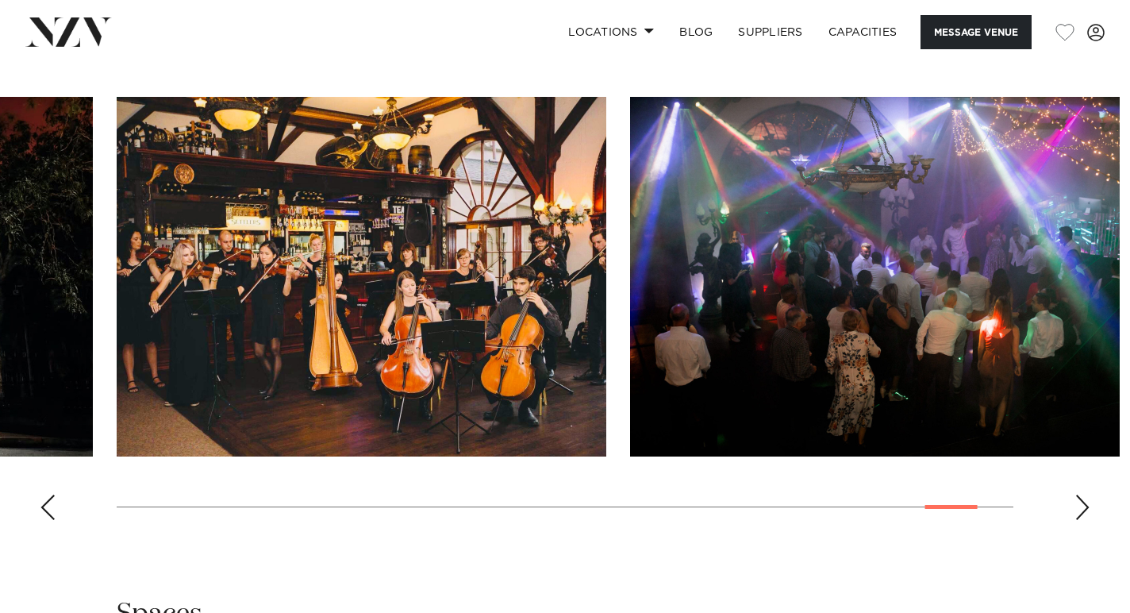
click at [1086, 494] on div "Next slide" at bounding box center [1083, 506] width 16 height 25
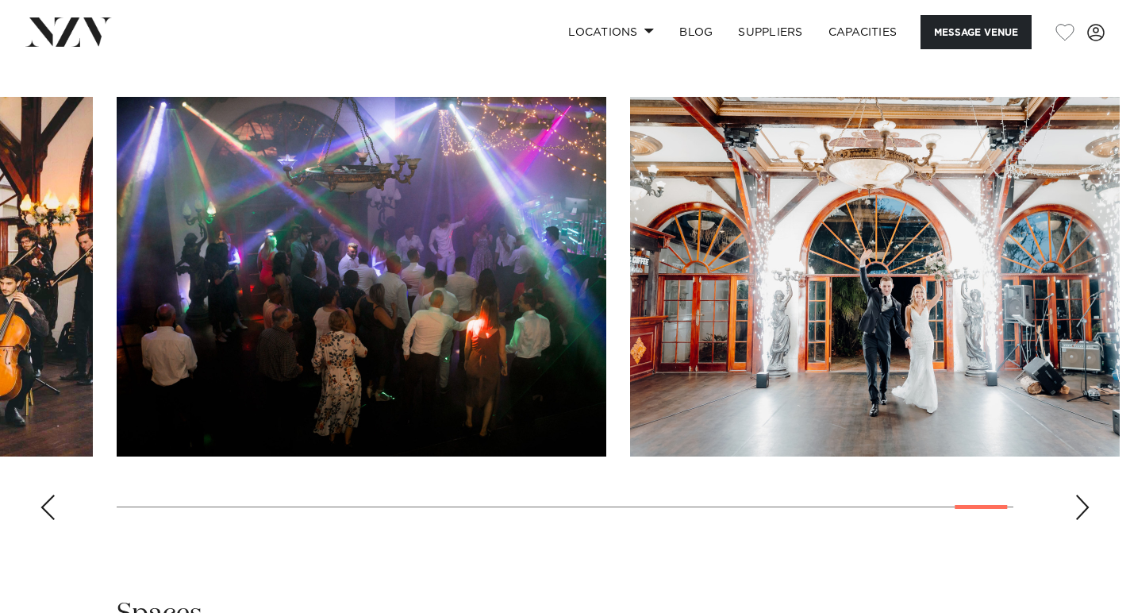
click at [1086, 494] on div "Next slide" at bounding box center [1083, 506] width 16 height 25
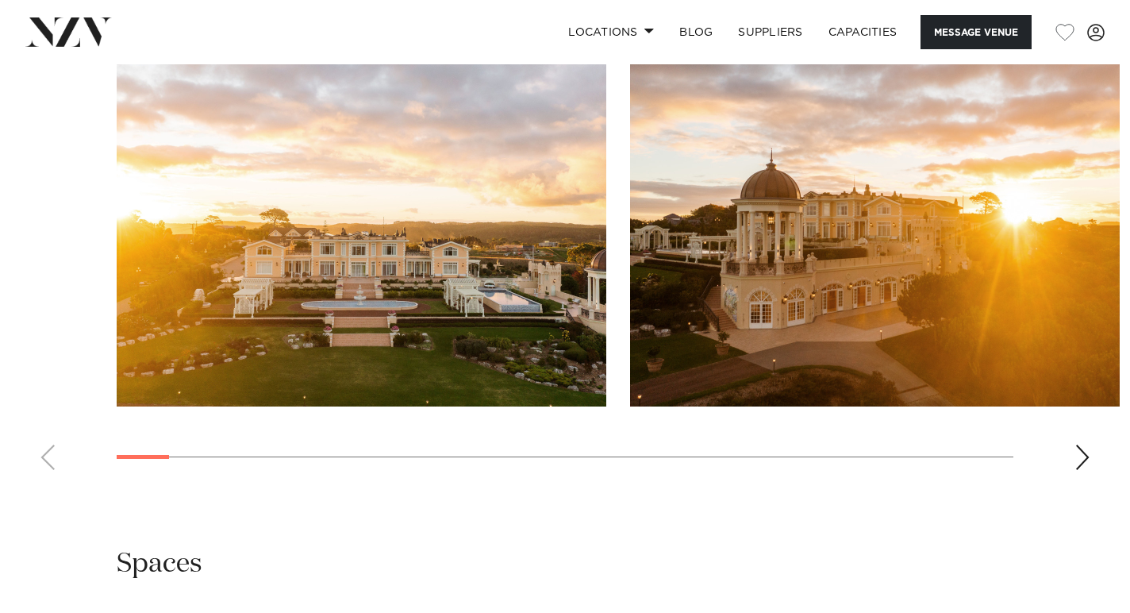
scroll to position [1528, 0]
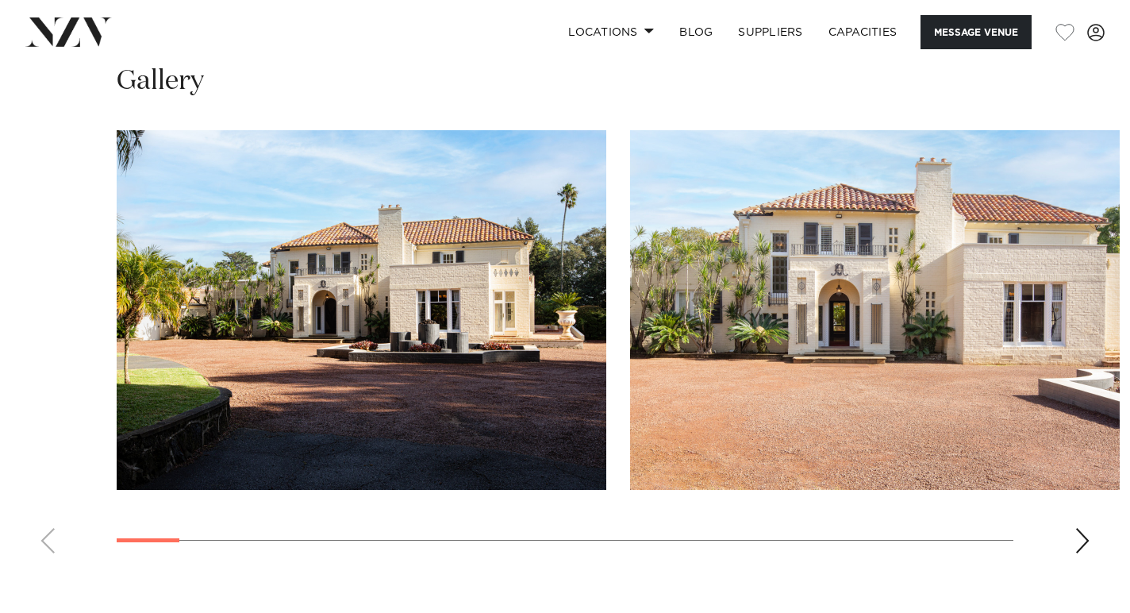
scroll to position [1536, 0]
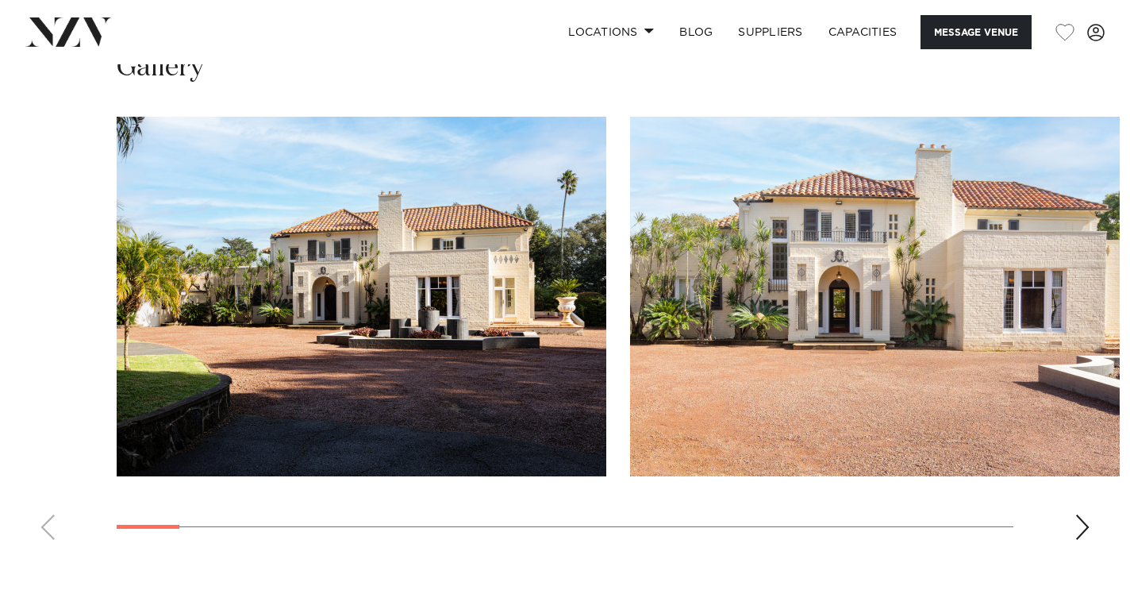
click at [1082, 514] on div "Next slide" at bounding box center [1083, 526] width 16 height 25
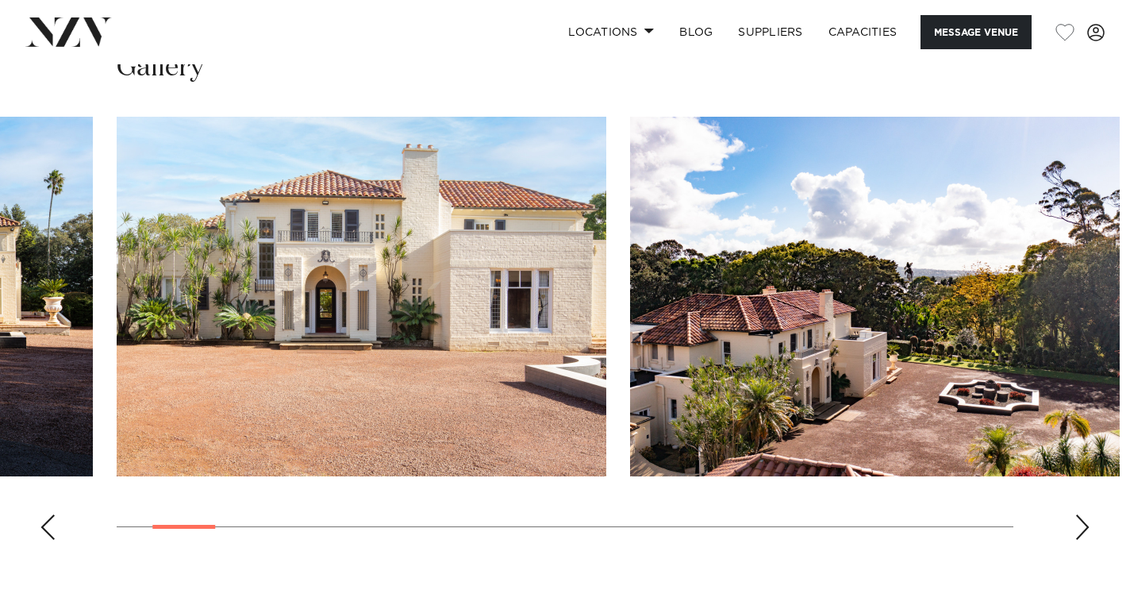
click at [1082, 514] on div "Next slide" at bounding box center [1083, 526] width 16 height 25
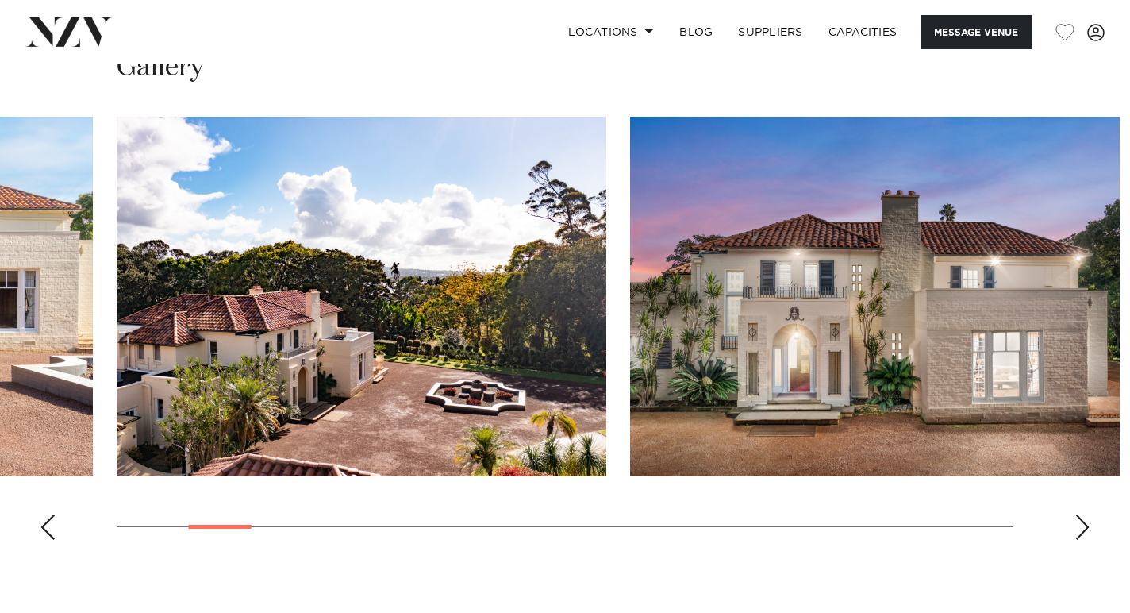
click at [1082, 514] on div "Next slide" at bounding box center [1083, 526] width 16 height 25
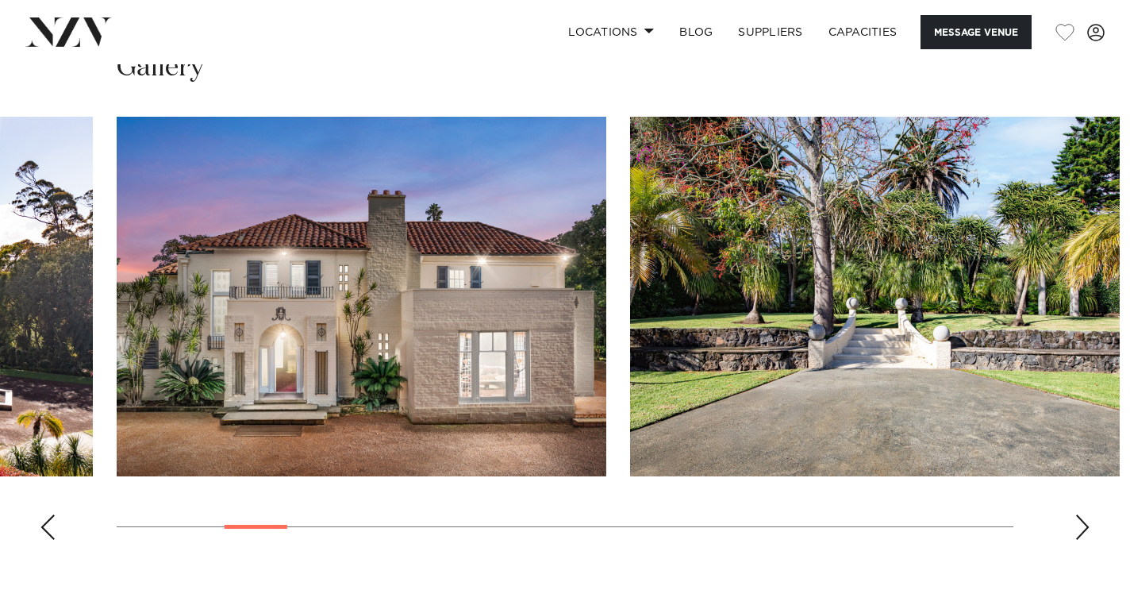
click at [1082, 514] on div "Next slide" at bounding box center [1083, 526] width 16 height 25
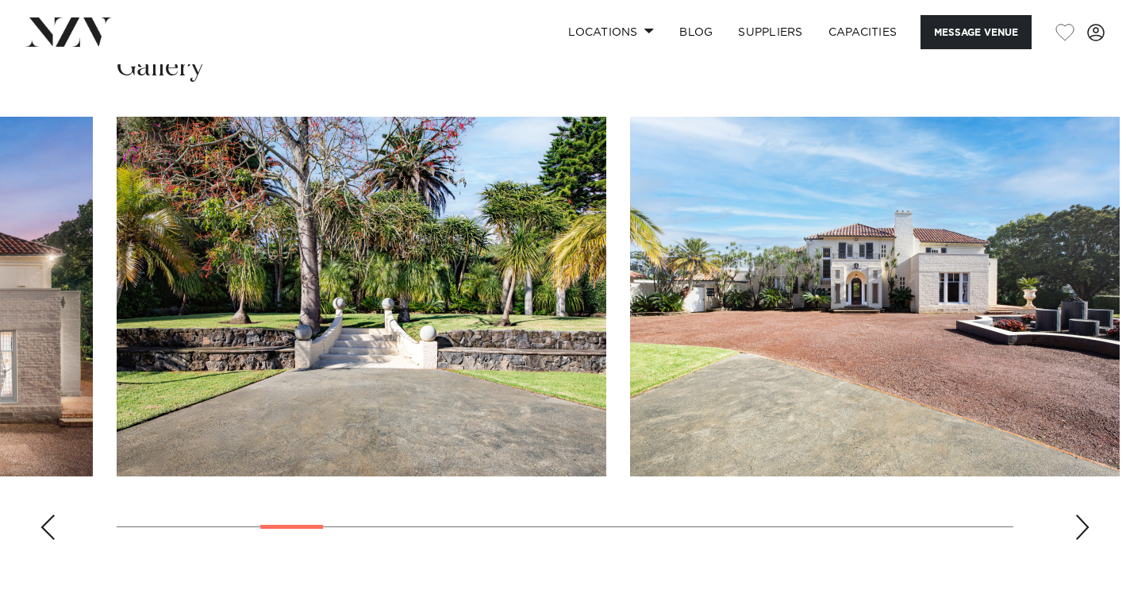
click at [1082, 514] on div "Next slide" at bounding box center [1083, 526] width 16 height 25
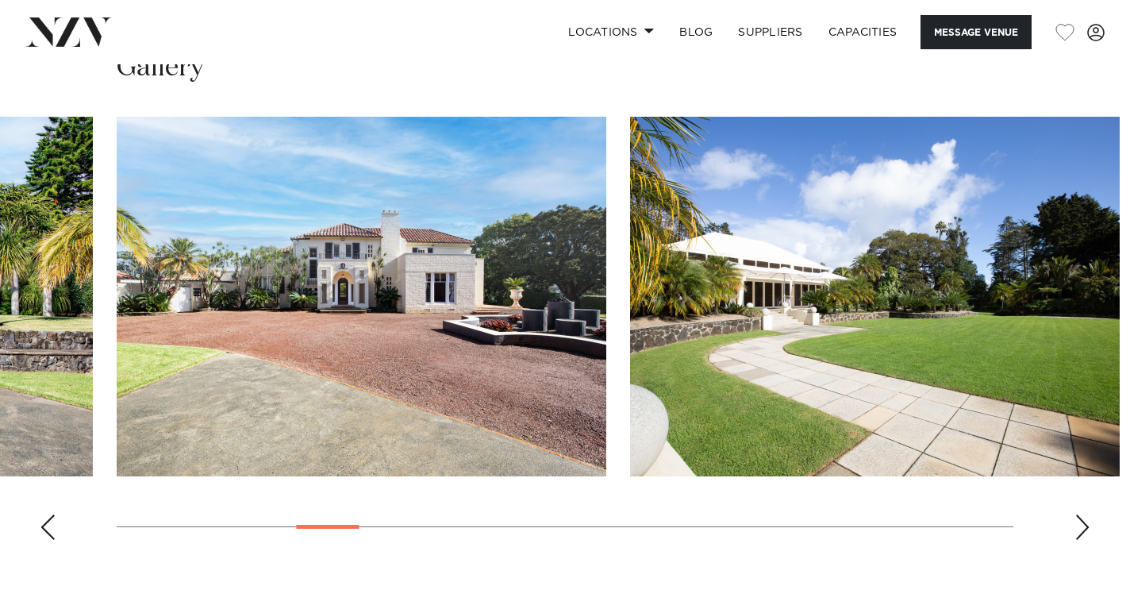
click at [1082, 514] on div "Next slide" at bounding box center [1083, 526] width 16 height 25
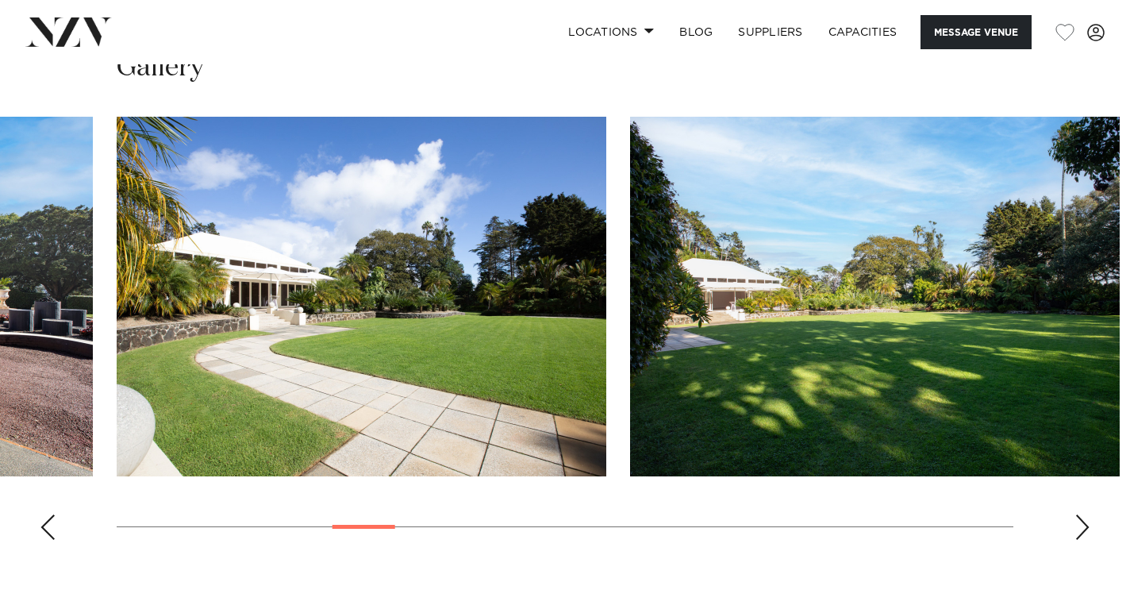
click at [1082, 514] on div "Next slide" at bounding box center [1083, 526] width 16 height 25
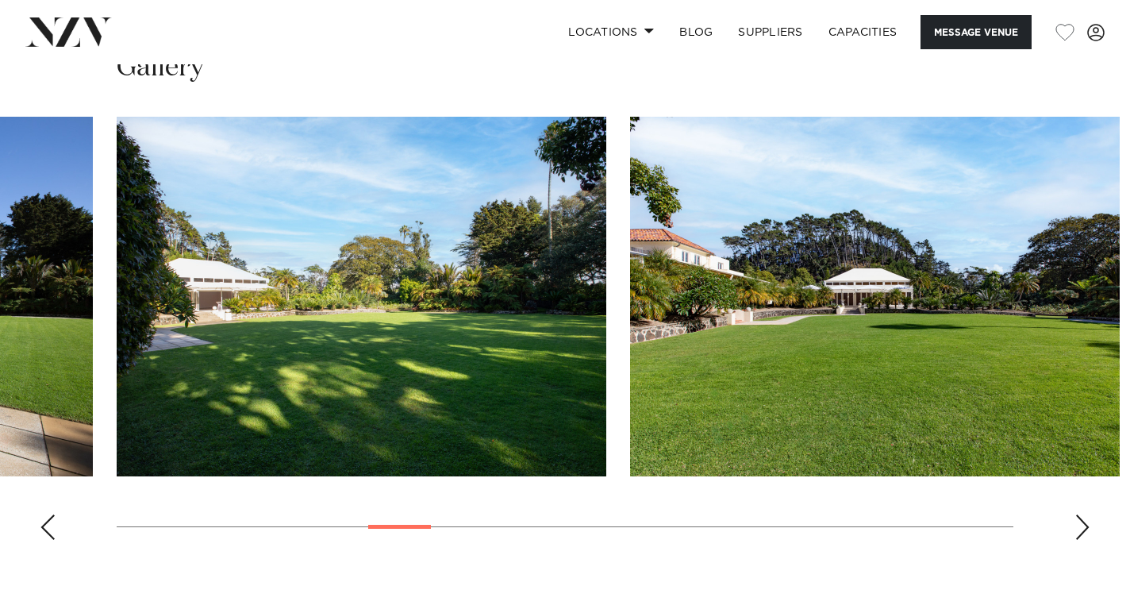
click at [1082, 514] on div "Next slide" at bounding box center [1083, 526] width 16 height 25
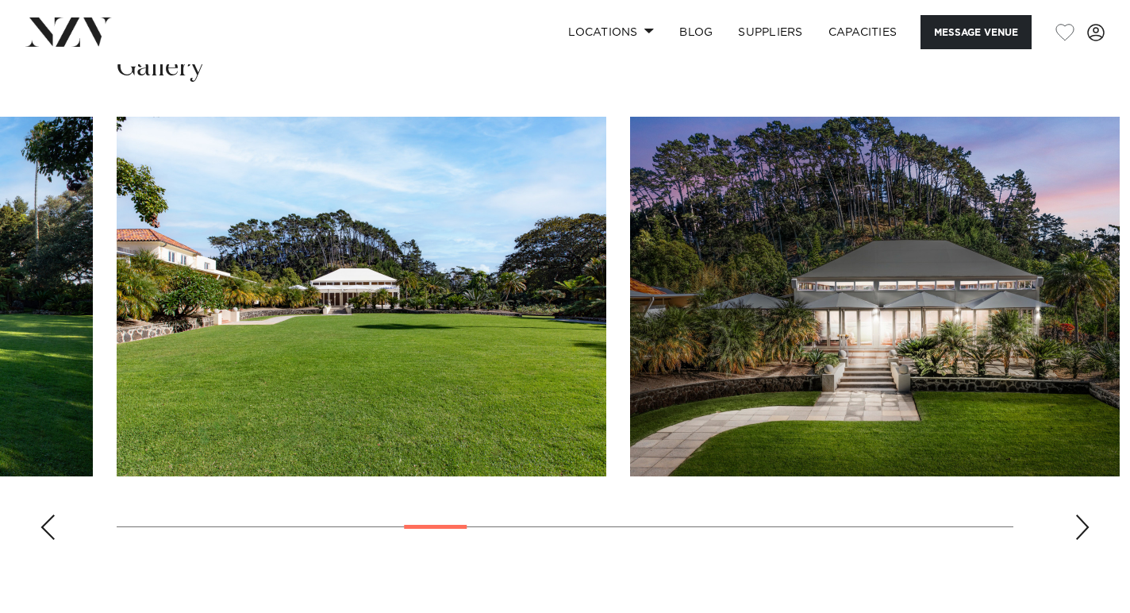
click at [1082, 514] on div "Next slide" at bounding box center [1083, 526] width 16 height 25
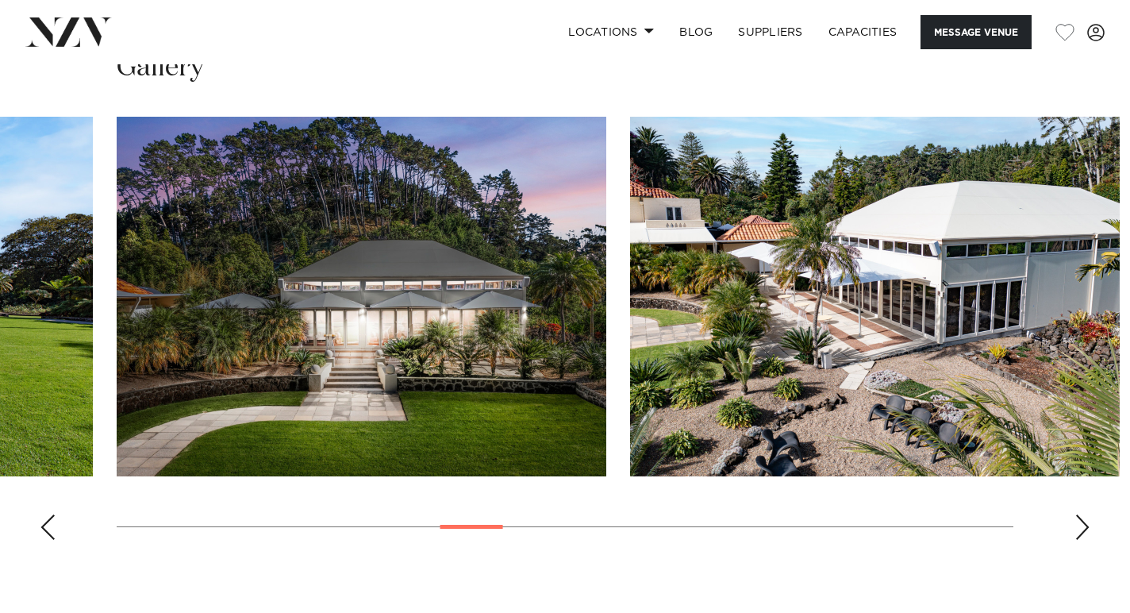
click at [1082, 514] on div "Next slide" at bounding box center [1083, 526] width 16 height 25
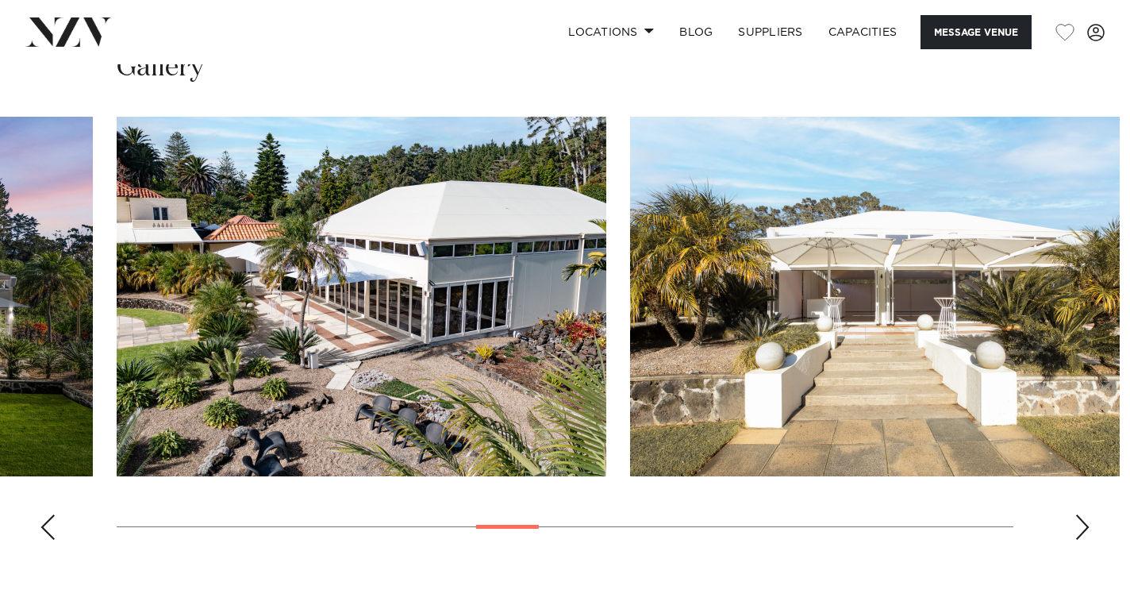
click at [1082, 514] on div "Next slide" at bounding box center [1083, 526] width 16 height 25
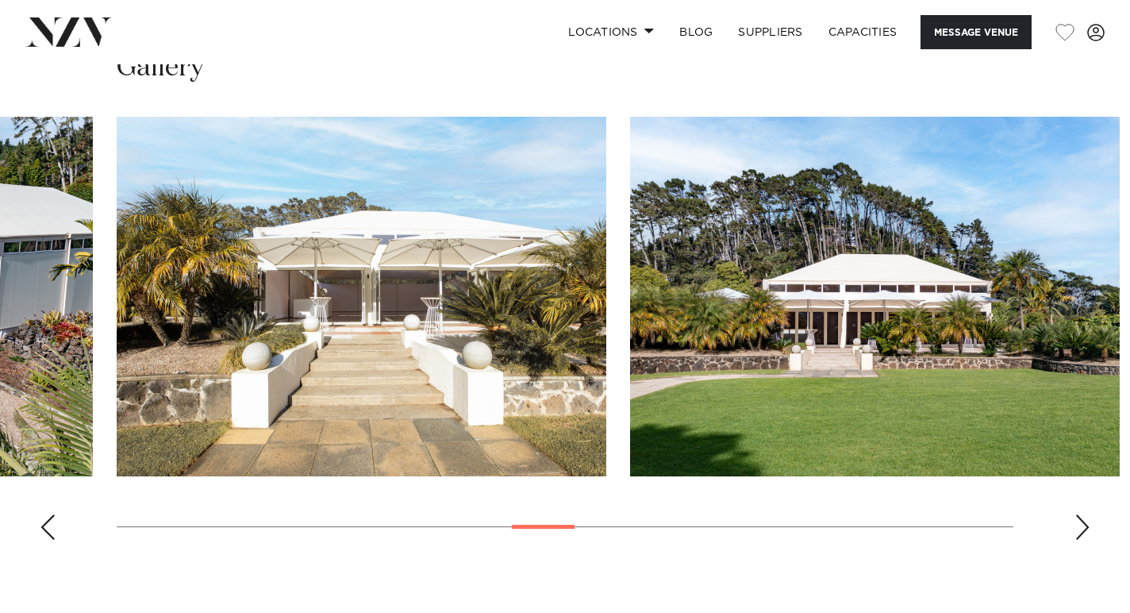
click at [1082, 514] on div "Next slide" at bounding box center [1083, 526] width 16 height 25
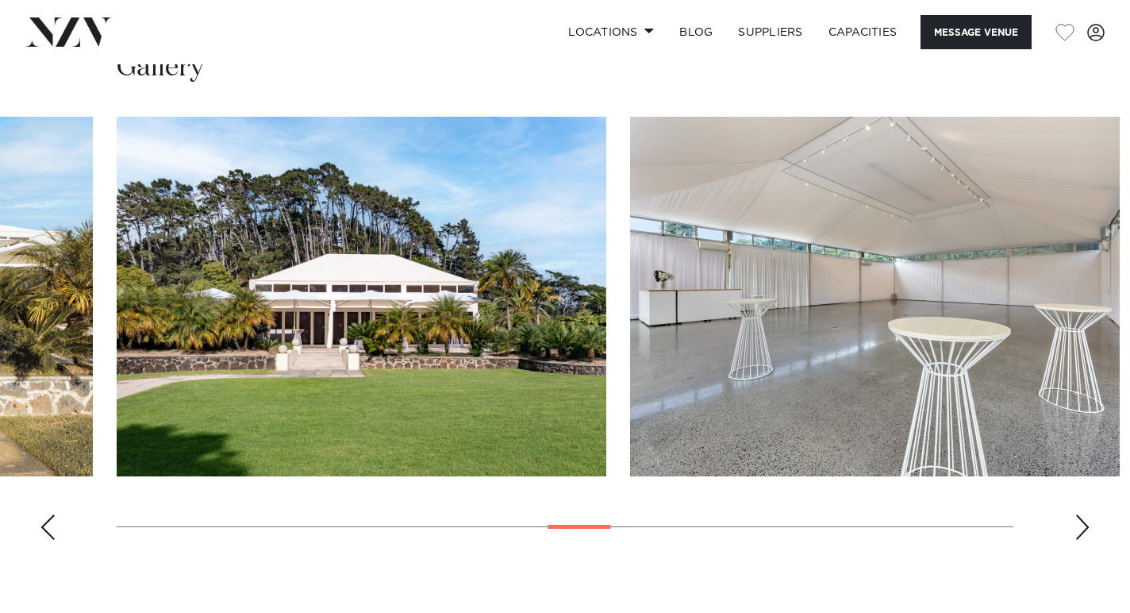
click at [1082, 514] on div "Next slide" at bounding box center [1083, 526] width 16 height 25
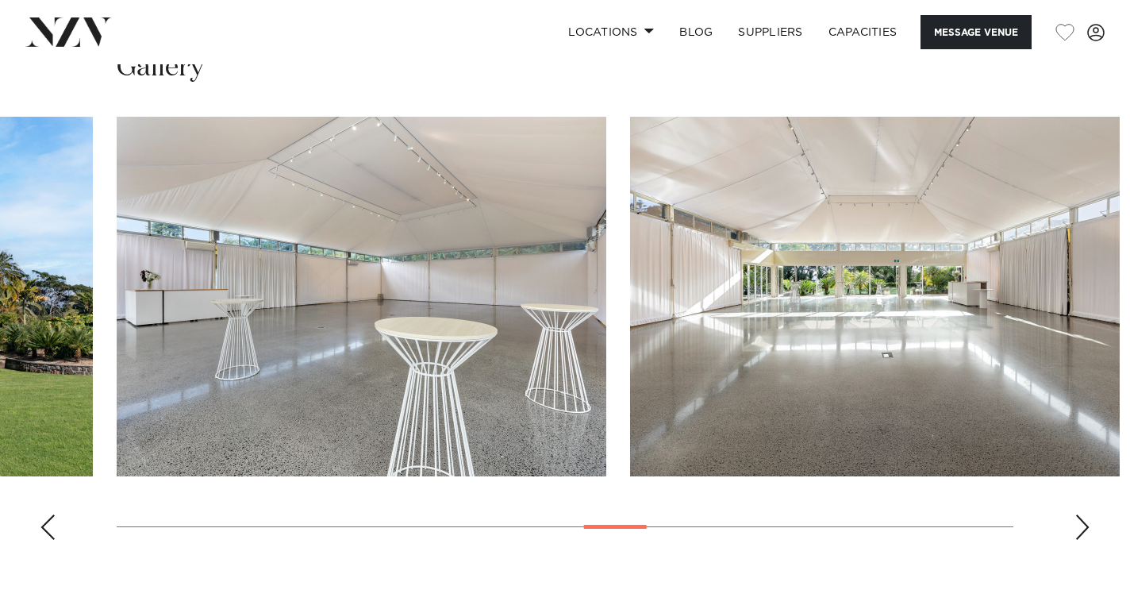
click at [1082, 514] on div "Next slide" at bounding box center [1083, 526] width 16 height 25
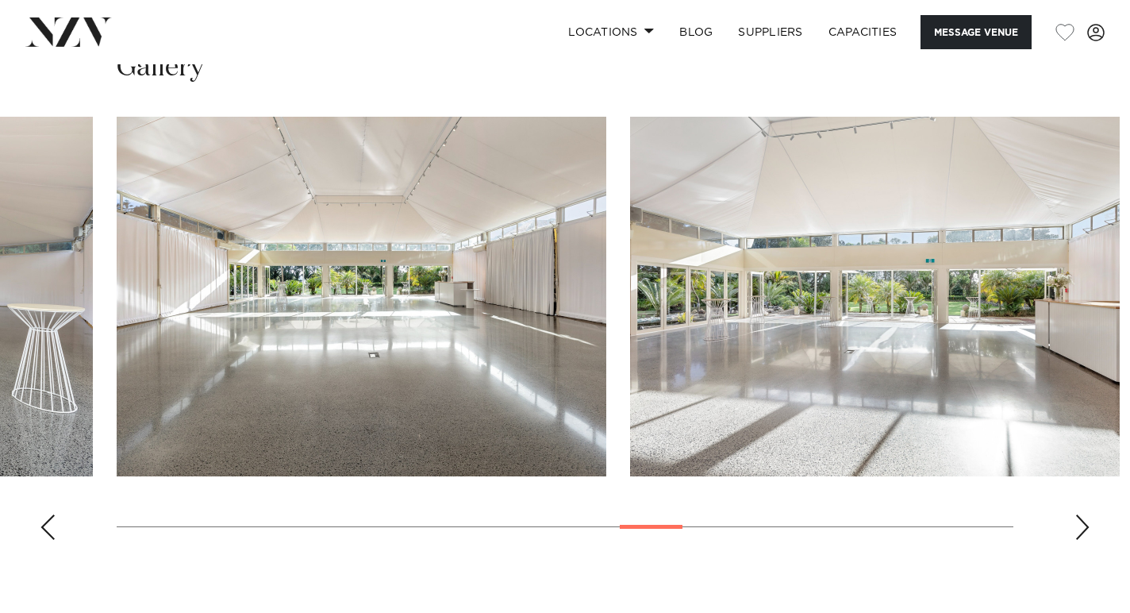
click at [1082, 514] on div "Next slide" at bounding box center [1083, 526] width 16 height 25
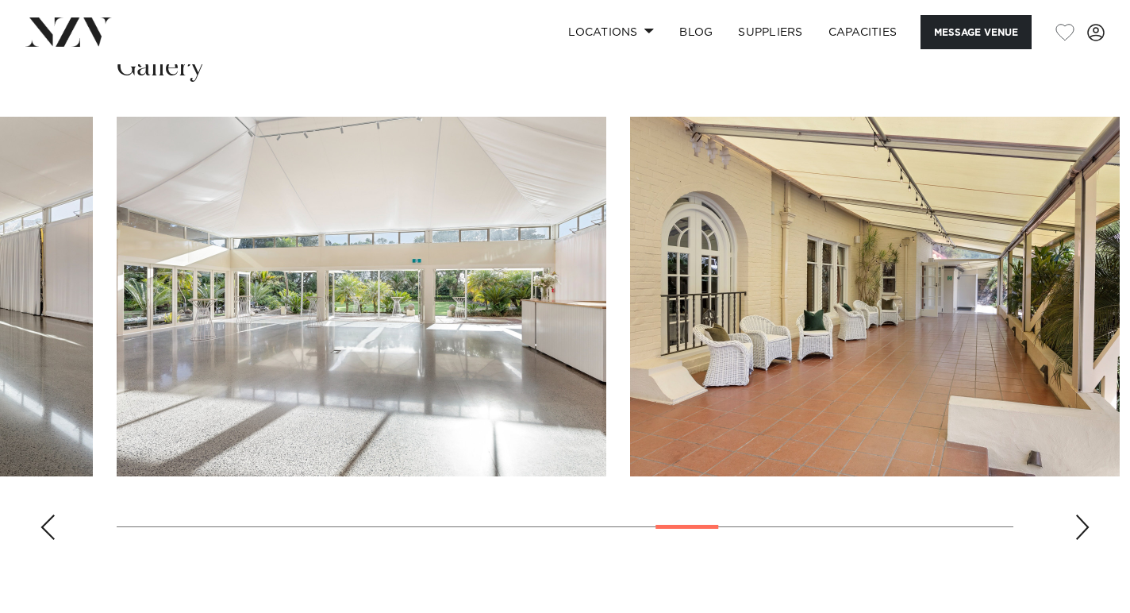
click at [1082, 514] on div "Next slide" at bounding box center [1083, 526] width 16 height 25
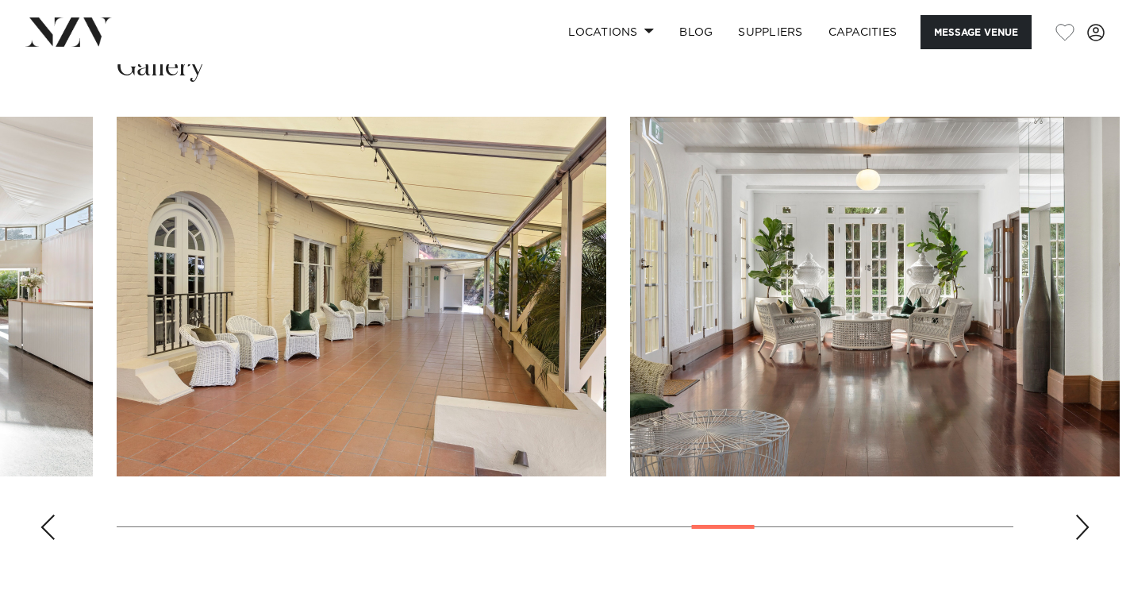
click at [1082, 514] on div "Next slide" at bounding box center [1083, 526] width 16 height 25
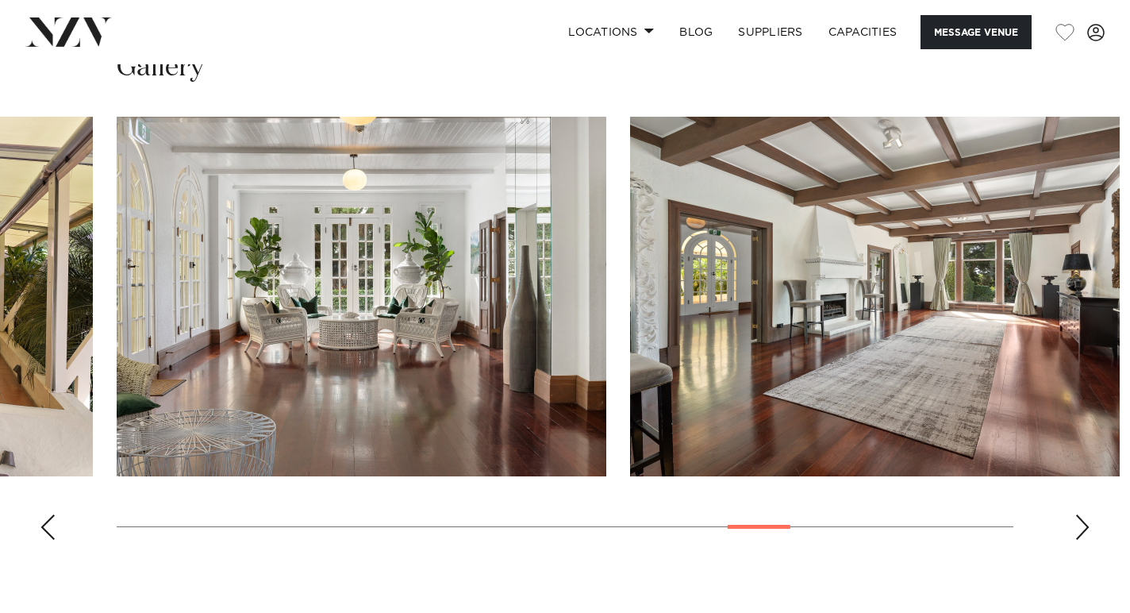
click at [1082, 514] on div "Next slide" at bounding box center [1083, 526] width 16 height 25
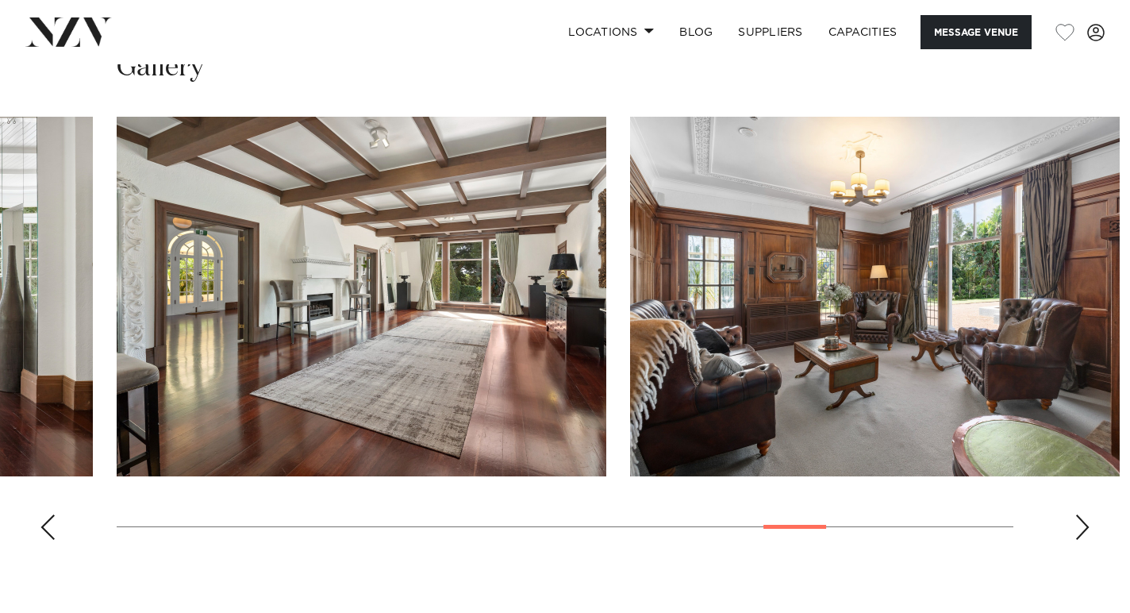
click at [1082, 514] on div "Next slide" at bounding box center [1083, 526] width 16 height 25
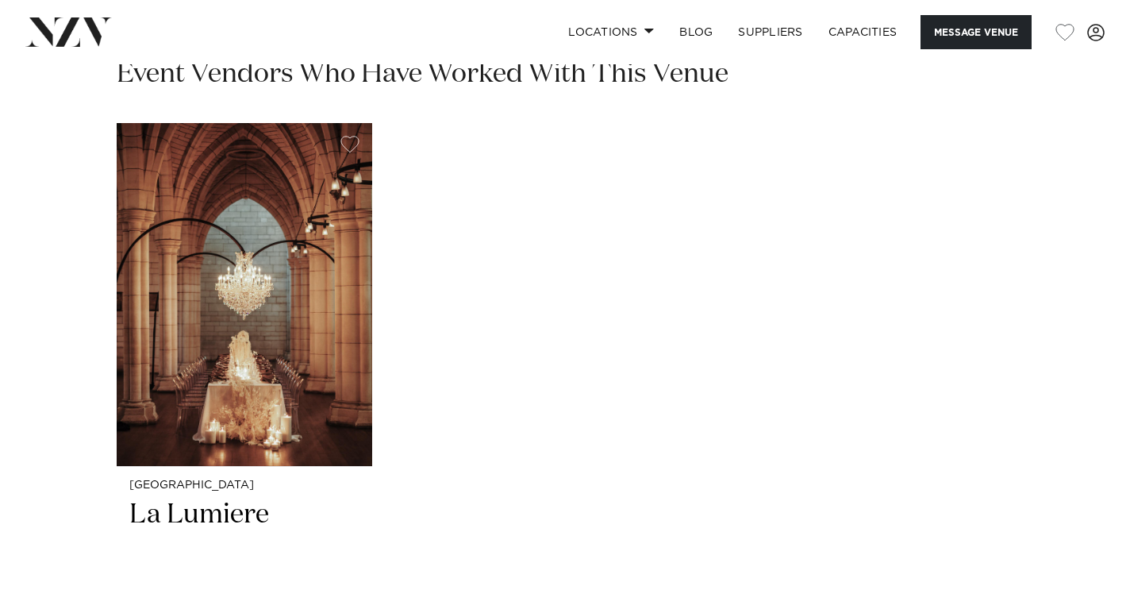
scroll to position [2309, 0]
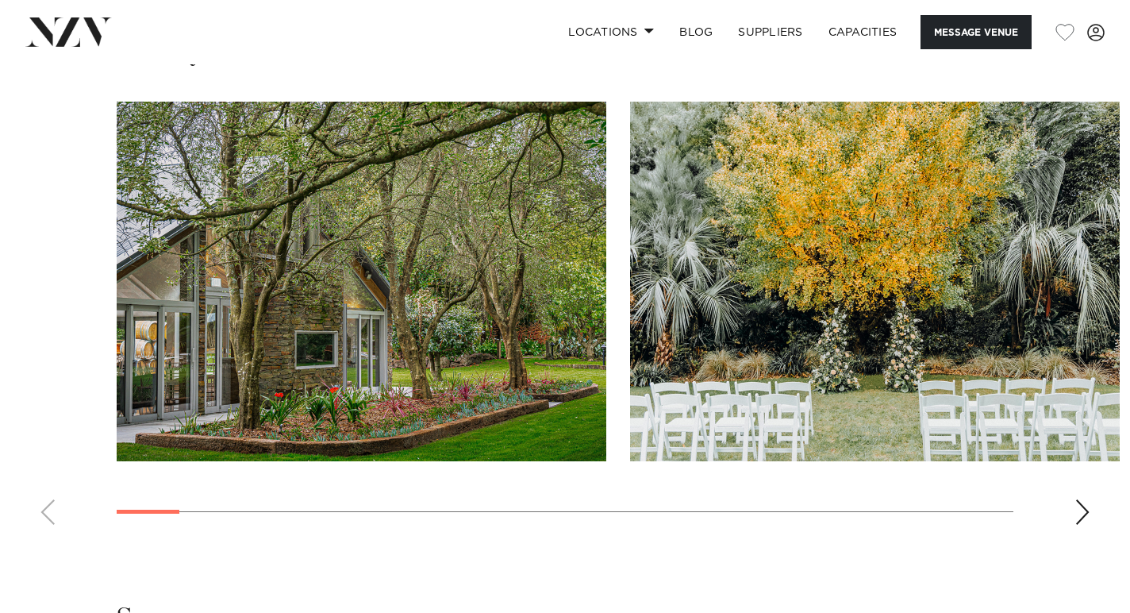
scroll to position [1654, 0]
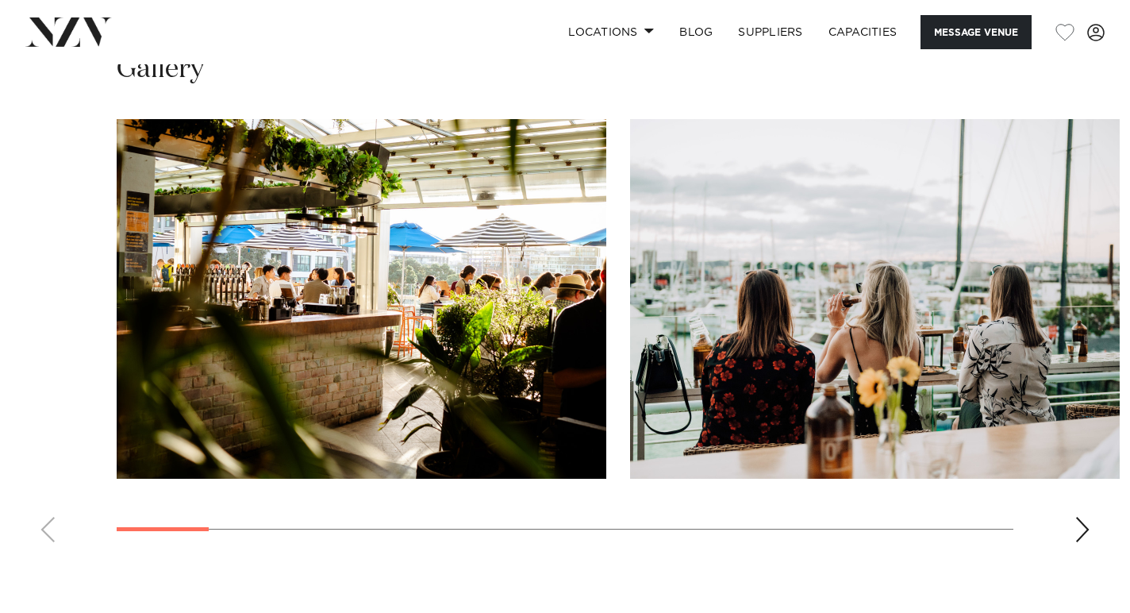
scroll to position [1450, 0]
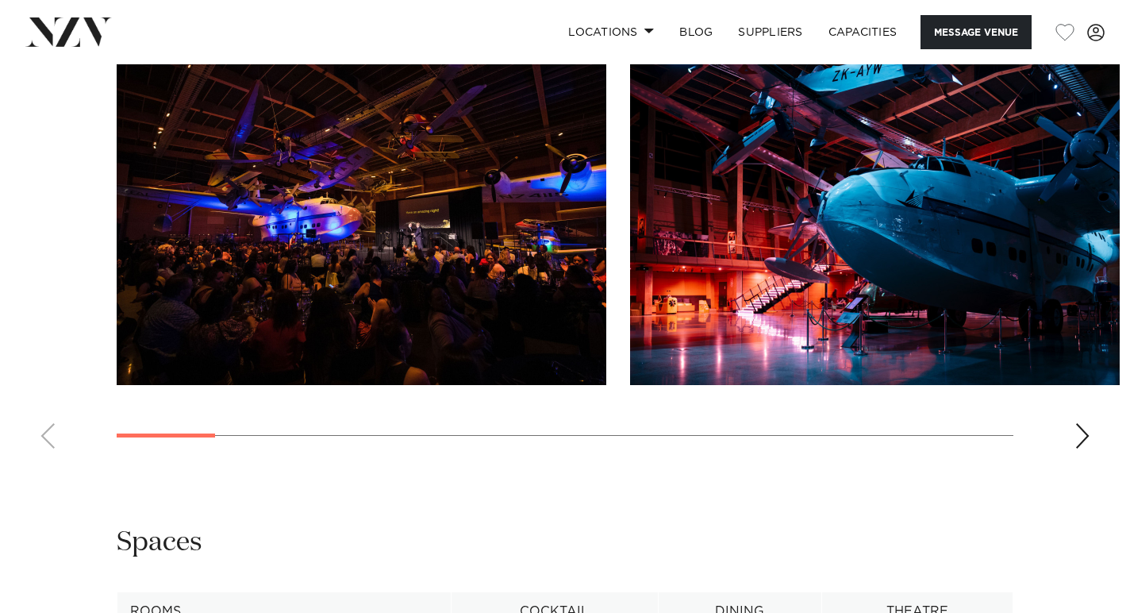
scroll to position [1631, 0]
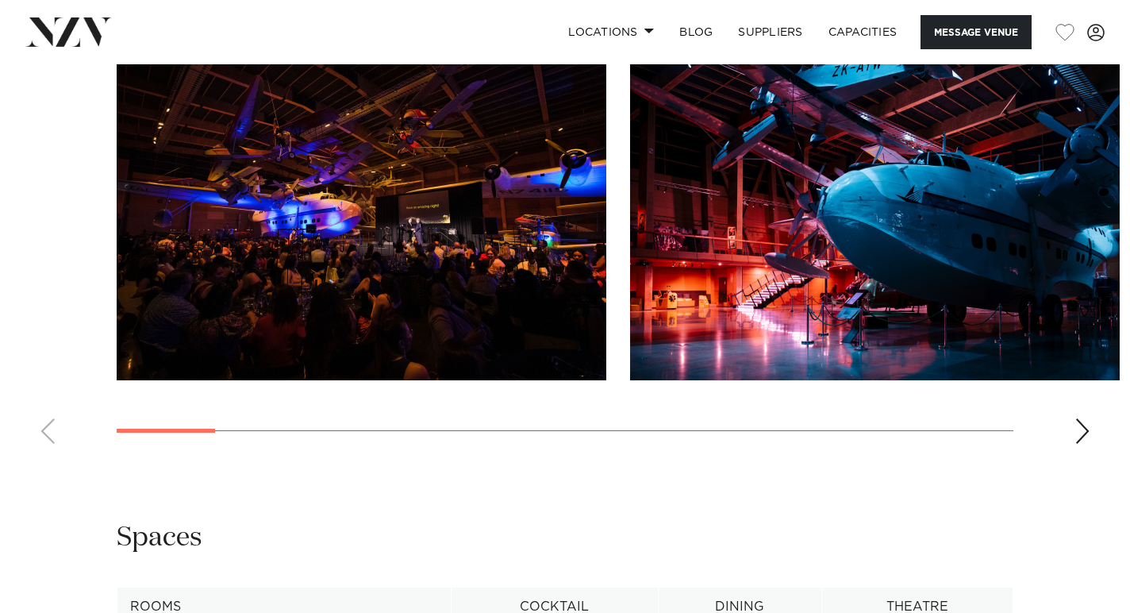
click at [1080, 418] on div "Next slide" at bounding box center [1083, 430] width 16 height 25
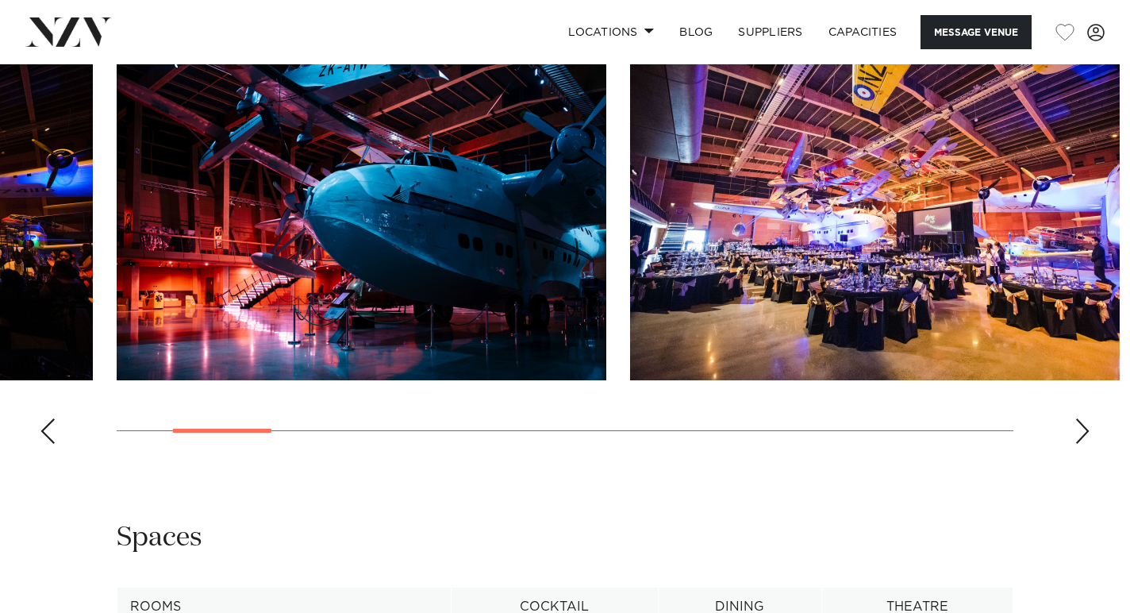
click at [1080, 418] on div "Next slide" at bounding box center [1083, 430] width 16 height 25
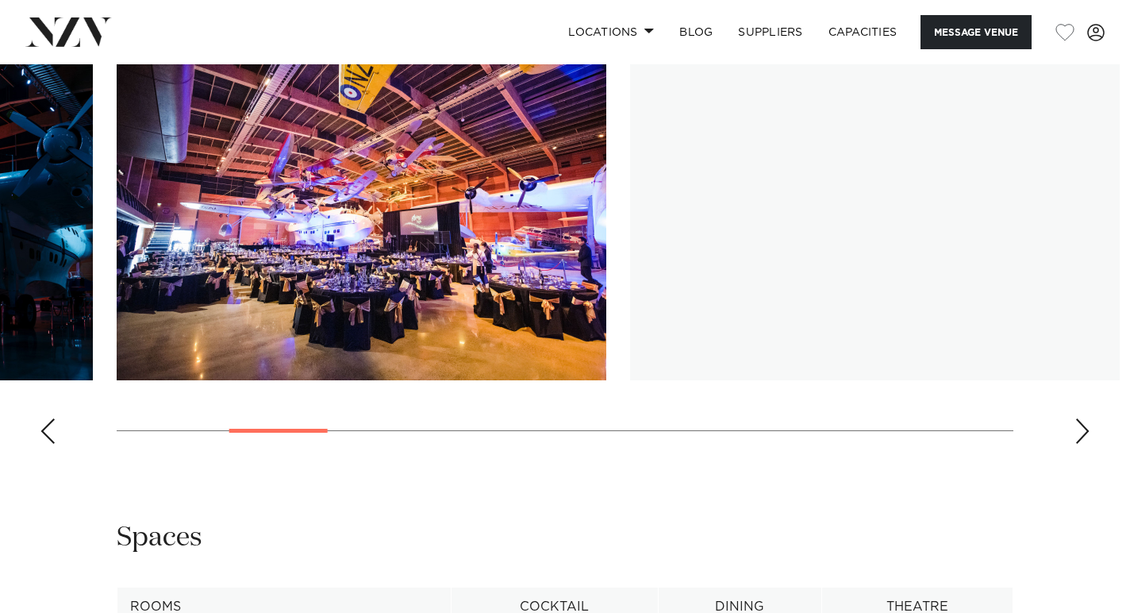
click at [1080, 418] on div "Next slide" at bounding box center [1083, 430] width 16 height 25
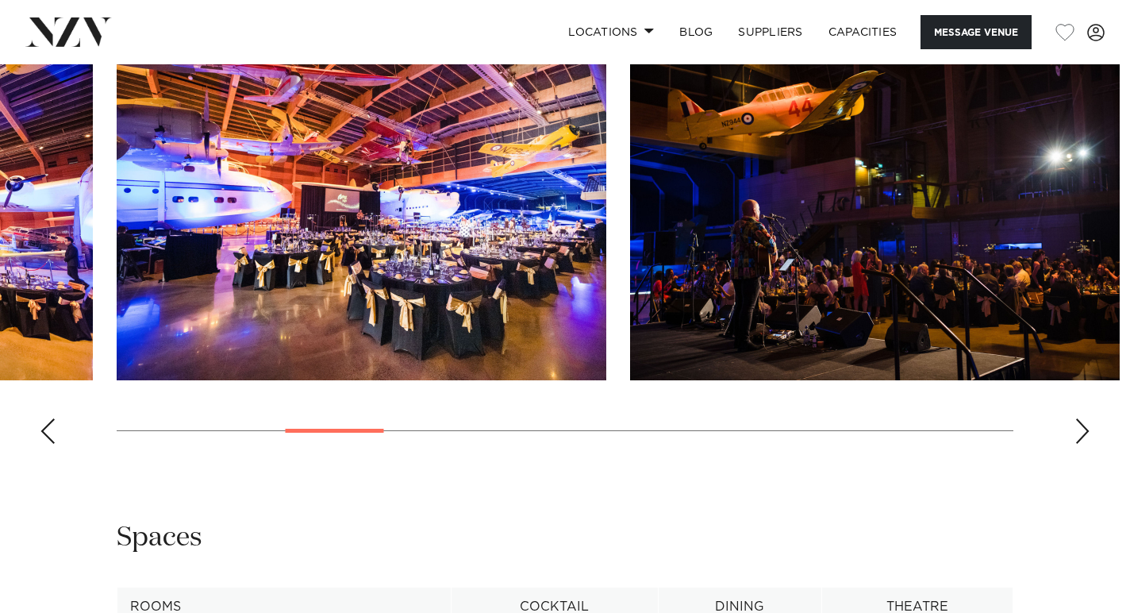
click at [1080, 418] on div "Next slide" at bounding box center [1083, 430] width 16 height 25
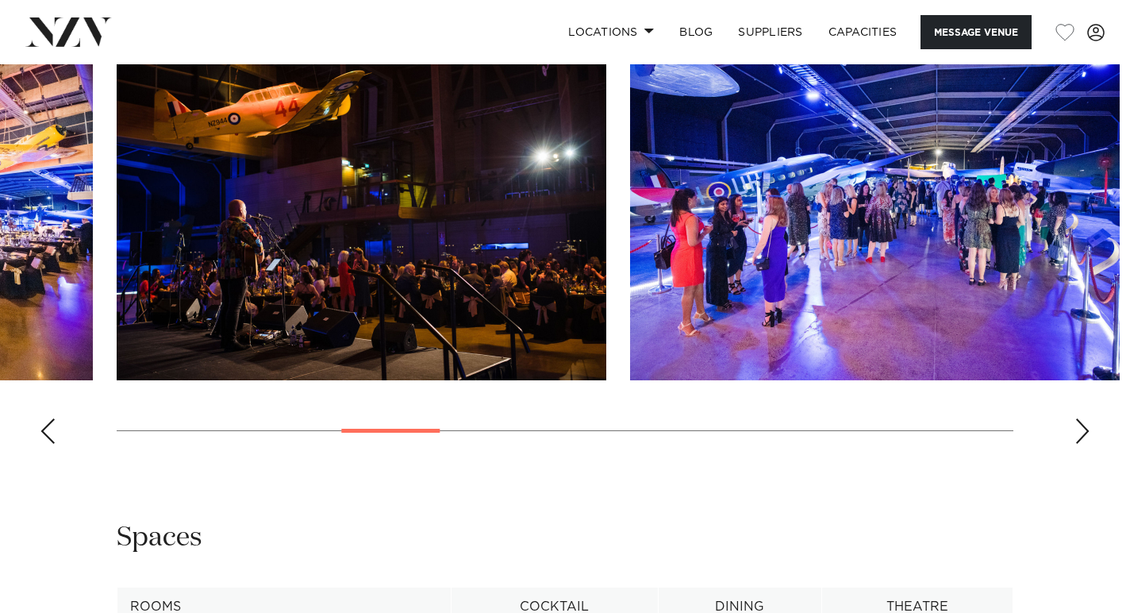
click at [1080, 418] on div "Next slide" at bounding box center [1083, 430] width 16 height 25
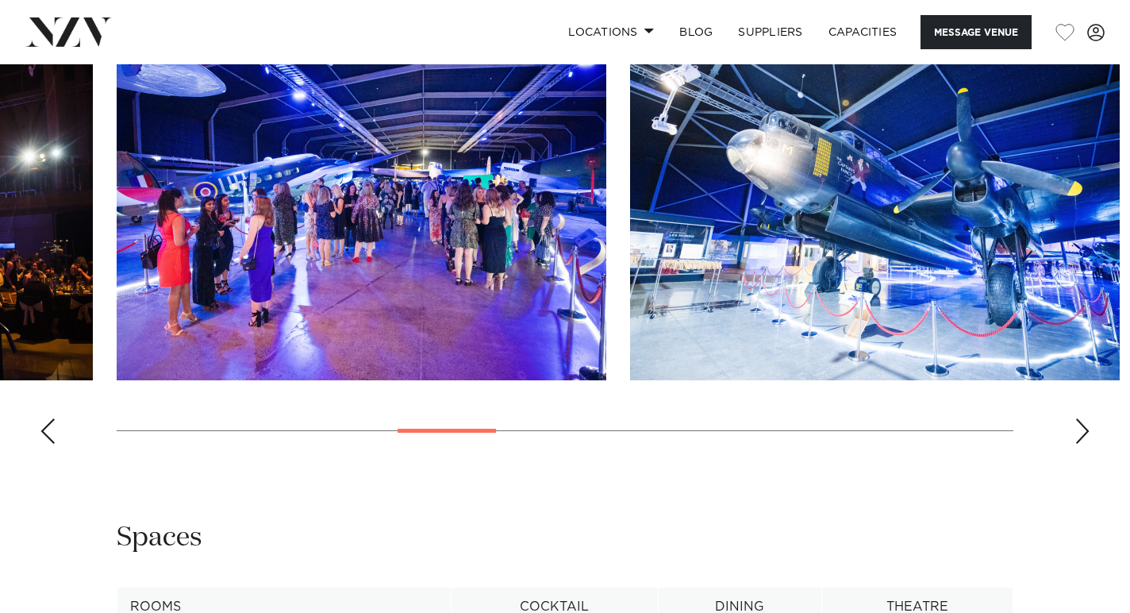
click at [1080, 418] on div "Next slide" at bounding box center [1083, 430] width 16 height 25
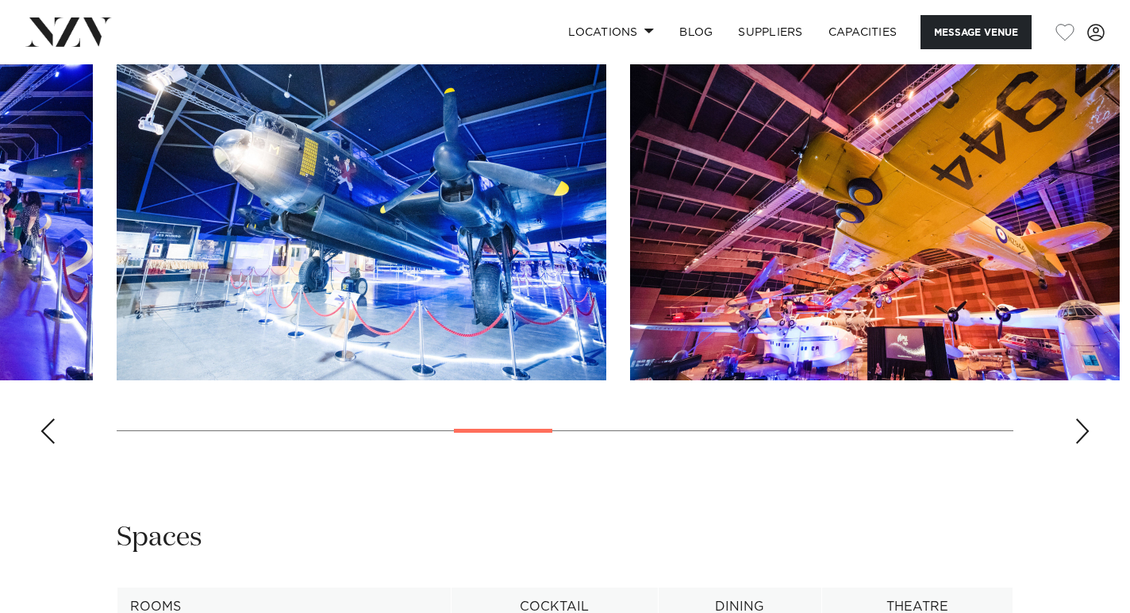
click at [1080, 418] on div "Next slide" at bounding box center [1083, 430] width 16 height 25
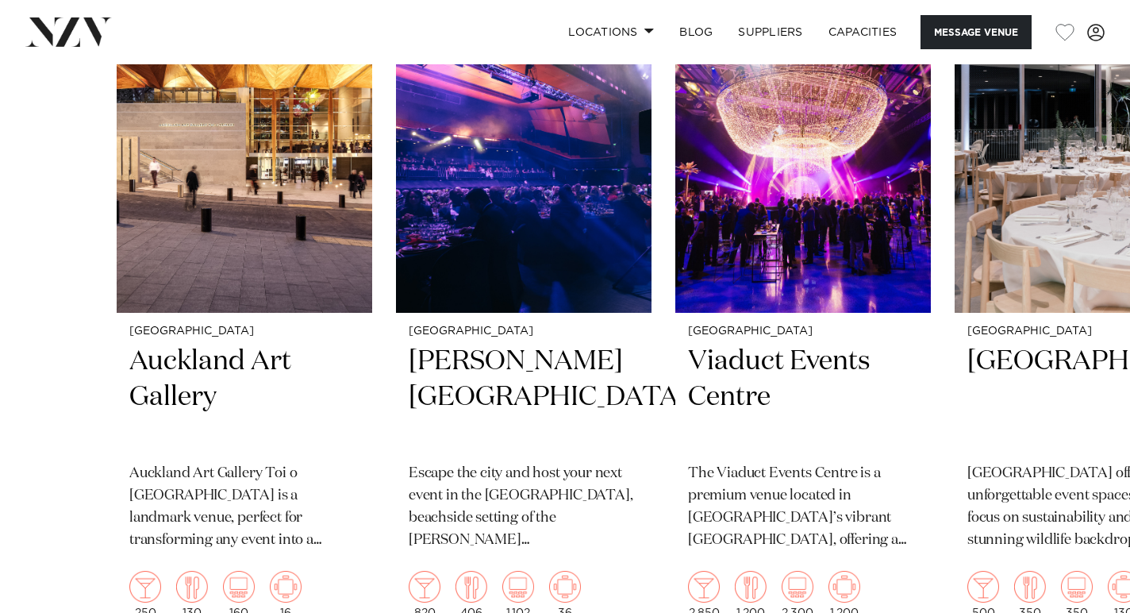
scroll to position [2485, 0]
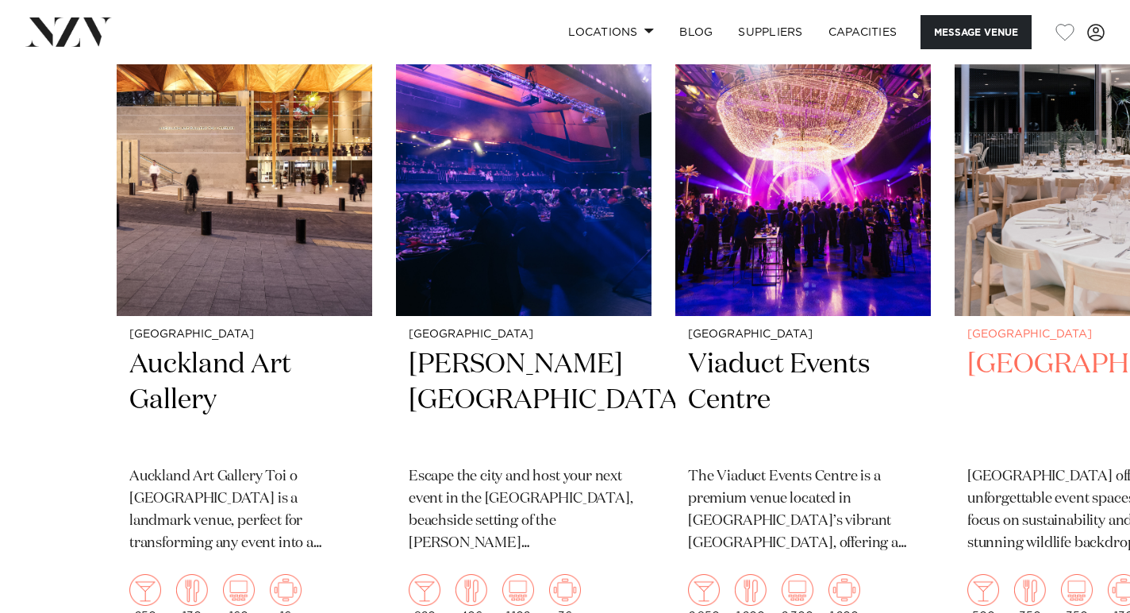
click at [1018, 347] on h2 "Auckland Zoo" at bounding box center [1082, 400] width 230 height 107
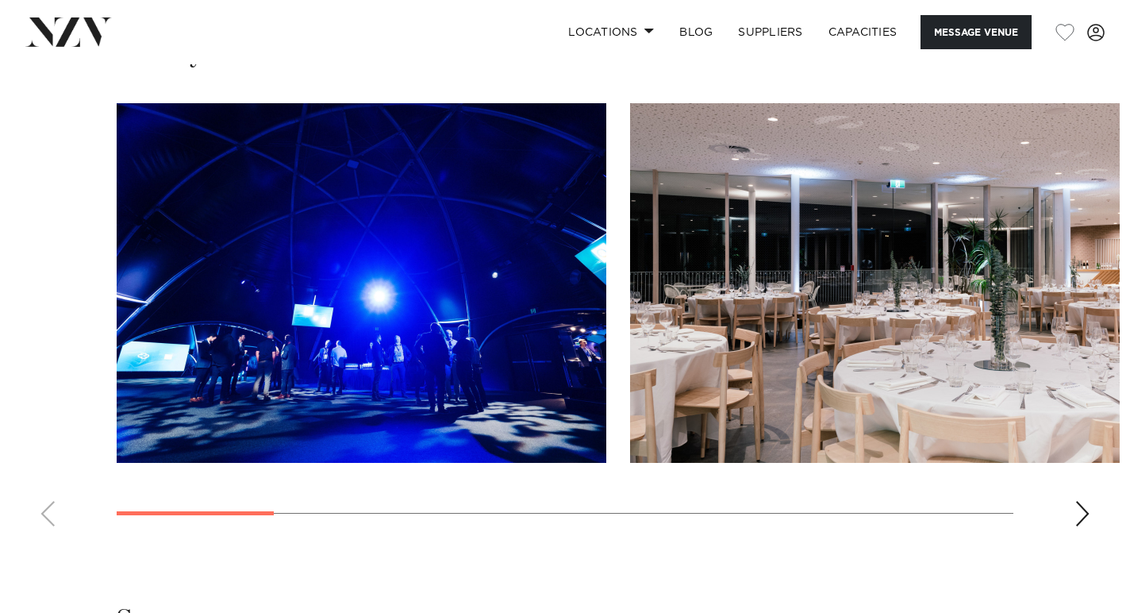
scroll to position [1601, 0]
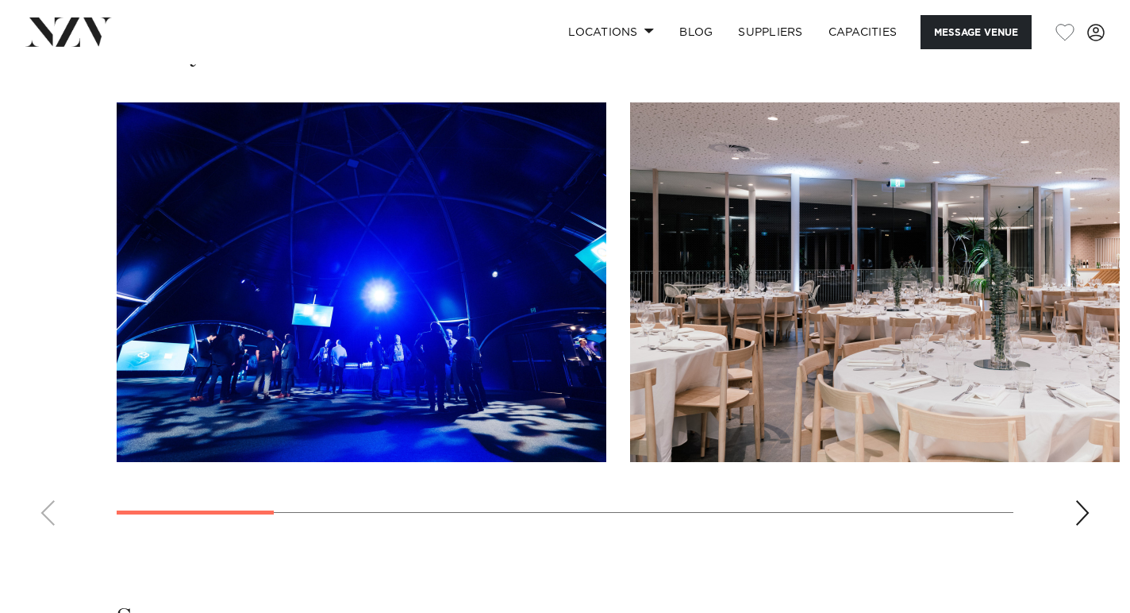
click at [1087, 500] on div "Next slide" at bounding box center [1083, 512] width 16 height 25
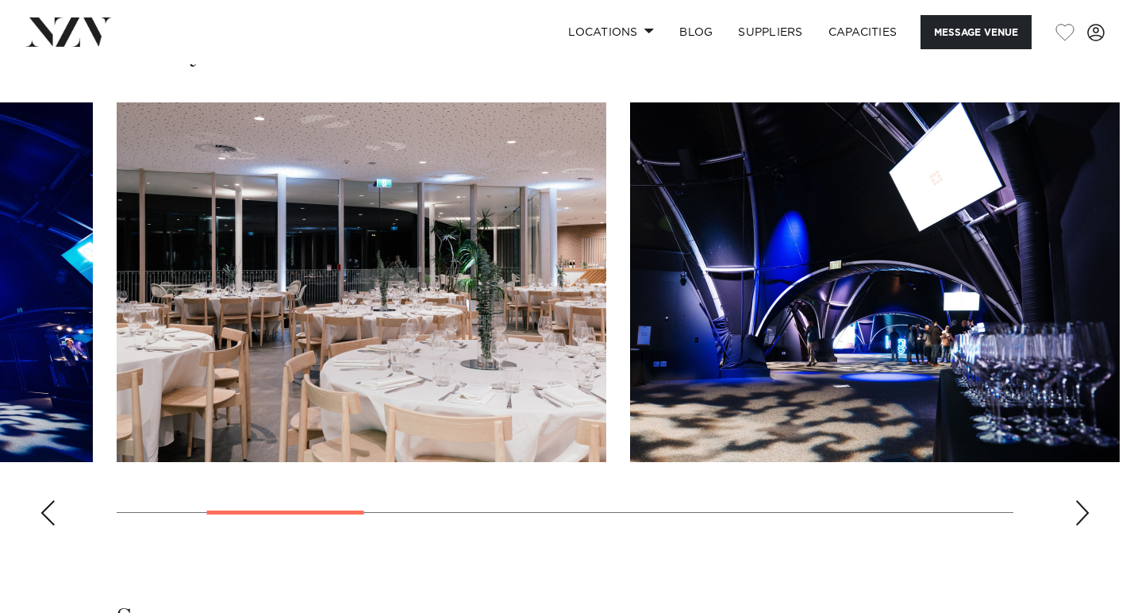
click at [1087, 500] on div "Next slide" at bounding box center [1083, 512] width 16 height 25
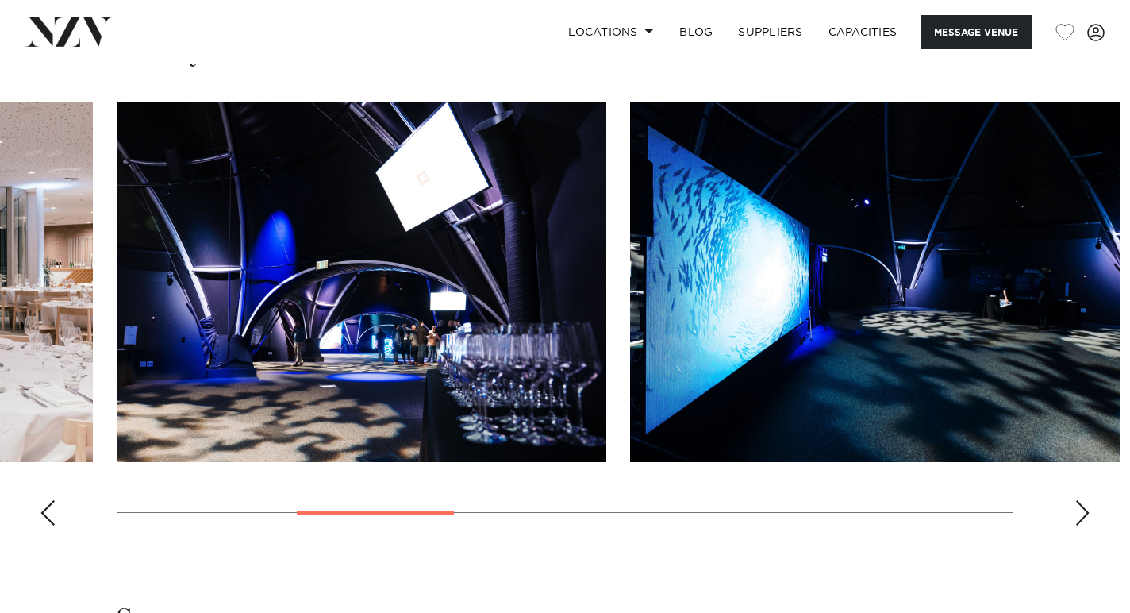
click at [1087, 500] on div "Next slide" at bounding box center [1083, 512] width 16 height 25
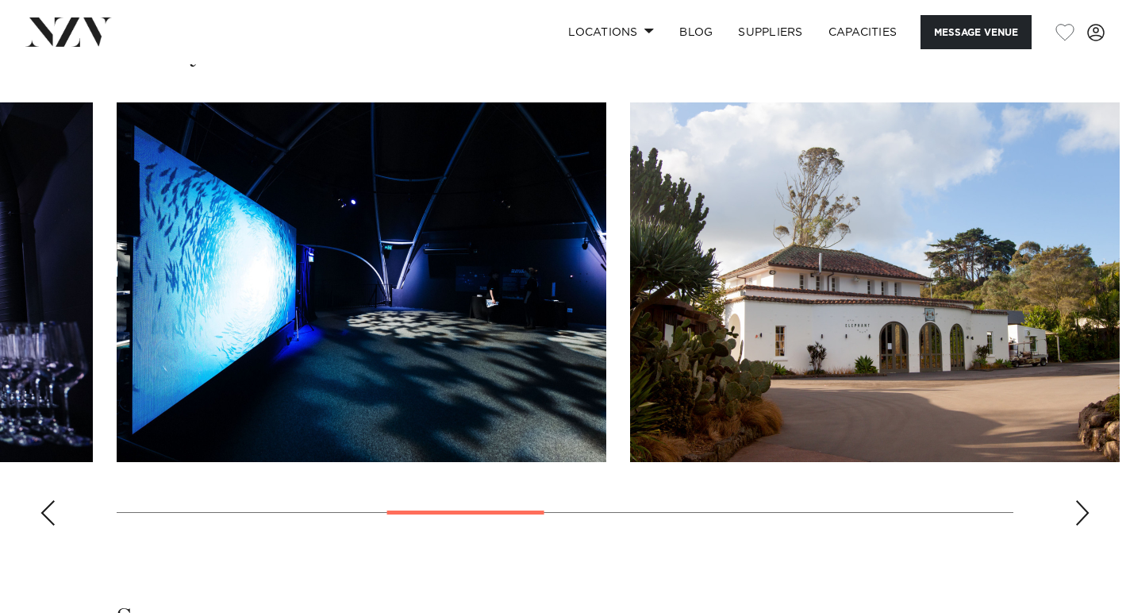
click at [1087, 500] on div "Next slide" at bounding box center [1083, 512] width 16 height 25
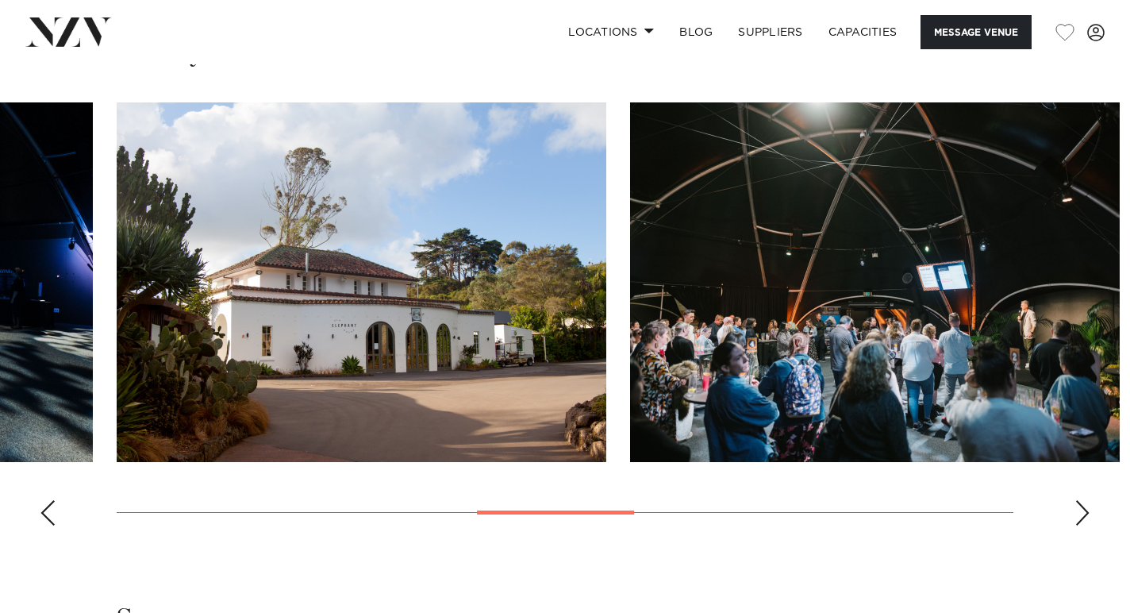
click at [1087, 500] on div "Next slide" at bounding box center [1083, 512] width 16 height 25
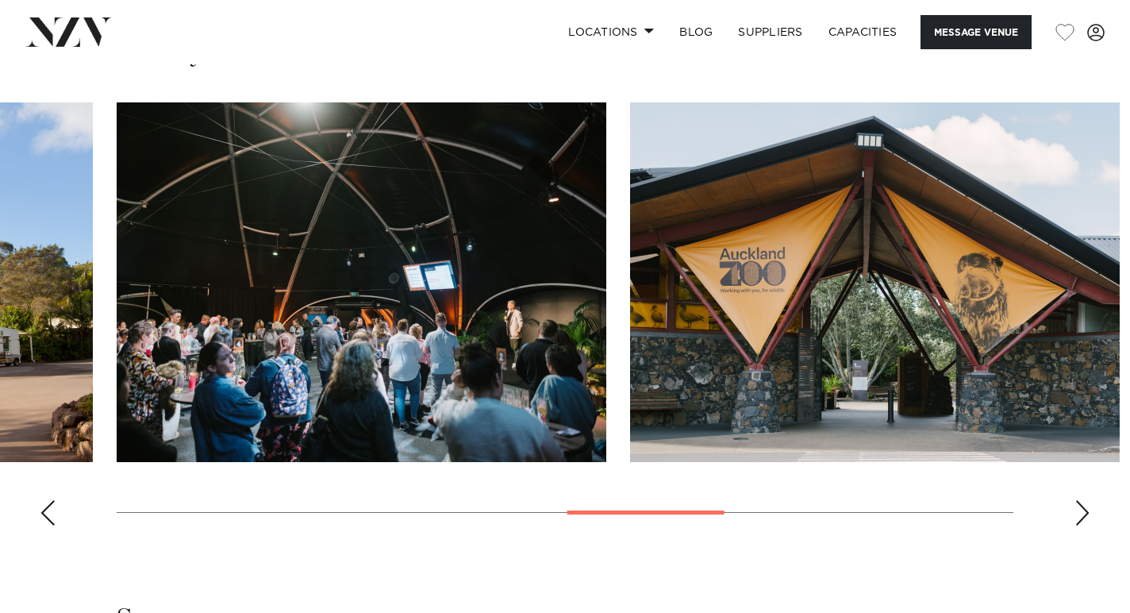
click at [1087, 500] on div "Next slide" at bounding box center [1083, 512] width 16 height 25
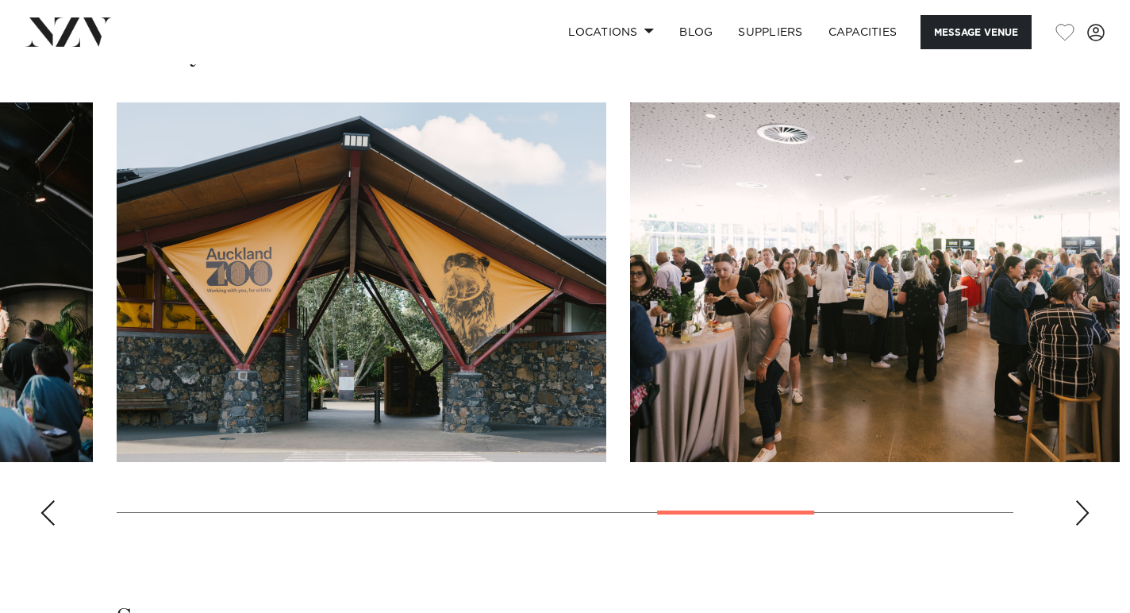
click at [1087, 500] on div "Next slide" at bounding box center [1083, 512] width 16 height 25
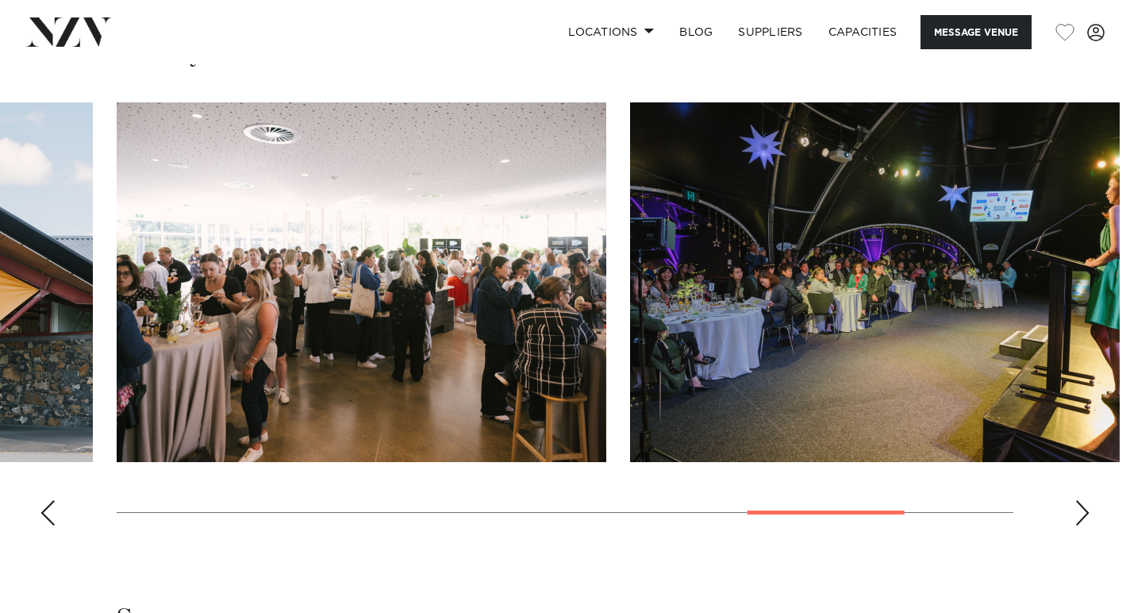
click at [1087, 500] on div "Next slide" at bounding box center [1083, 512] width 16 height 25
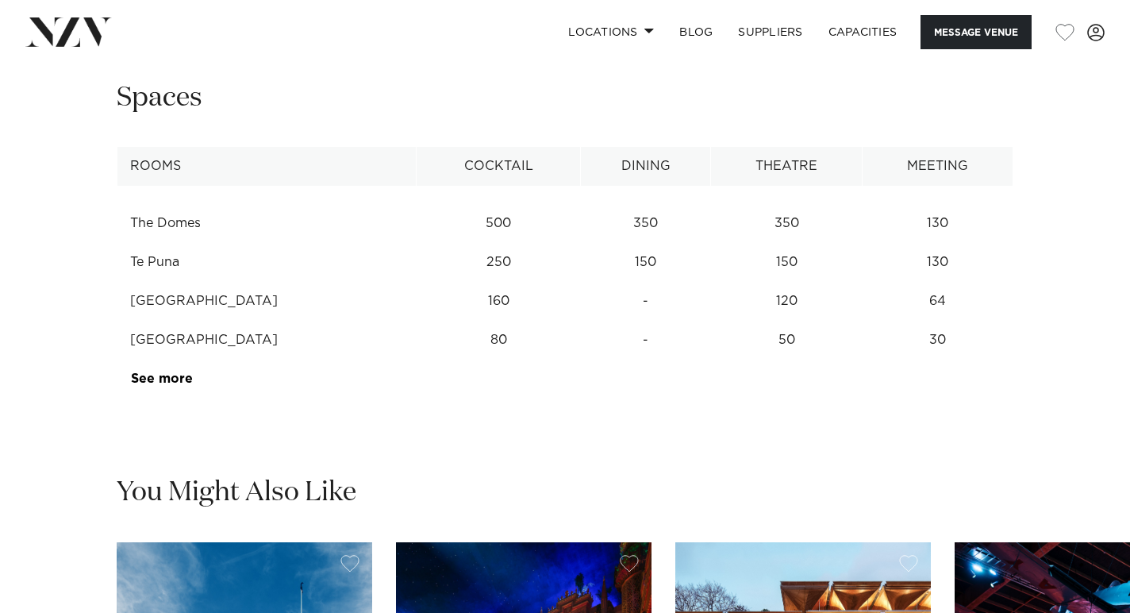
scroll to position [1947, 0]
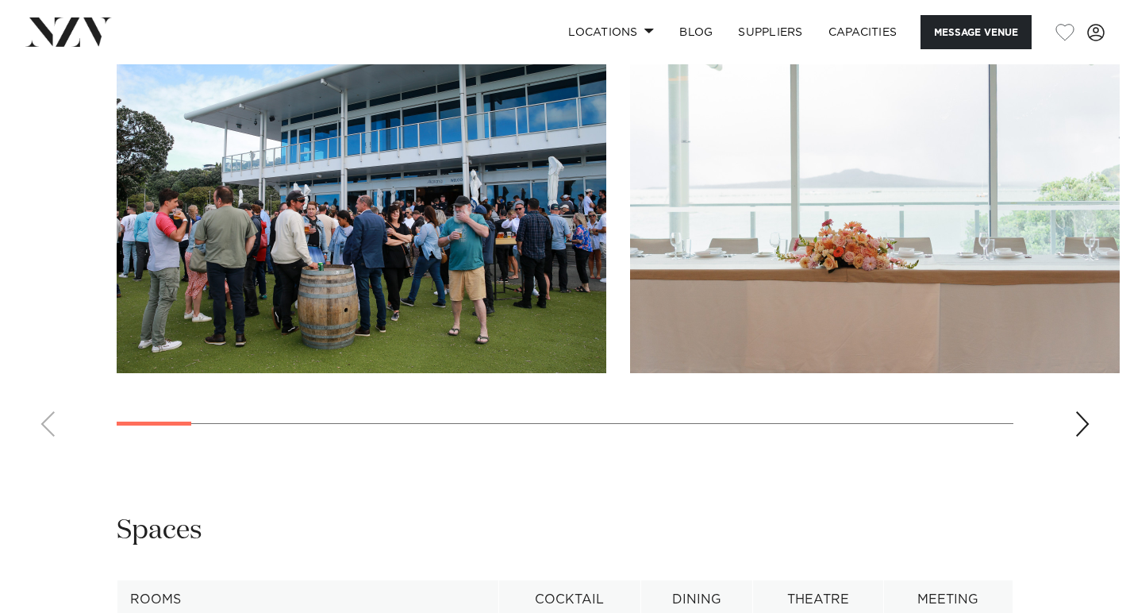
scroll to position [1828, 0]
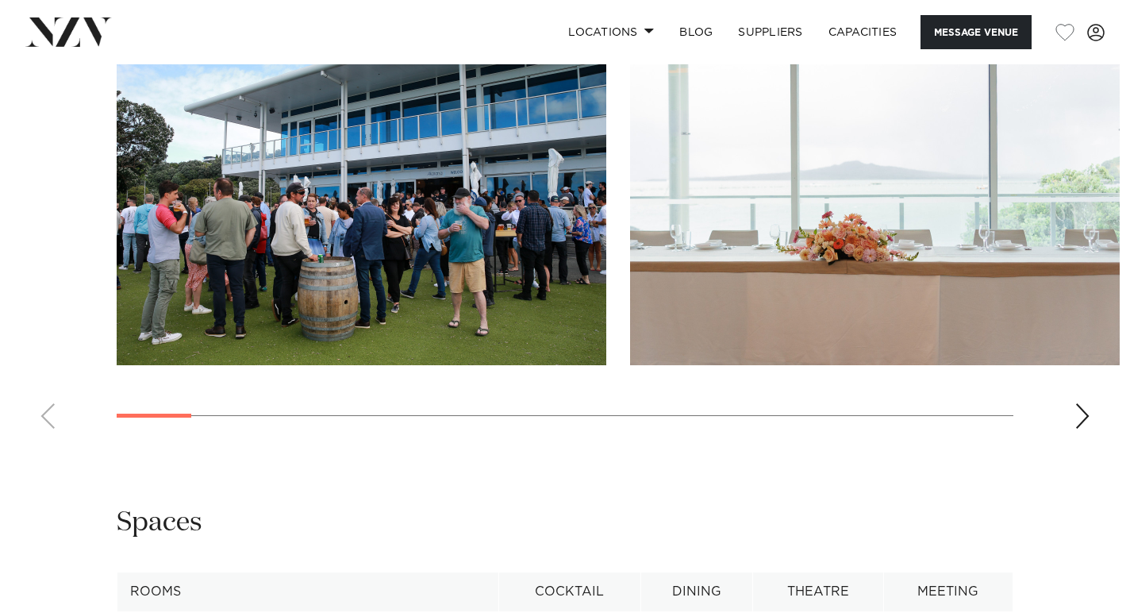
click at [1082, 429] on div "Next slide" at bounding box center [1083, 415] width 16 height 25
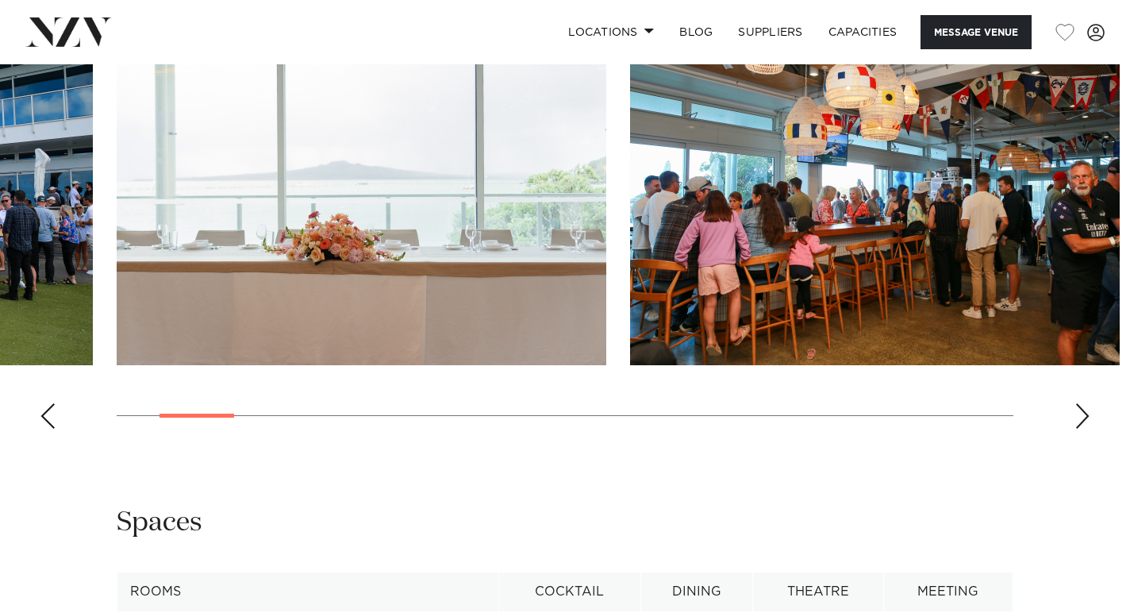
click at [1082, 429] on div "Next slide" at bounding box center [1083, 415] width 16 height 25
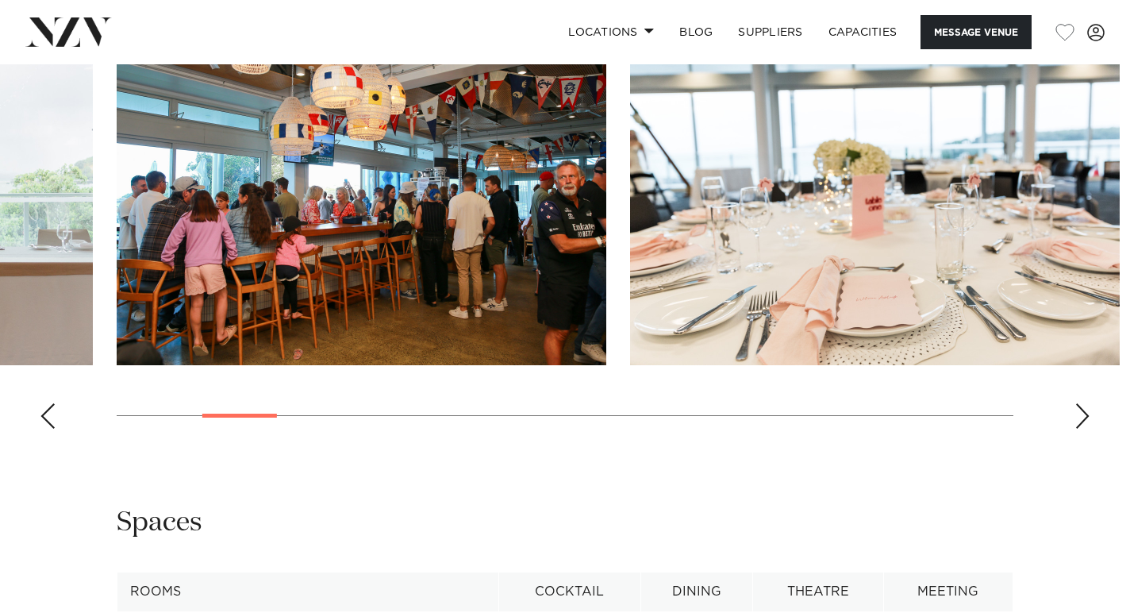
click at [1082, 429] on div "Next slide" at bounding box center [1083, 415] width 16 height 25
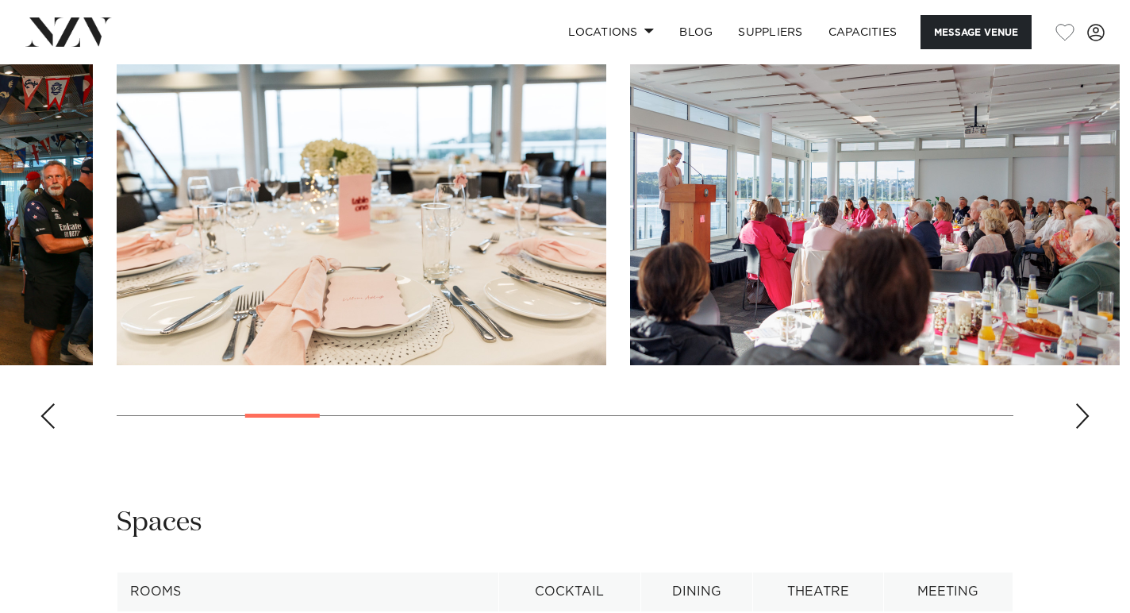
click at [1082, 429] on div "Next slide" at bounding box center [1083, 415] width 16 height 25
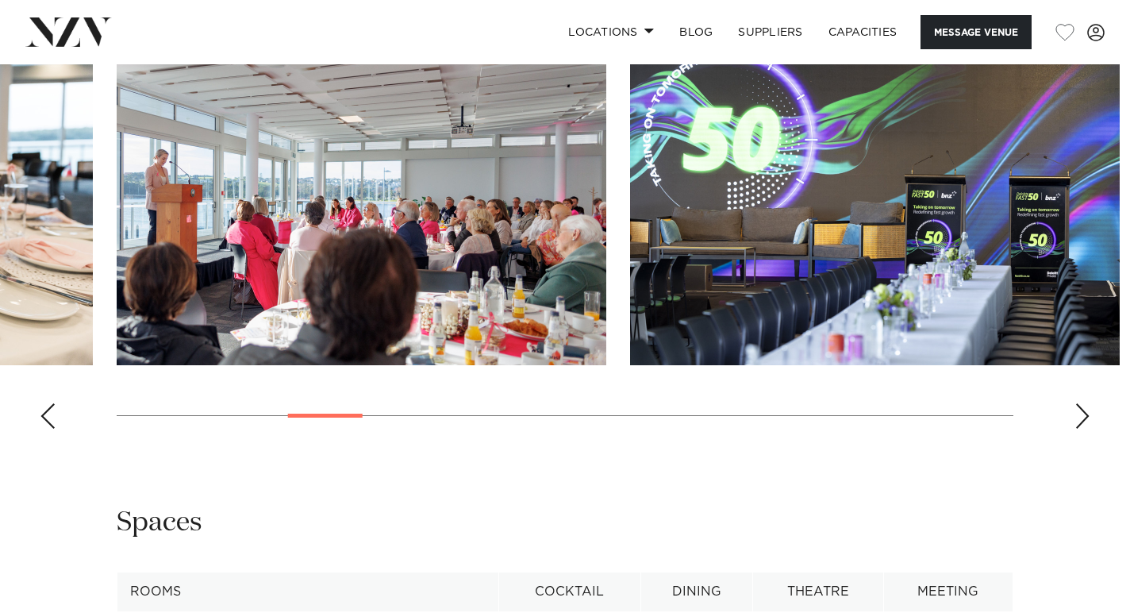
click at [1082, 429] on div "Next slide" at bounding box center [1083, 415] width 16 height 25
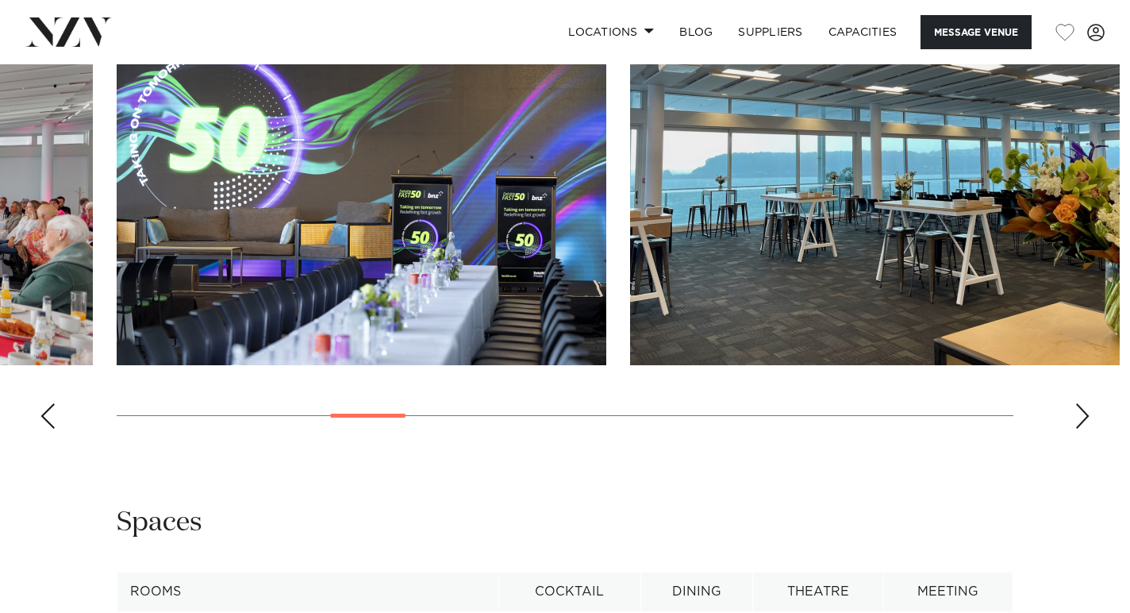
click at [1082, 429] on div "Next slide" at bounding box center [1083, 415] width 16 height 25
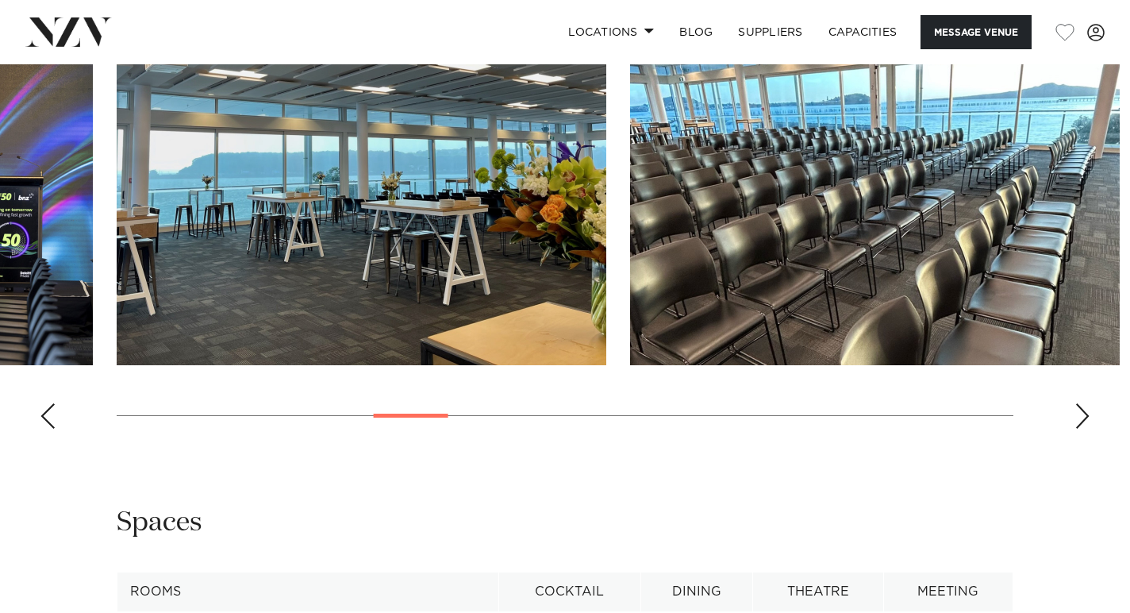
click at [1082, 429] on div "Next slide" at bounding box center [1083, 415] width 16 height 25
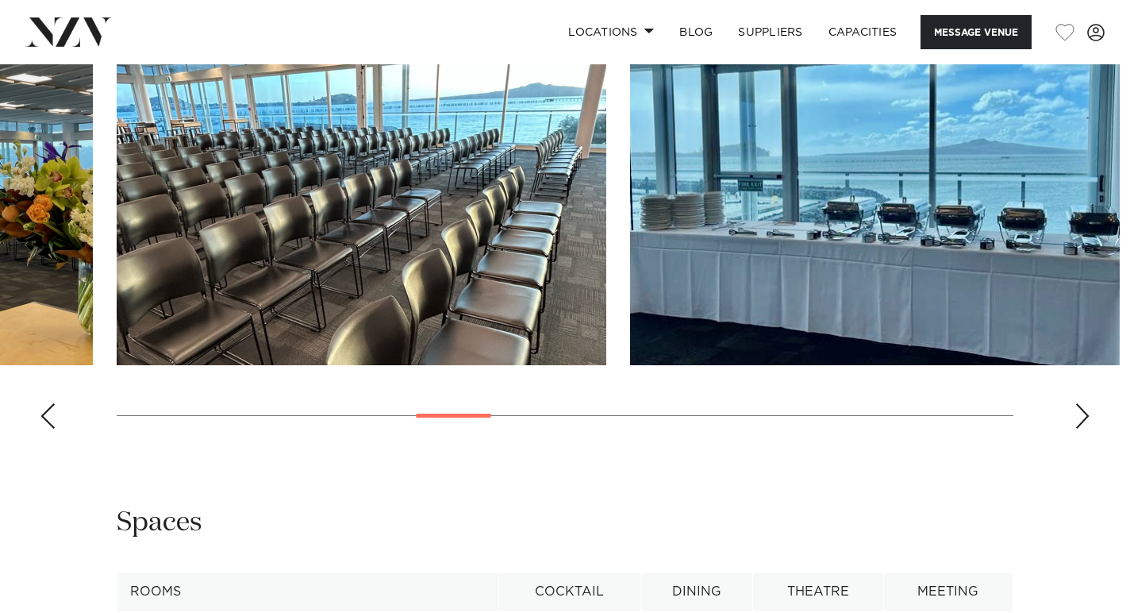
click at [1082, 429] on div "Next slide" at bounding box center [1083, 415] width 16 height 25
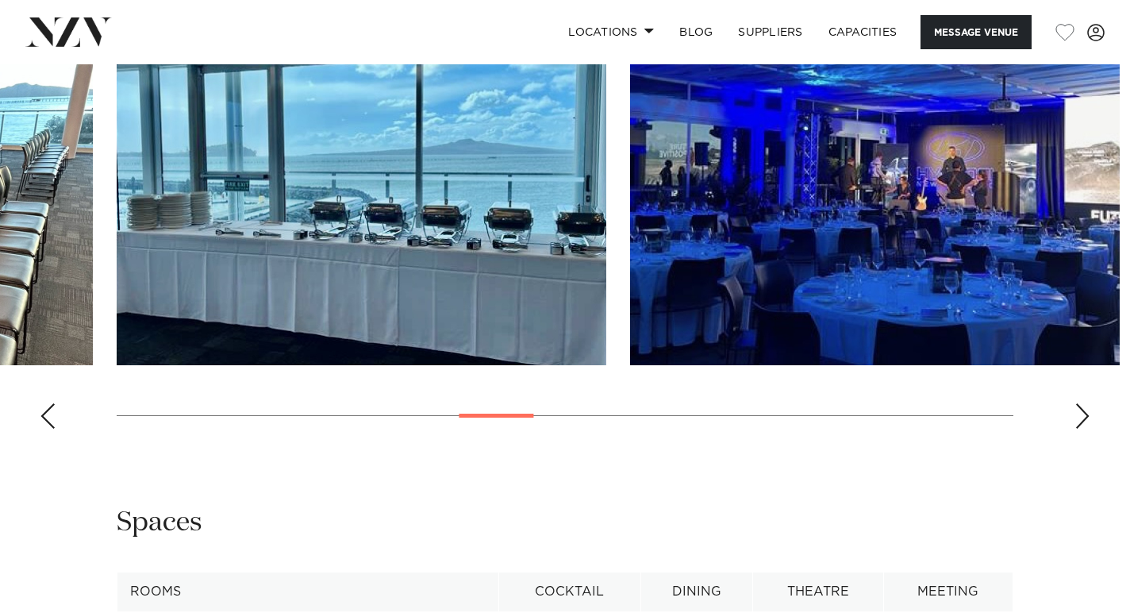
click at [1082, 429] on div "Next slide" at bounding box center [1083, 415] width 16 height 25
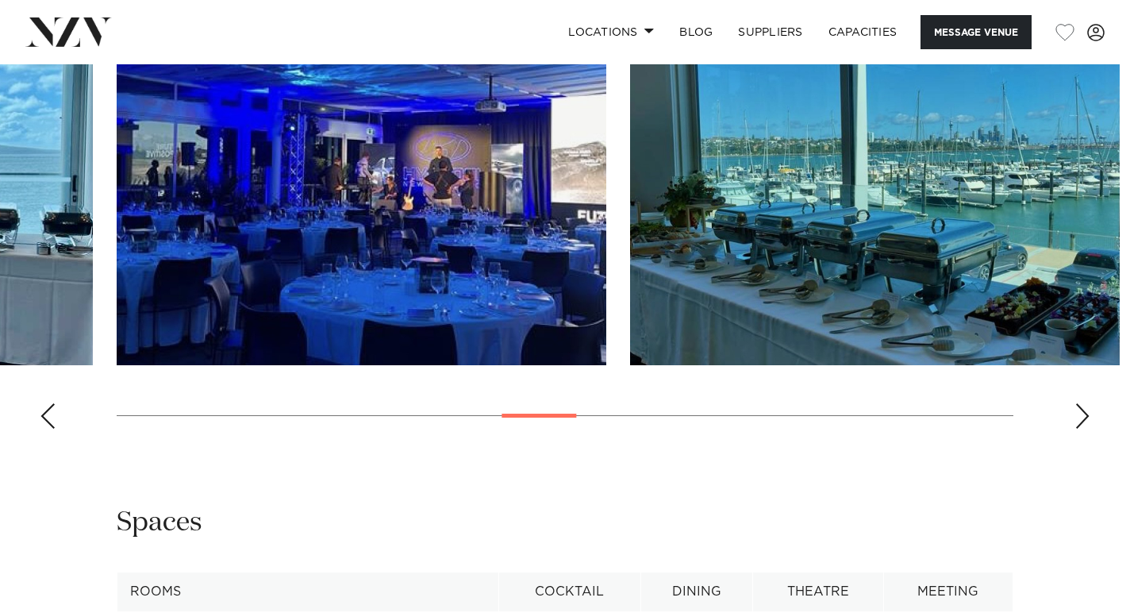
click at [1082, 429] on div "Next slide" at bounding box center [1083, 415] width 16 height 25
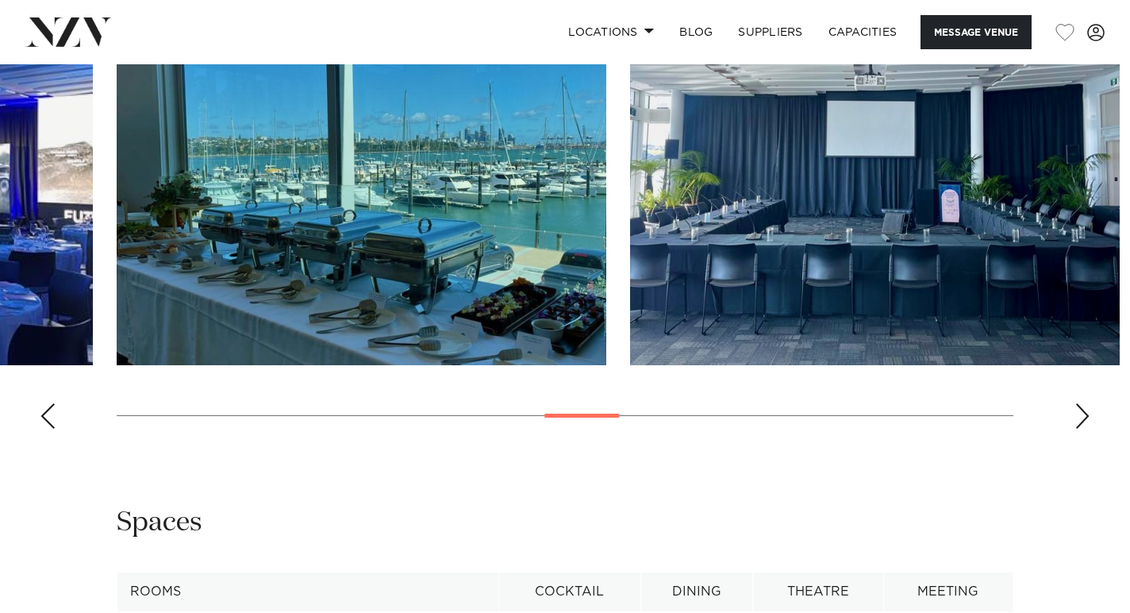
click at [1082, 429] on div "Next slide" at bounding box center [1083, 415] width 16 height 25
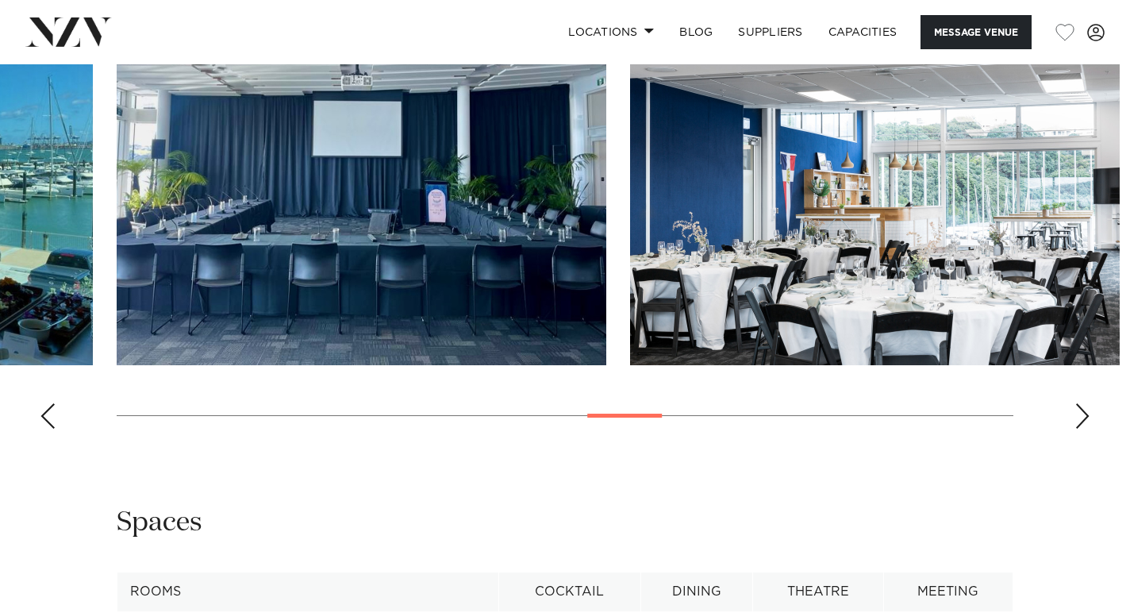
click at [1082, 429] on div "Next slide" at bounding box center [1083, 415] width 16 height 25
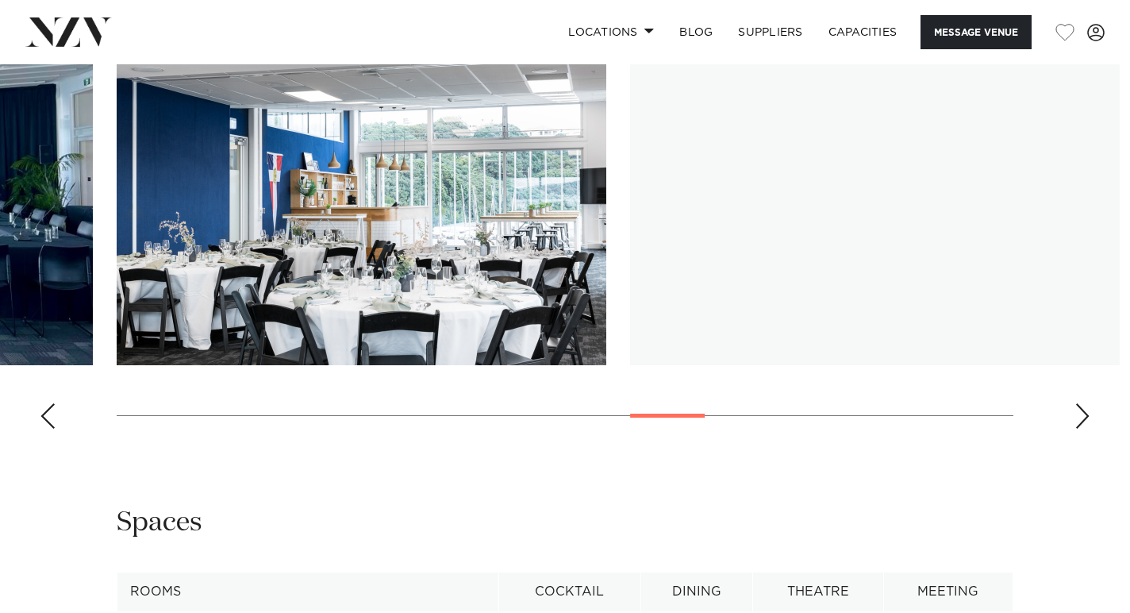
click at [1082, 429] on div "Next slide" at bounding box center [1083, 415] width 16 height 25
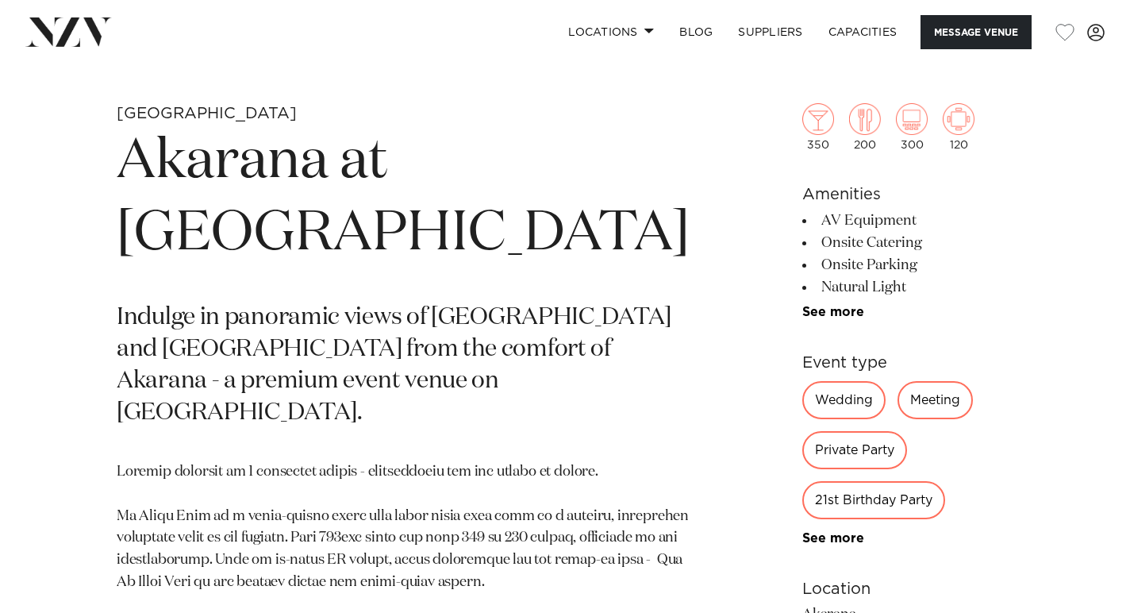
scroll to position [548, 0]
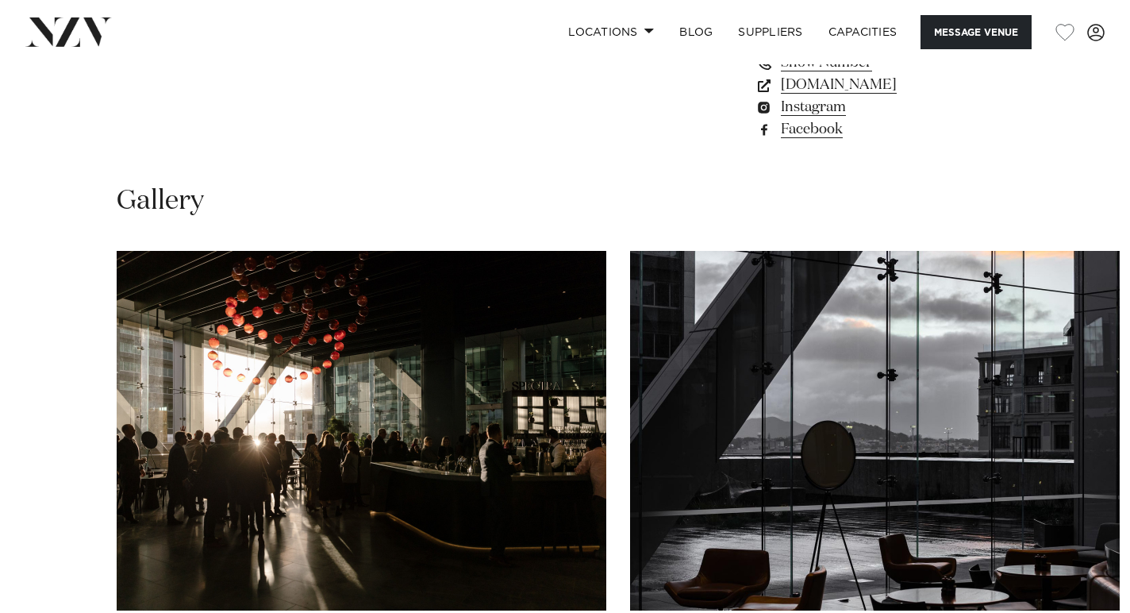
scroll to position [1333, 0]
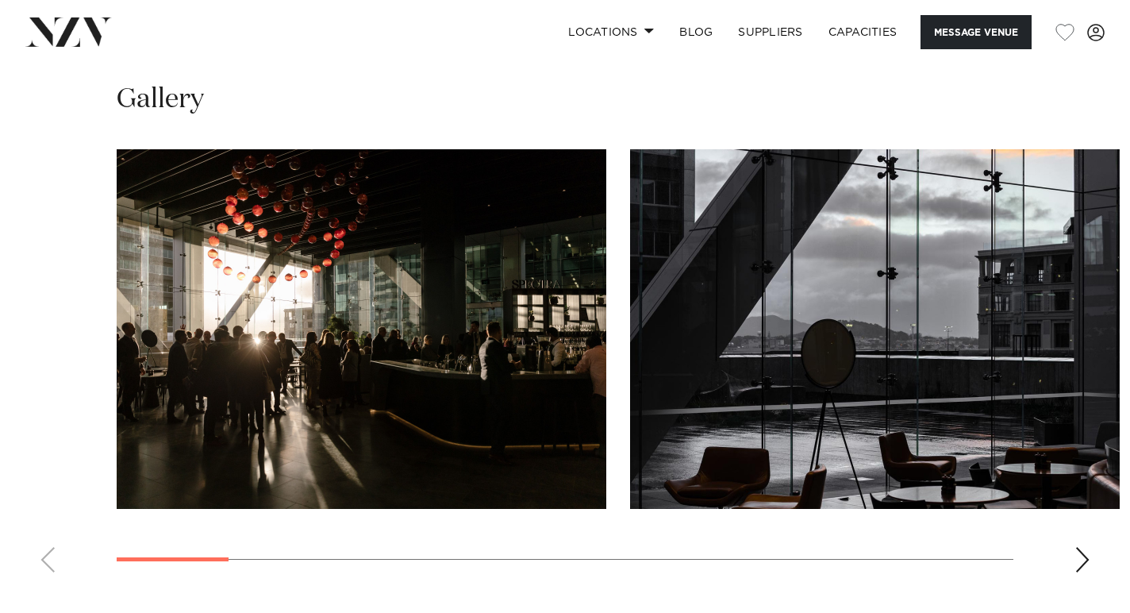
click at [1083, 559] on div "Next slide" at bounding box center [1083, 559] width 16 height 25
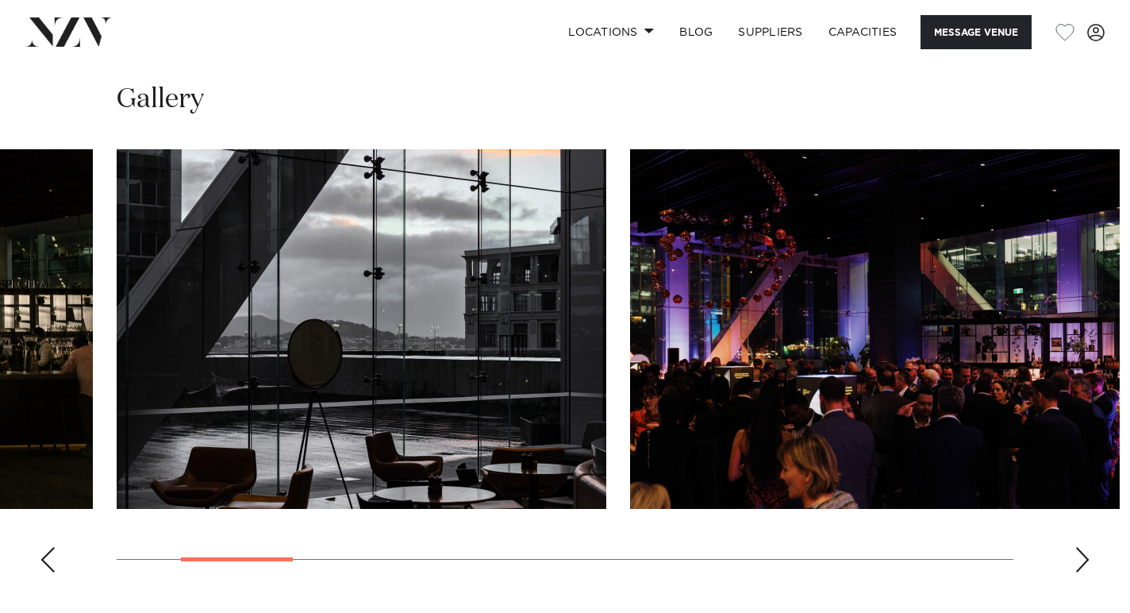
click at [1083, 559] on div "Next slide" at bounding box center [1083, 559] width 16 height 25
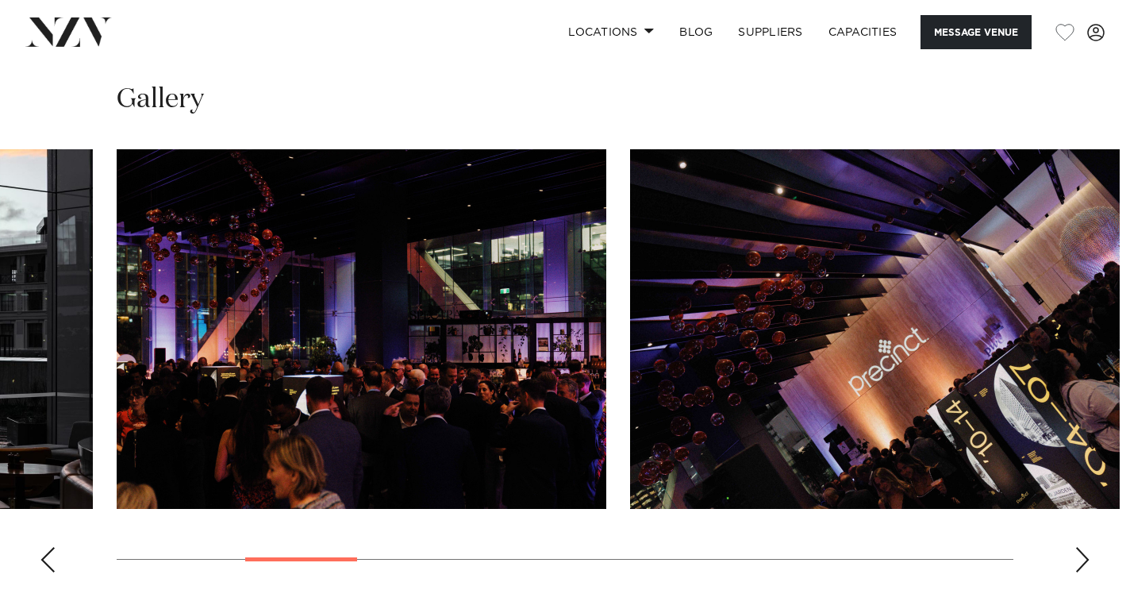
click at [1083, 559] on div "Next slide" at bounding box center [1083, 559] width 16 height 25
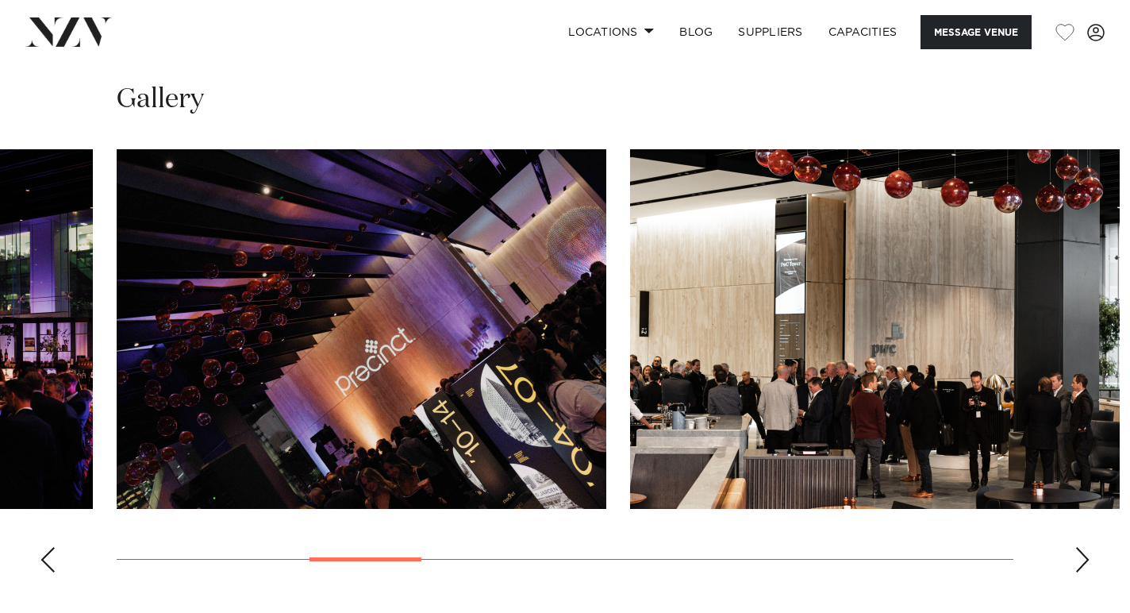
click at [1083, 559] on div "Next slide" at bounding box center [1083, 559] width 16 height 25
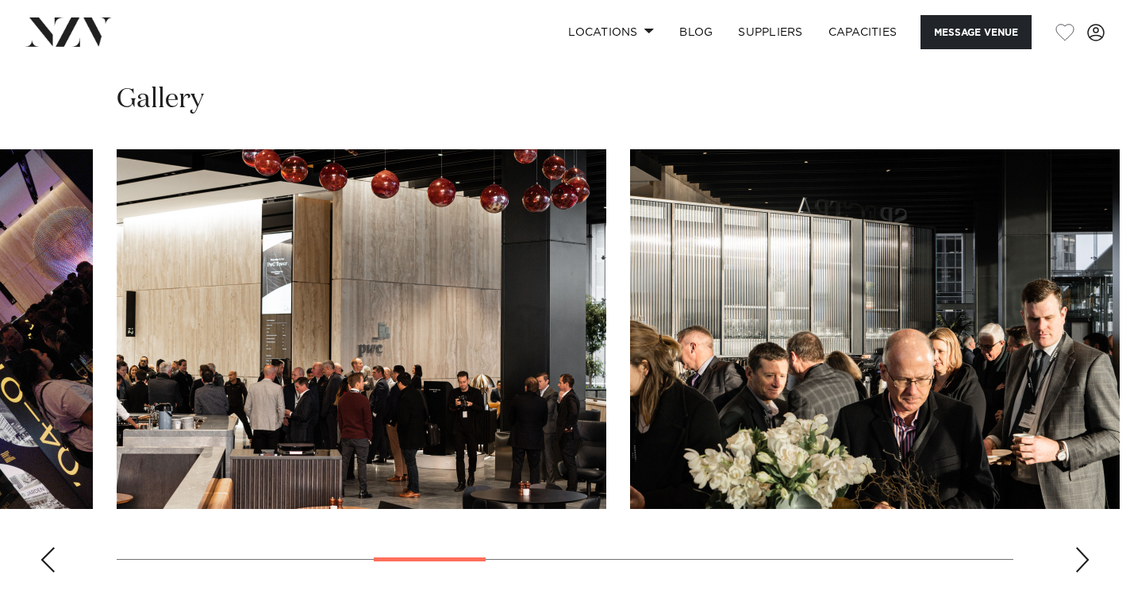
click at [1083, 559] on div "Next slide" at bounding box center [1083, 559] width 16 height 25
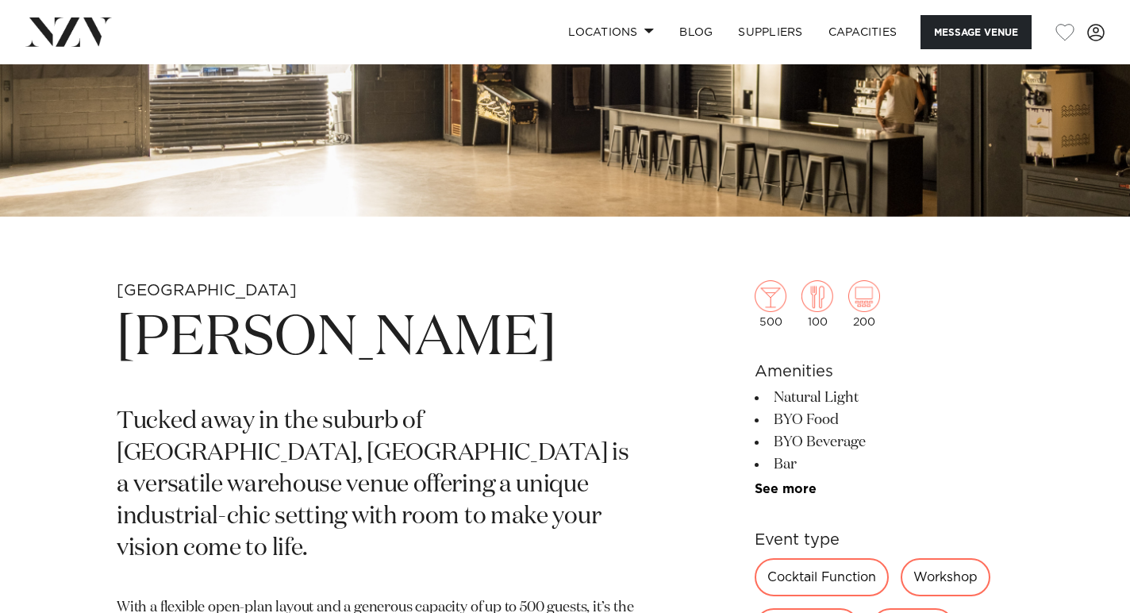
scroll to position [379, 0]
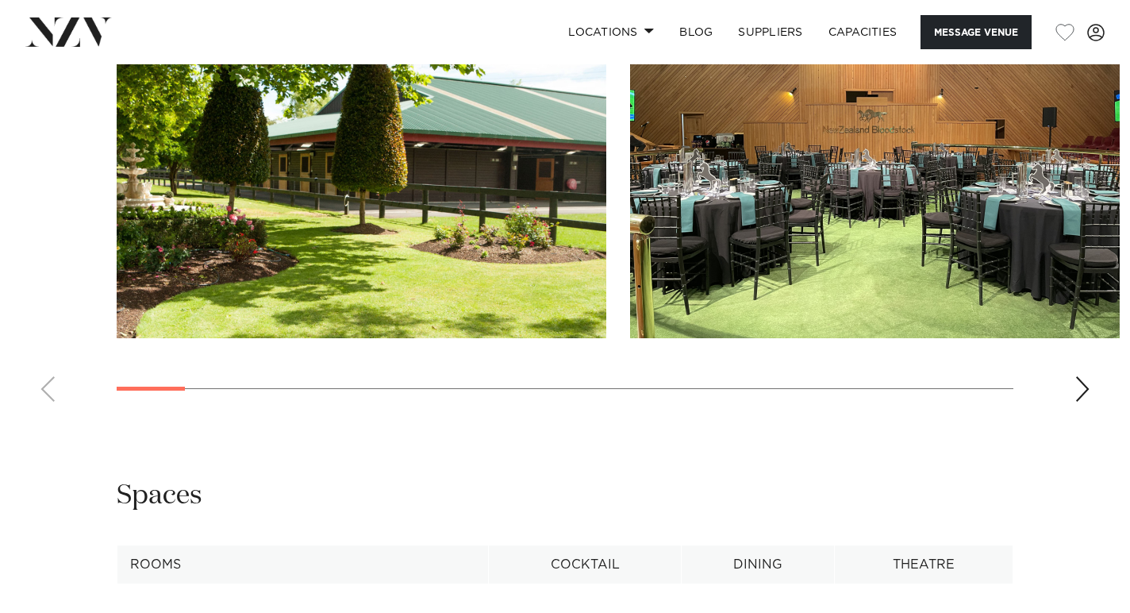
scroll to position [1555, 0]
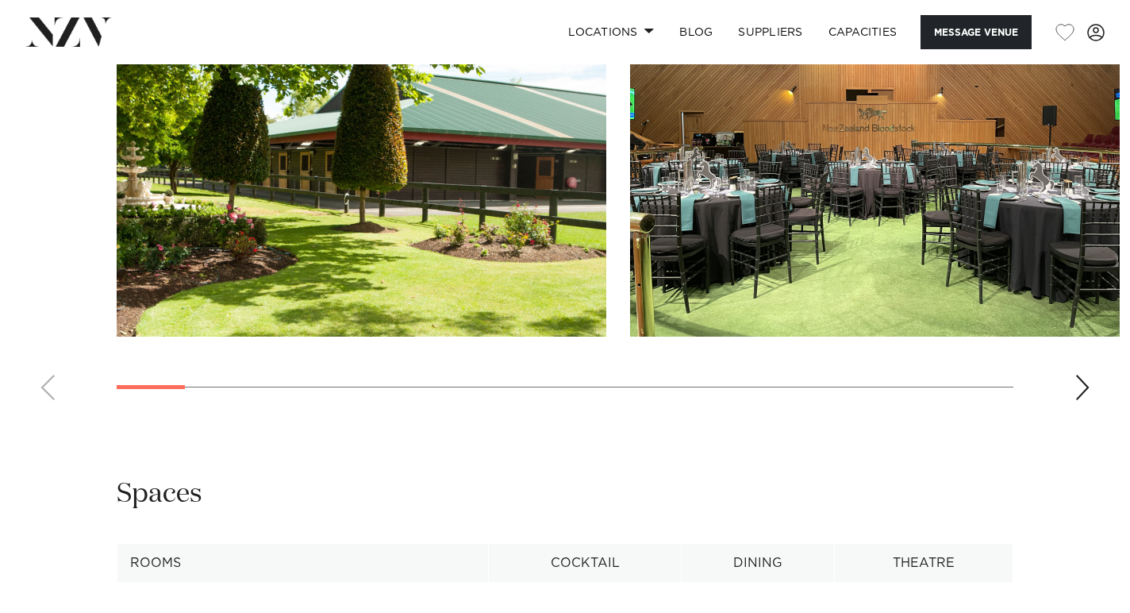
click at [1085, 391] on div "Next slide" at bounding box center [1083, 387] width 16 height 25
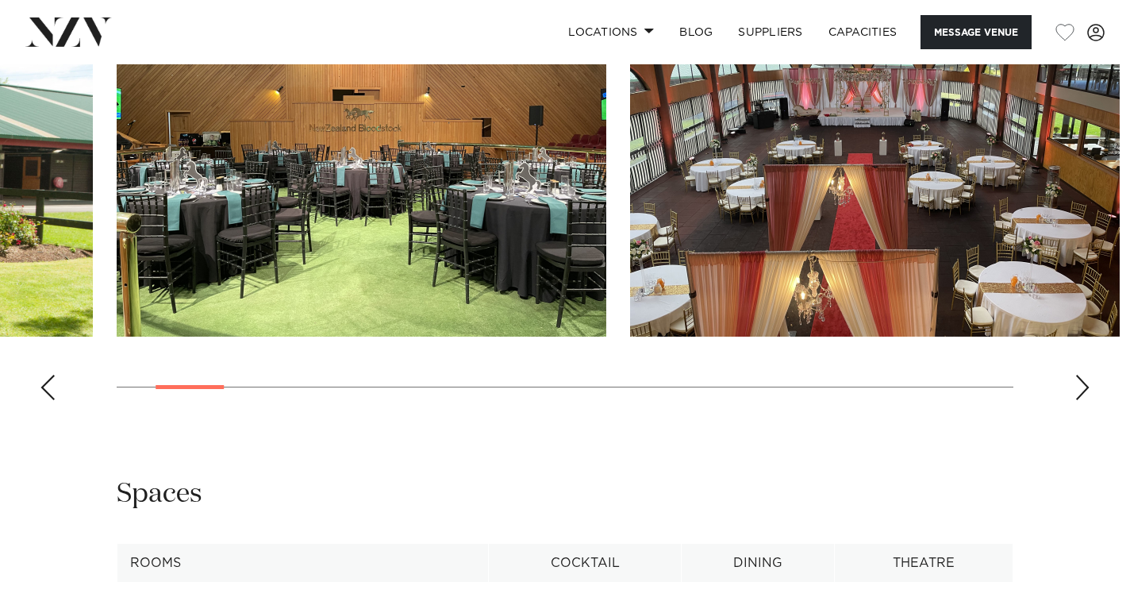
click at [1085, 391] on div "Next slide" at bounding box center [1083, 387] width 16 height 25
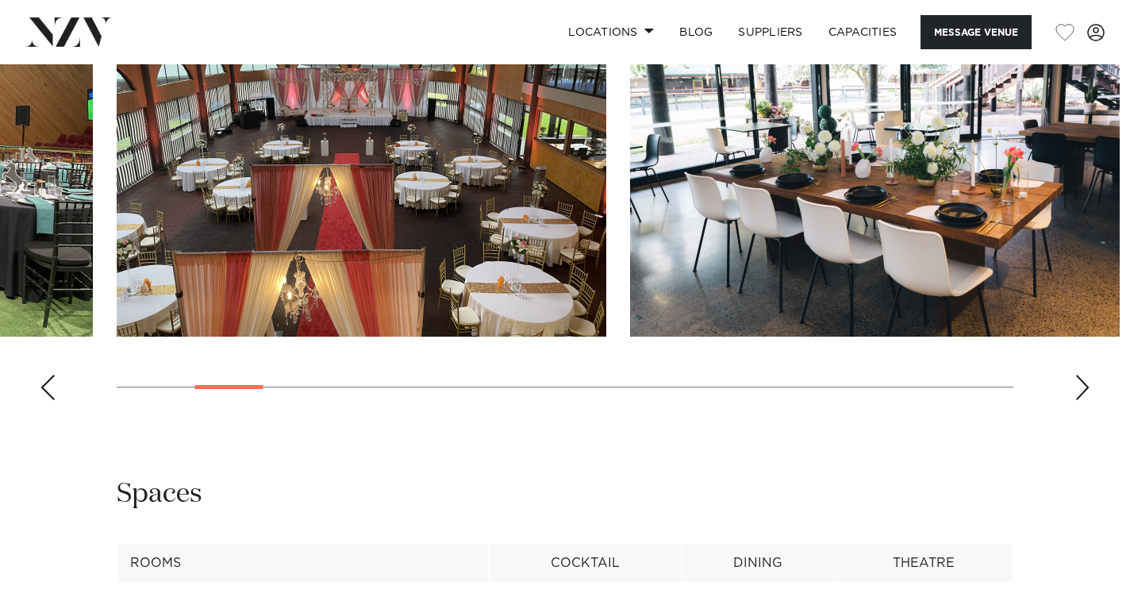
click at [1085, 391] on div "Next slide" at bounding box center [1083, 387] width 16 height 25
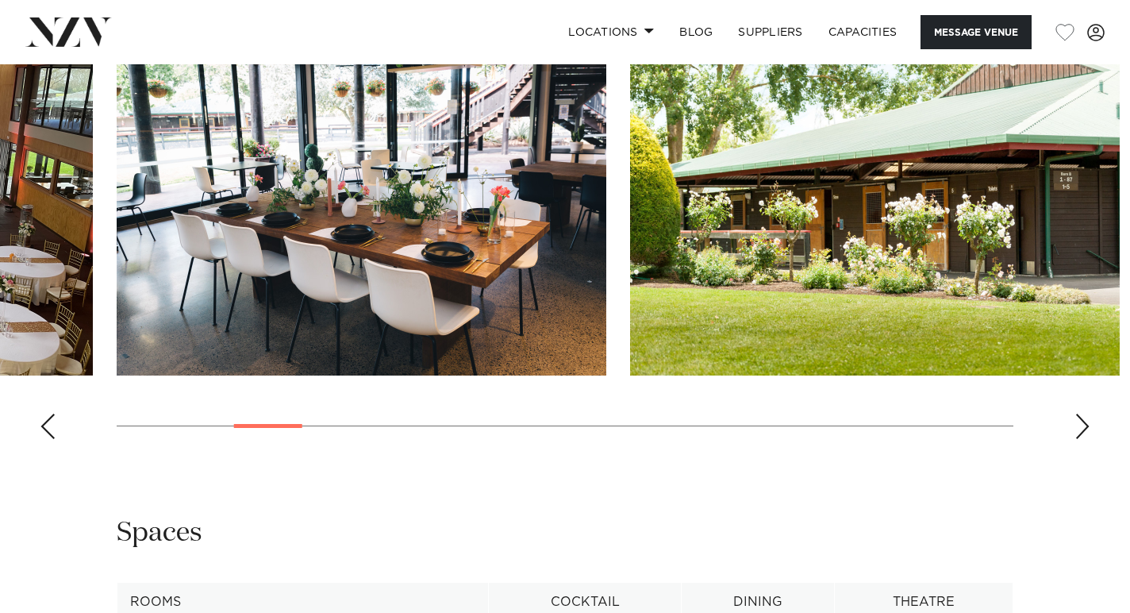
scroll to position [1505, 0]
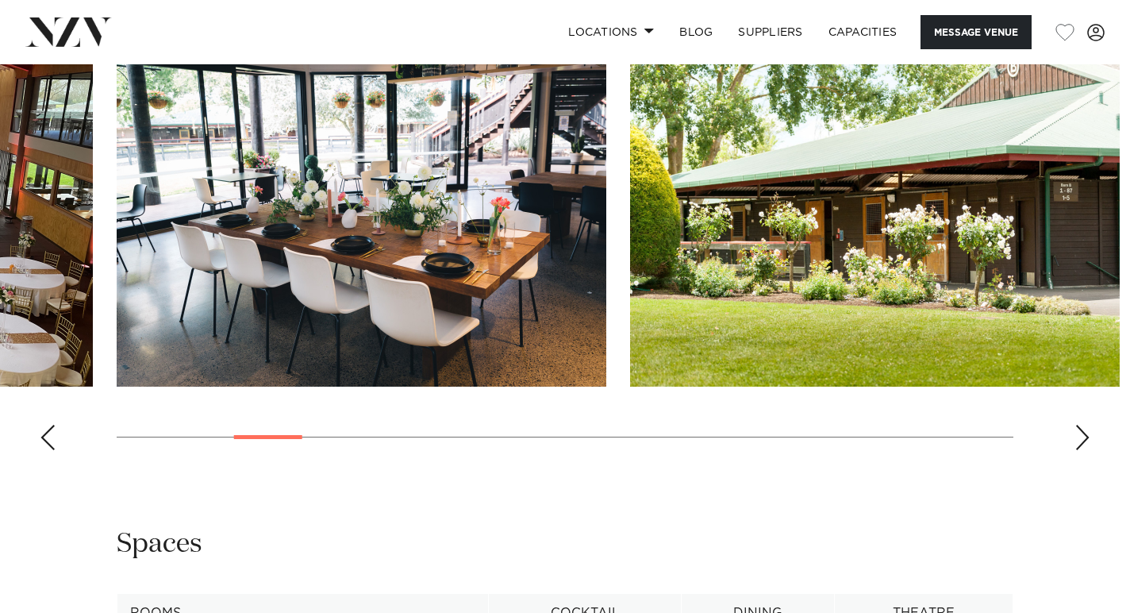
click at [1084, 437] on div "Next slide" at bounding box center [1083, 437] width 16 height 25
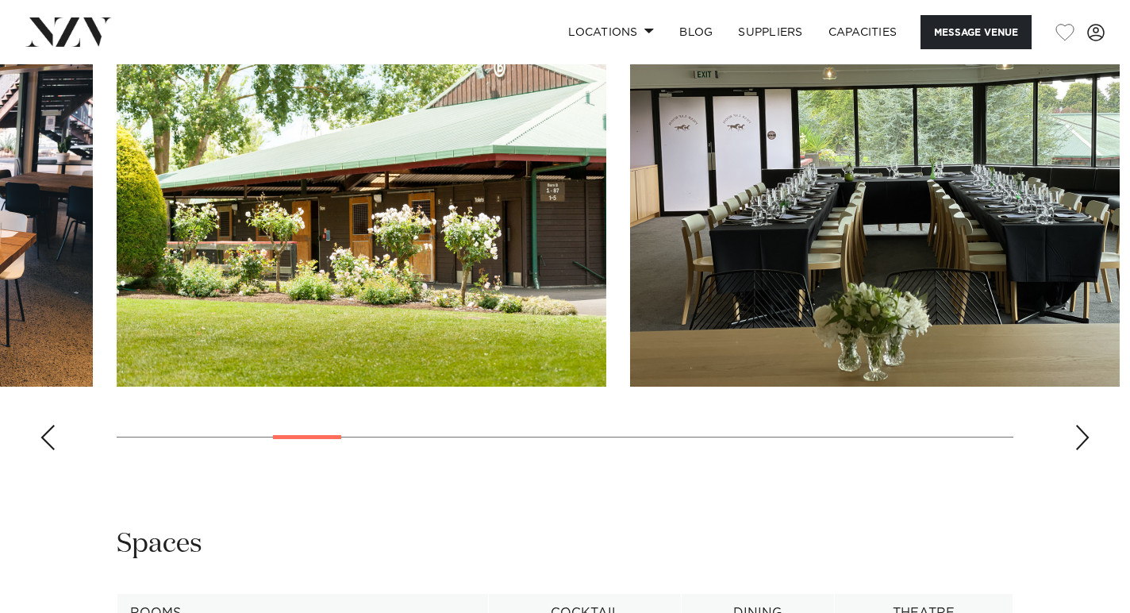
click at [1084, 437] on div "Next slide" at bounding box center [1083, 437] width 16 height 25
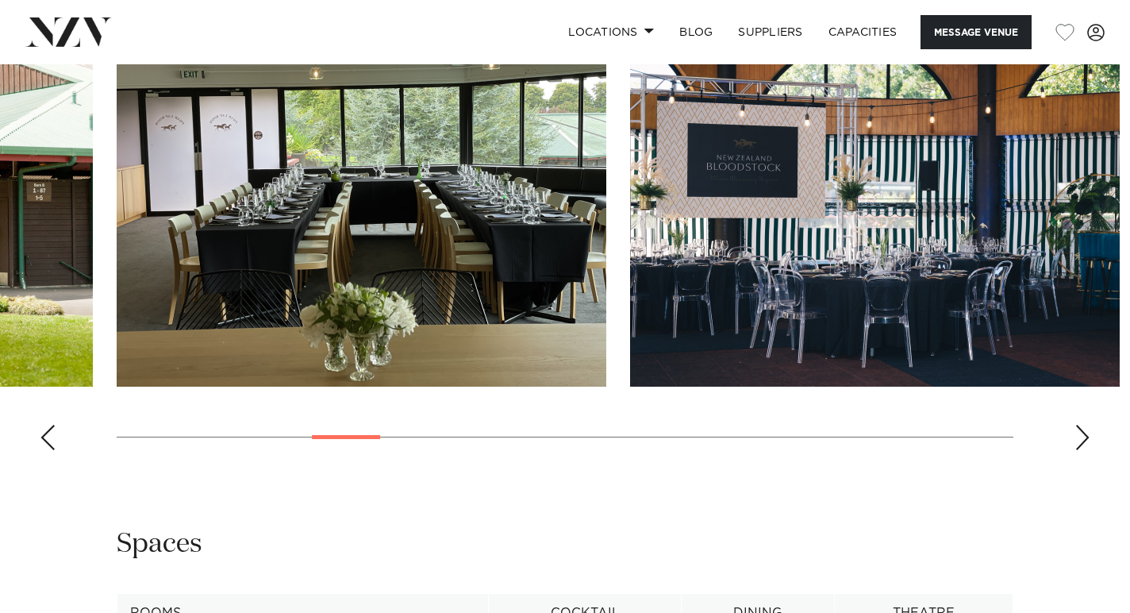
click at [1084, 437] on div "Next slide" at bounding box center [1083, 437] width 16 height 25
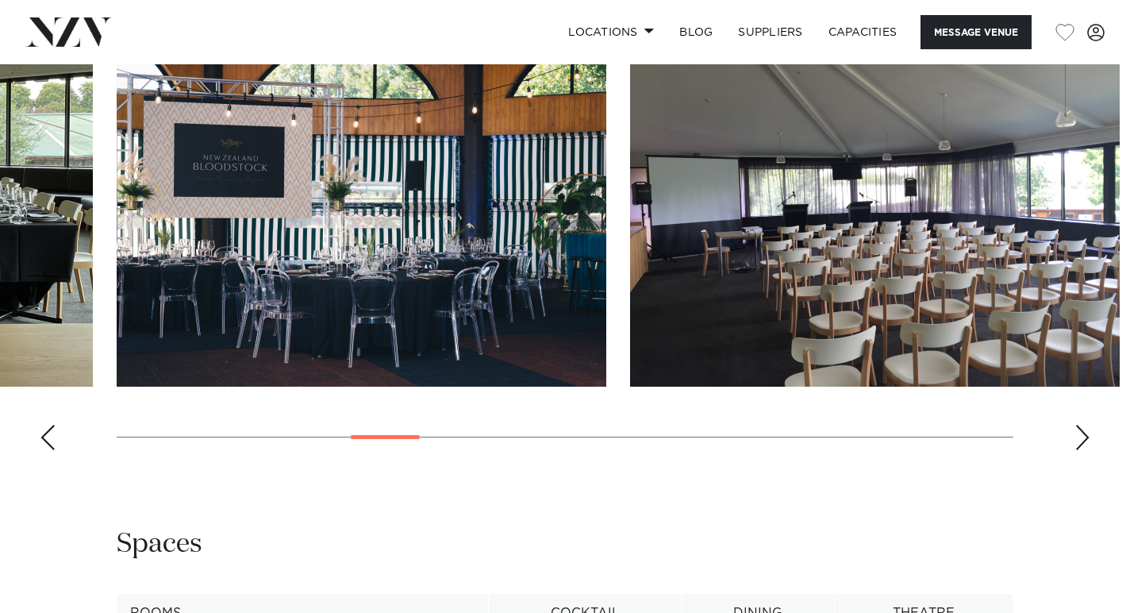
click at [1084, 437] on div "Next slide" at bounding box center [1083, 437] width 16 height 25
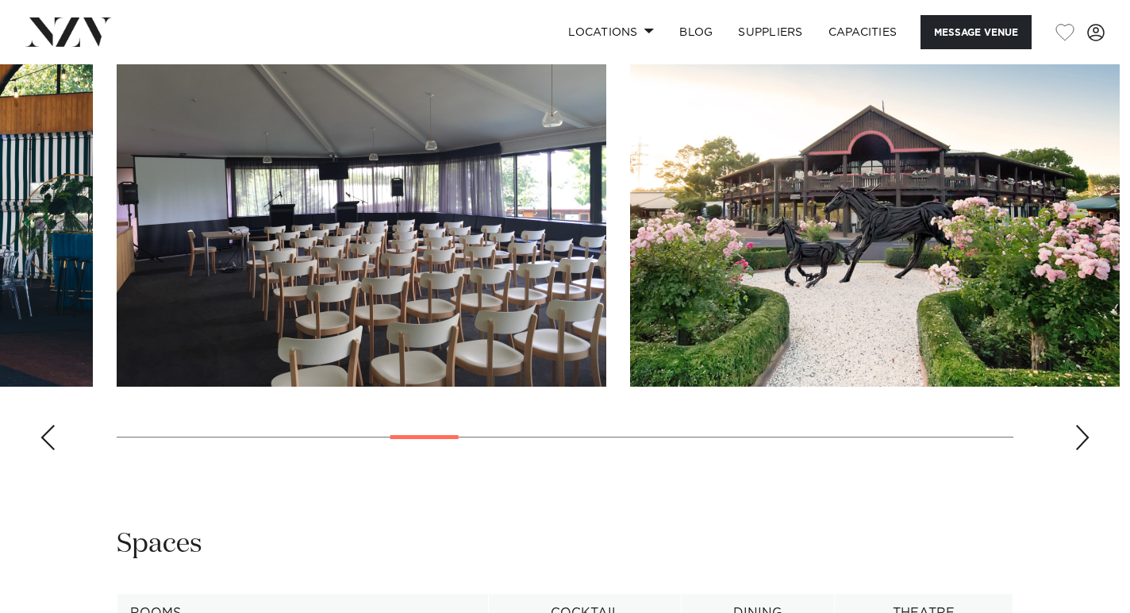
click at [1084, 437] on div "Next slide" at bounding box center [1083, 437] width 16 height 25
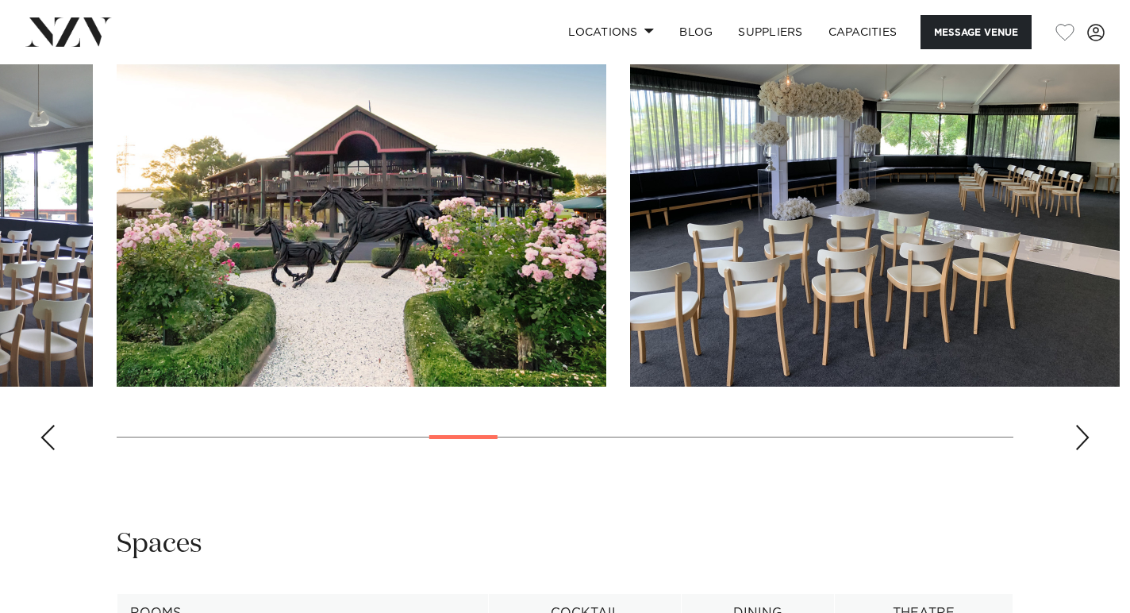
click at [1084, 437] on div "Next slide" at bounding box center [1083, 437] width 16 height 25
